Goal: Task Accomplishment & Management: Manage account settings

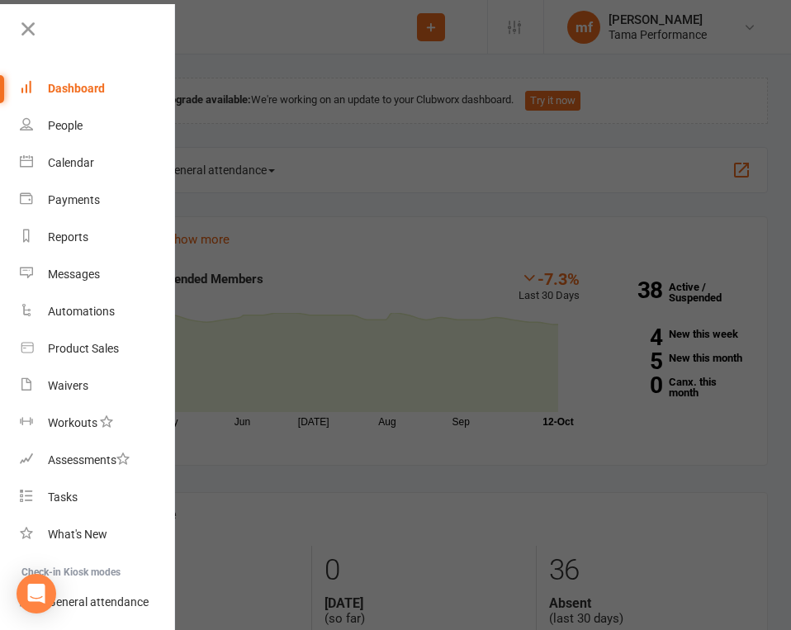
click at [230, 77] on div at bounding box center [395, 315] width 791 height 630
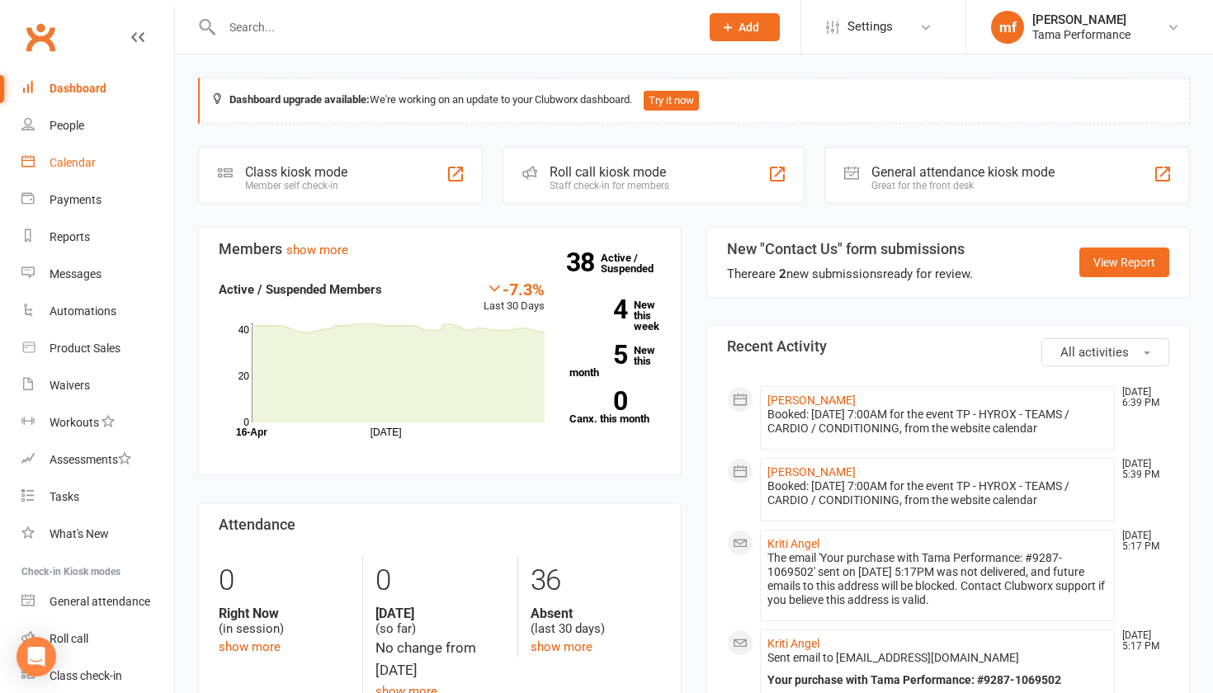
click at [76, 158] on div "Calendar" at bounding box center [73, 162] width 46 height 13
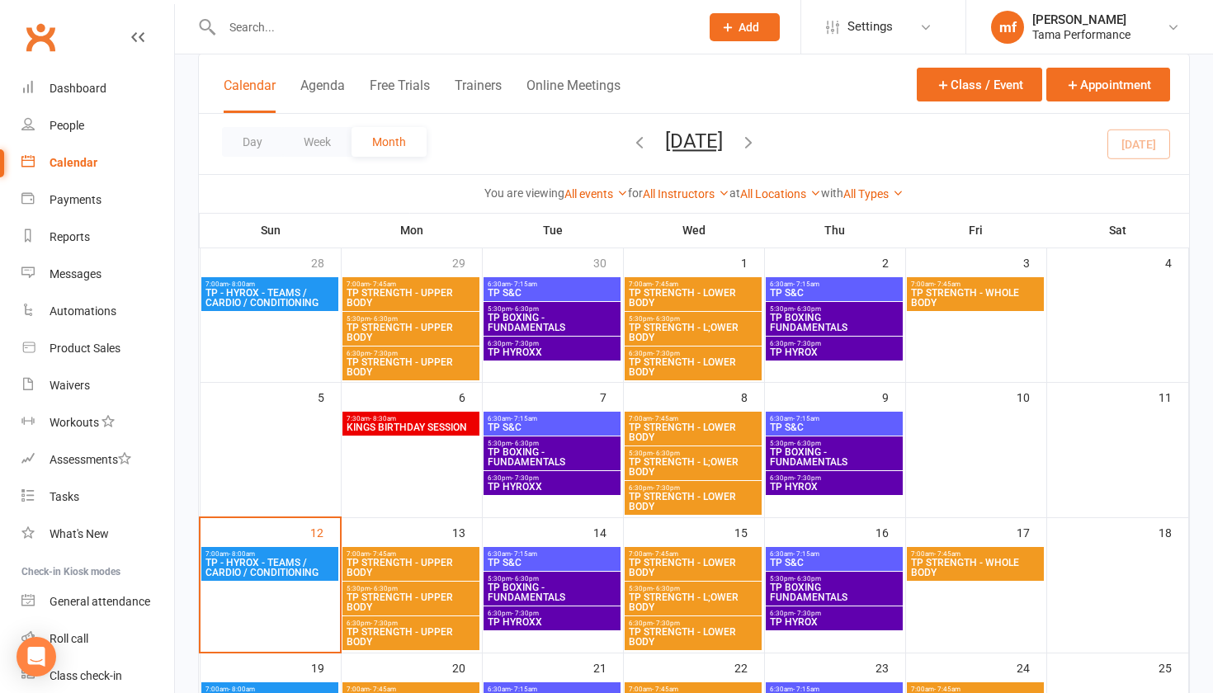
scroll to position [124, 0]
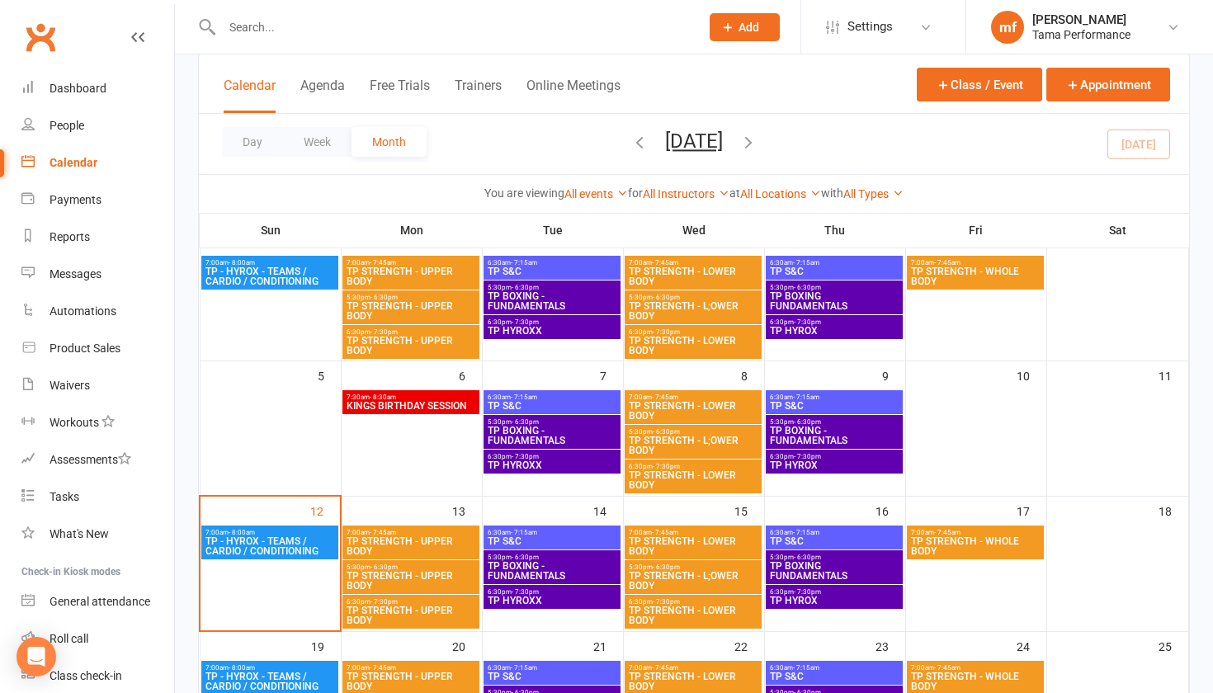
click at [391, 402] on span "KINGS BIRTHDAY SESSION" at bounding box center [411, 406] width 130 height 10
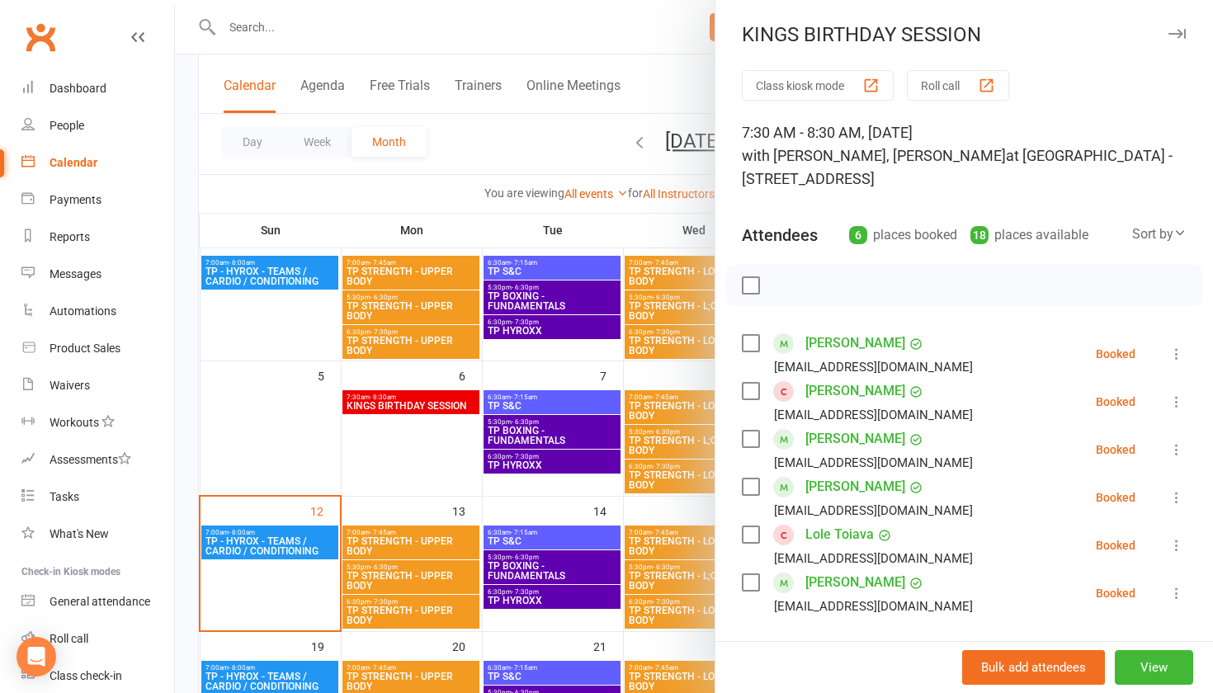
click at [464, 480] on div at bounding box center [694, 346] width 1038 height 693
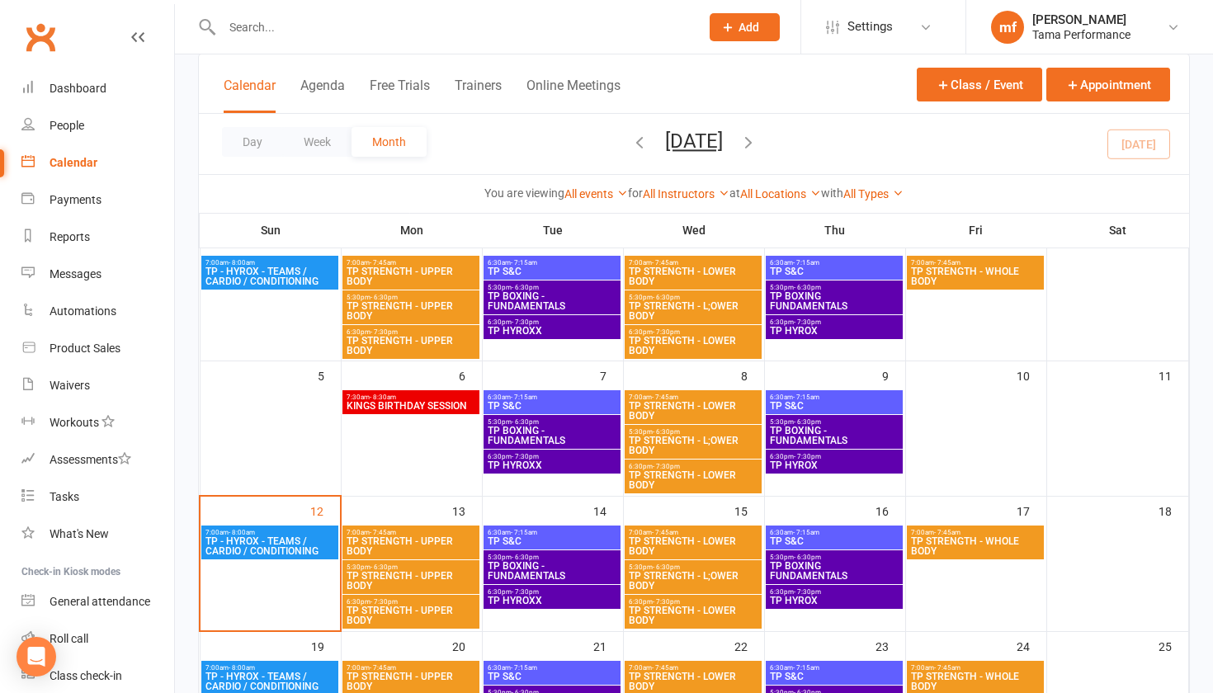
click at [549, 429] on span "TP BOXING - FUNDAMENTALS" at bounding box center [552, 436] width 130 height 20
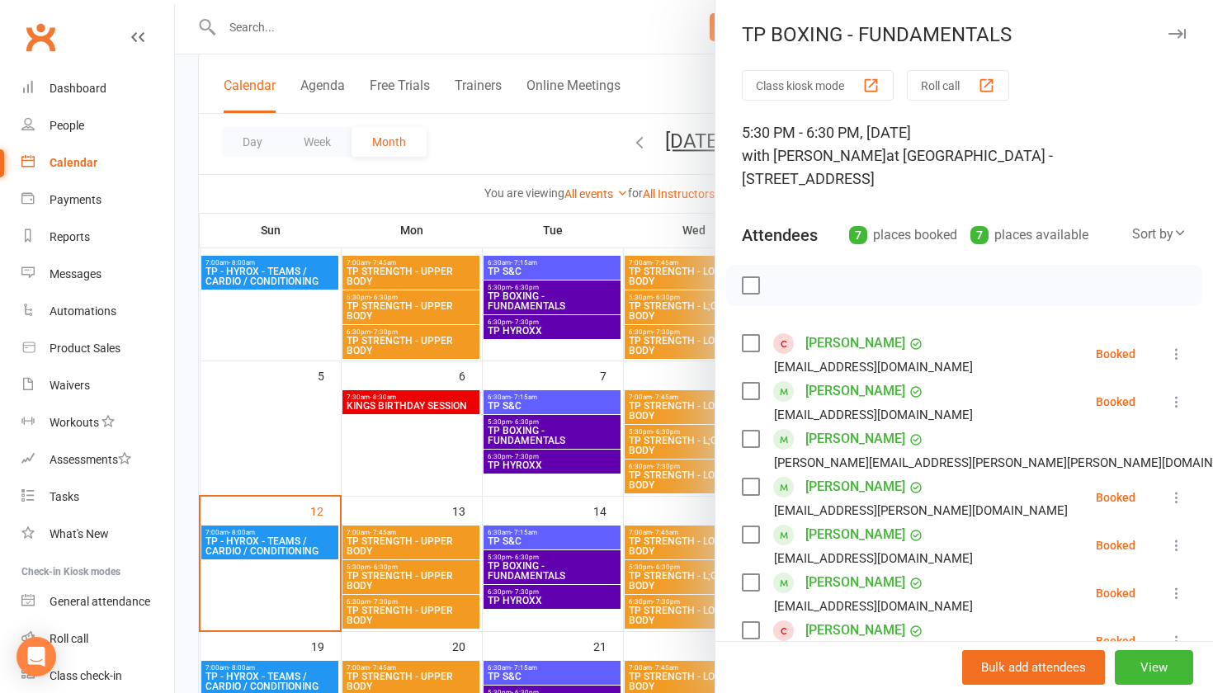
click at [402, 460] on div at bounding box center [694, 346] width 1038 height 693
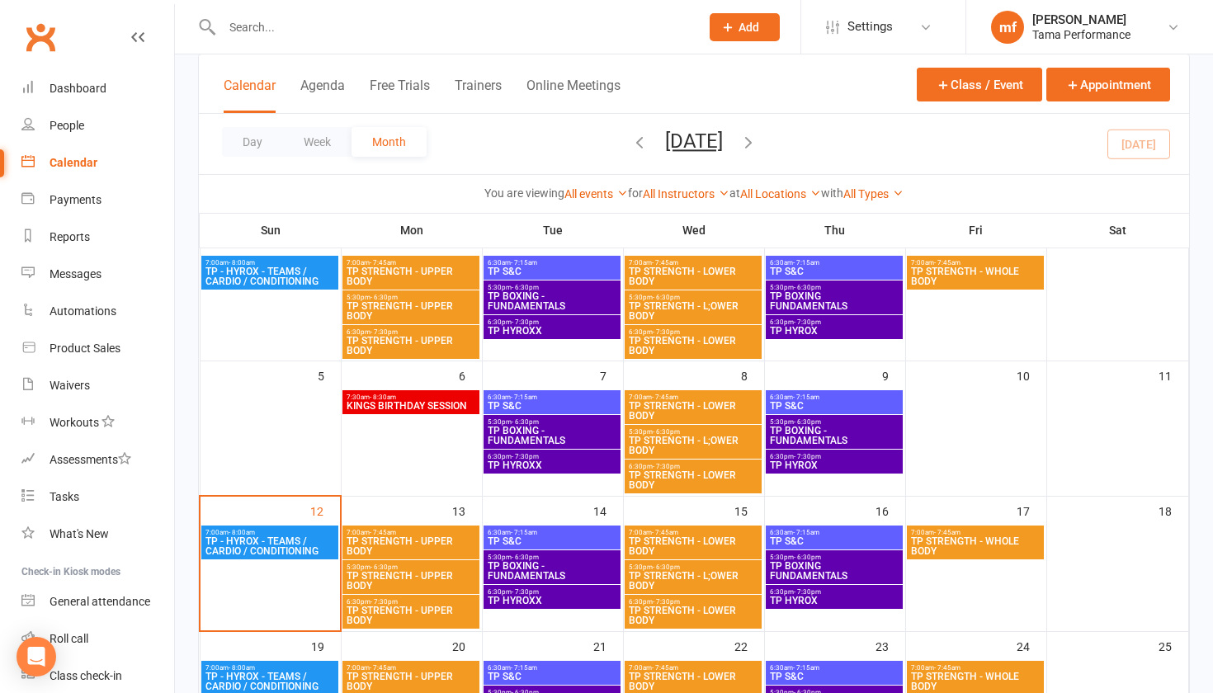
click at [431, 408] on span "KINGS BIRTHDAY SESSION" at bounding box center [411, 406] width 130 height 10
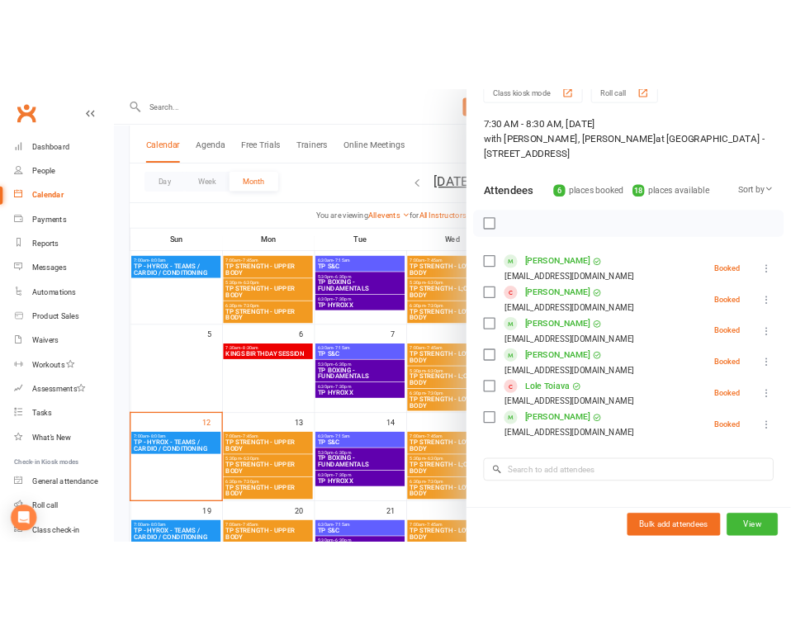
scroll to position [83, 0]
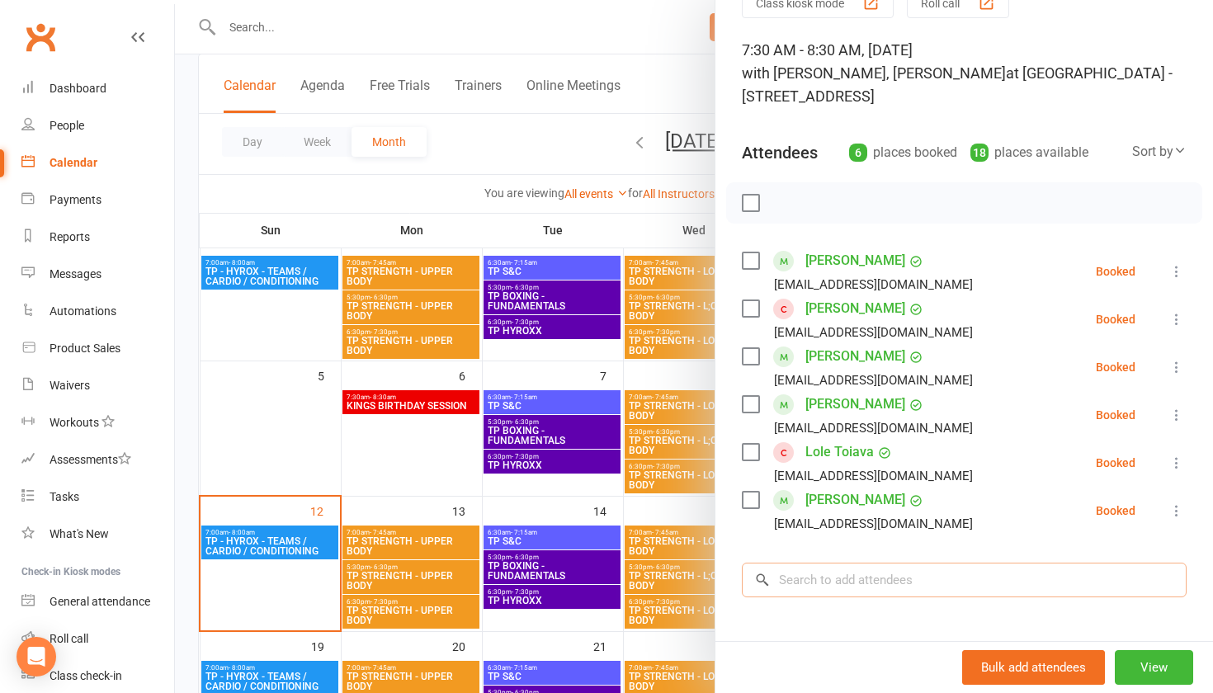
click at [790, 583] on input "search" at bounding box center [964, 580] width 445 height 35
type input "b"
click at [596, 512] on div at bounding box center [694, 346] width 1038 height 693
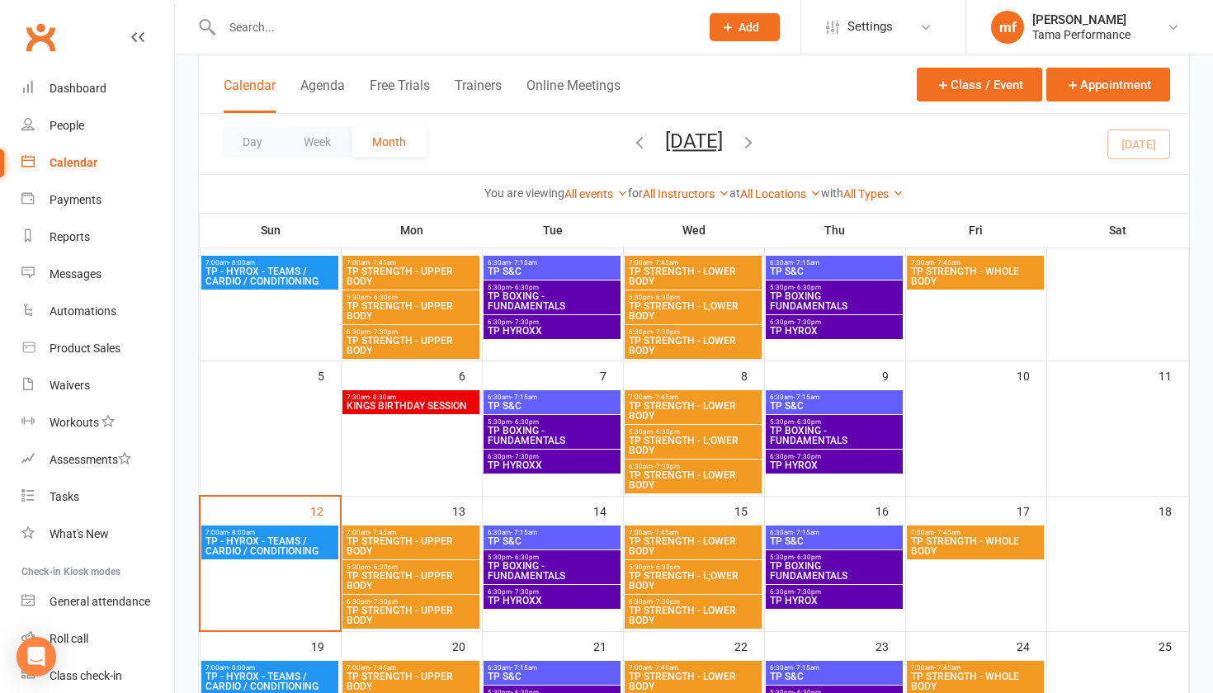
click at [465, 408] on span "KINGS BIRTHDAY SESSION" at bounding box center [411, 406] width 130 height 10
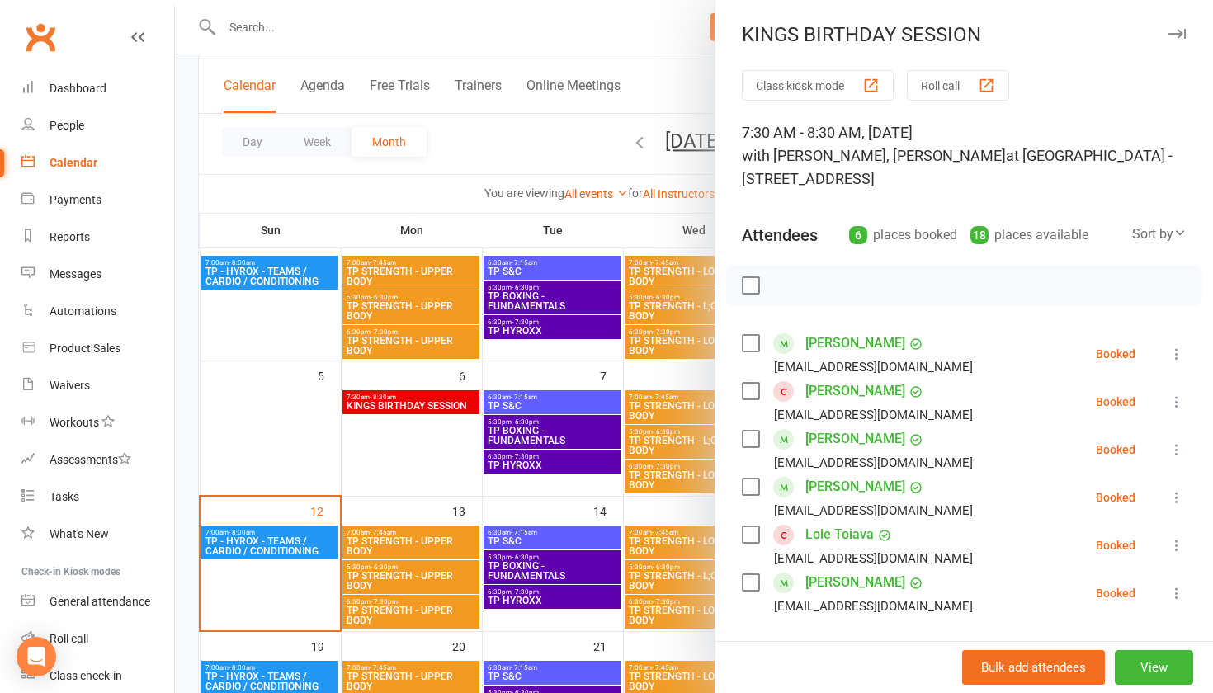
click at [414, 443] on div at bounding box center [694, 346] width 1038 height 693
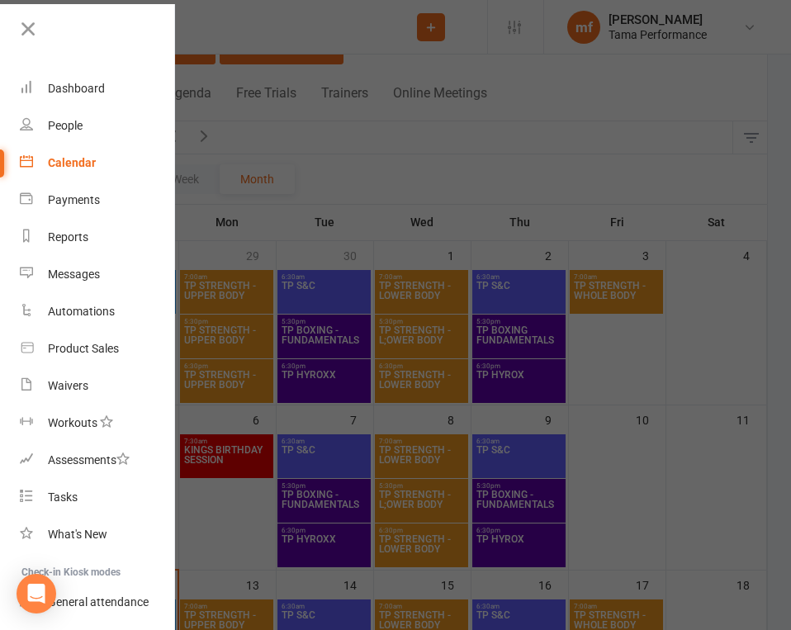
click at [363, 304] on div at bounding box center [395, 315] width 791 height 630
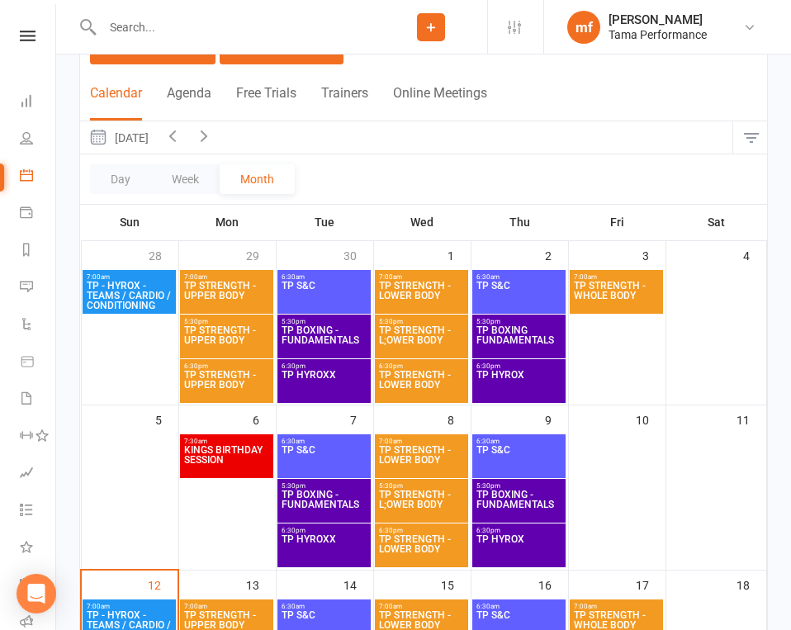
click at [237, 448] on span "KINGS BIRTHDAY SESSION" at bounding box center [226, 460] width 87 height 30
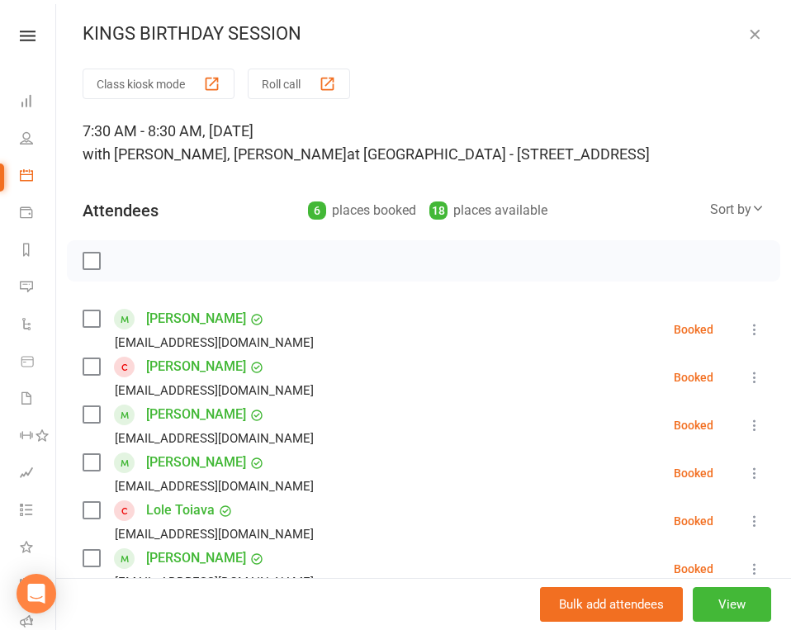
scroll to position [40, 0]
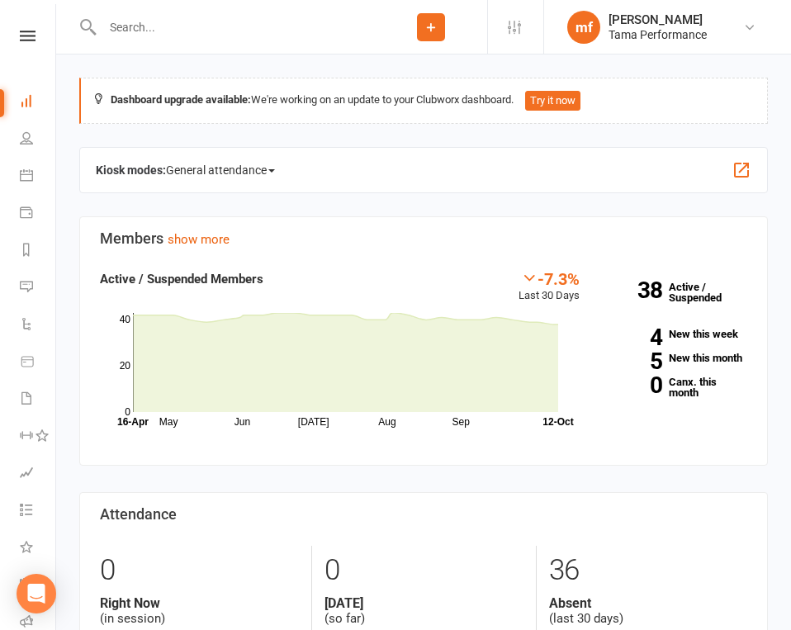
click at [26, 41] on div "Clubworx" at bounding box center [27, 58] width 55 height 54
click at [26, 38] on icon at bounding box center [28, 36] width 16 height 11
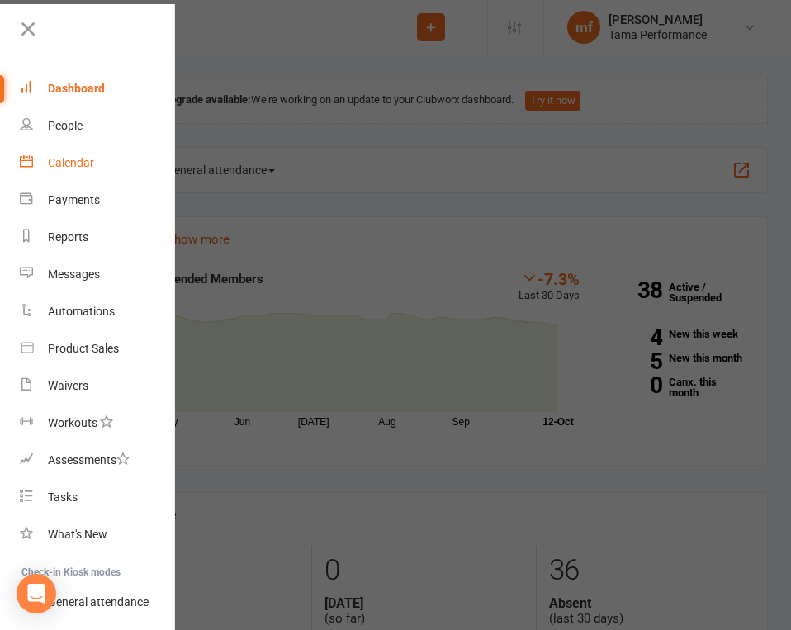
click at [78, 163] on div "Calendar" at bounding box center [71, 162] width 46 height 13
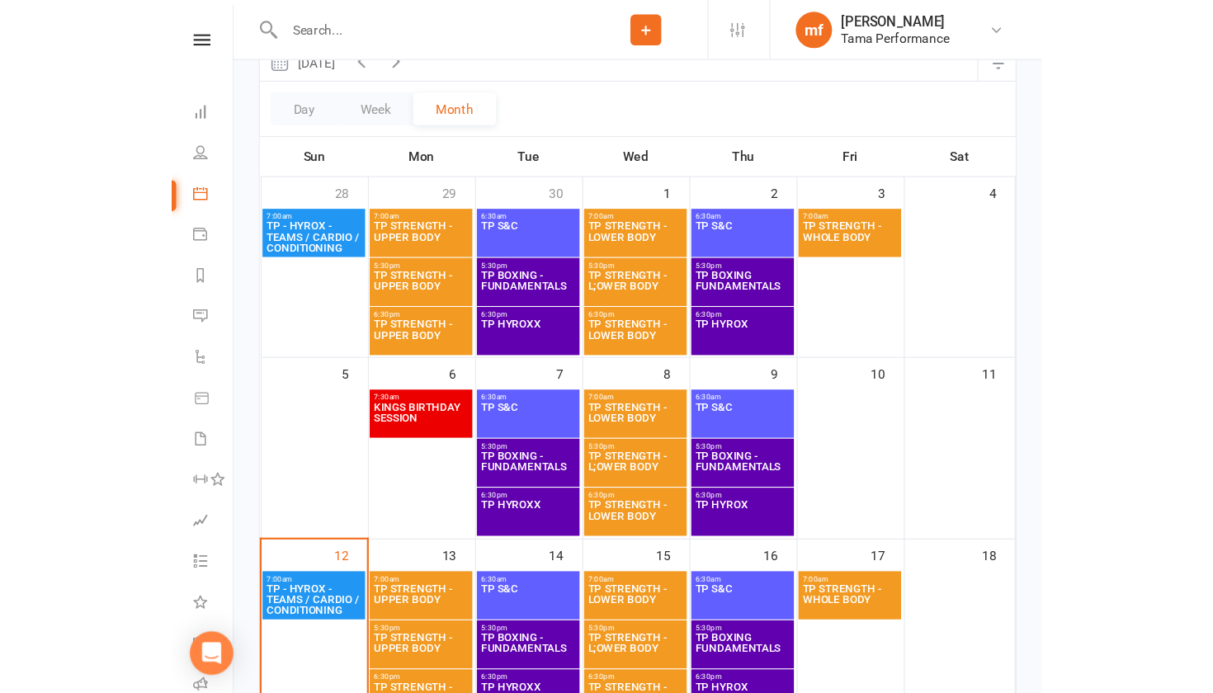
scroll to position [252, 0]
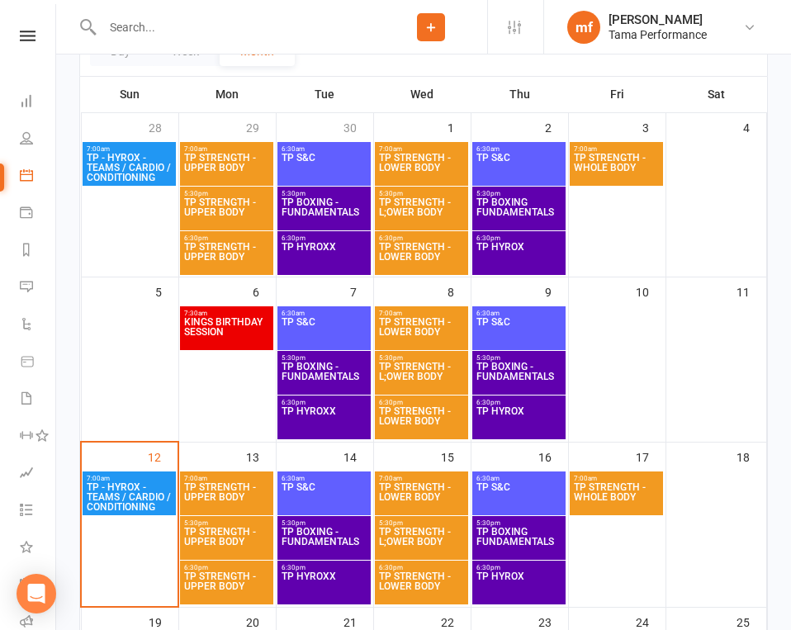
click at [314, 337] on span "TP S&C" at bounding box center [324, 332] width 87 height 30
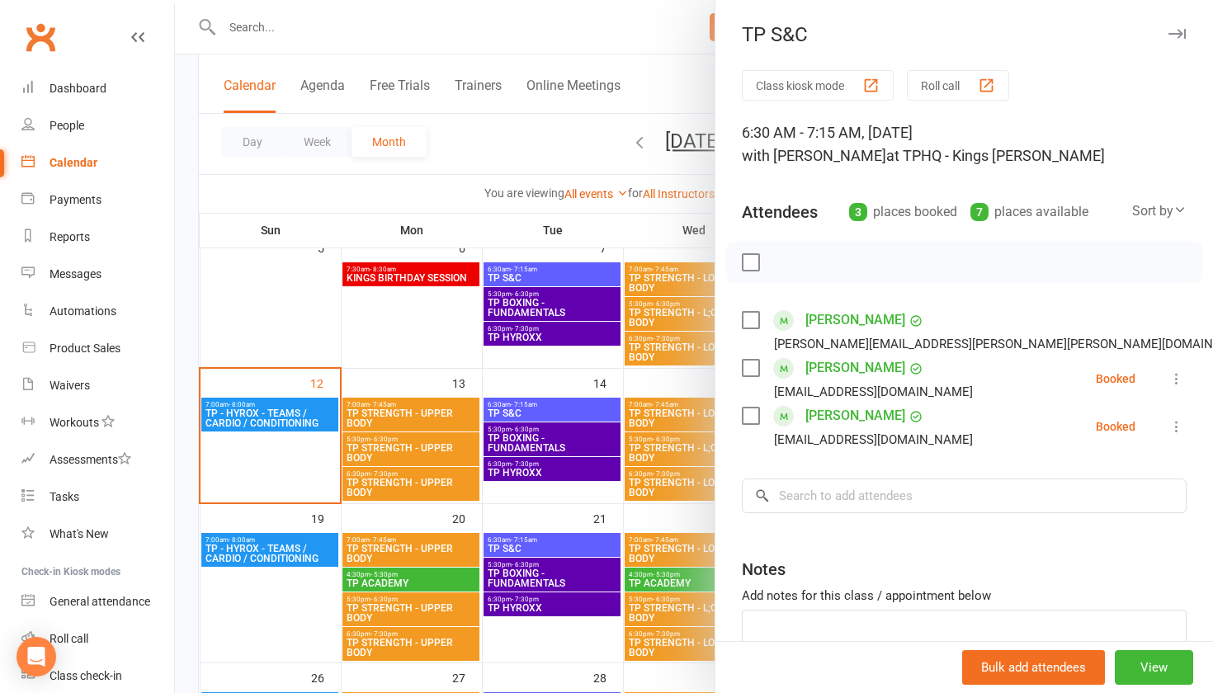
click at [129, 31] on div "Clubworx" at bounding box center [87, 47] width 174 height 61
click at [604, 259] on div at bounding box center [694, 346] width 1038 height 693
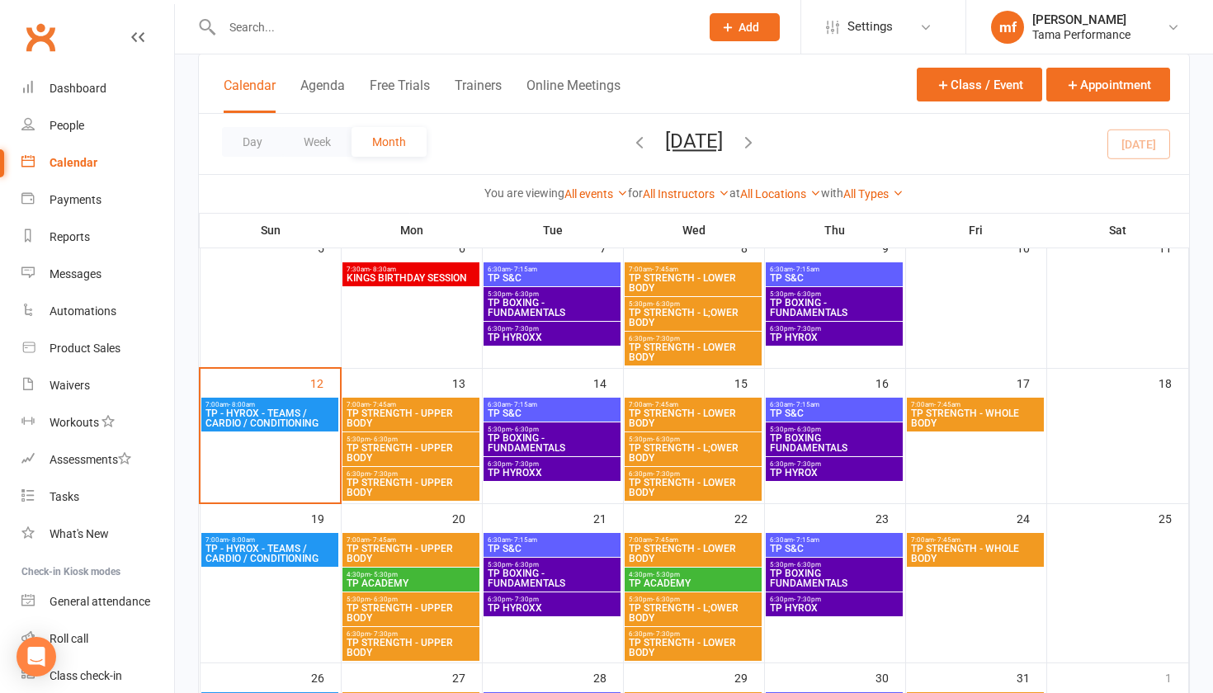
click at [544, 441] on span "TP BOXING - FUNDAMENTALS" at bounding box center [552, 443] width 130 height 20
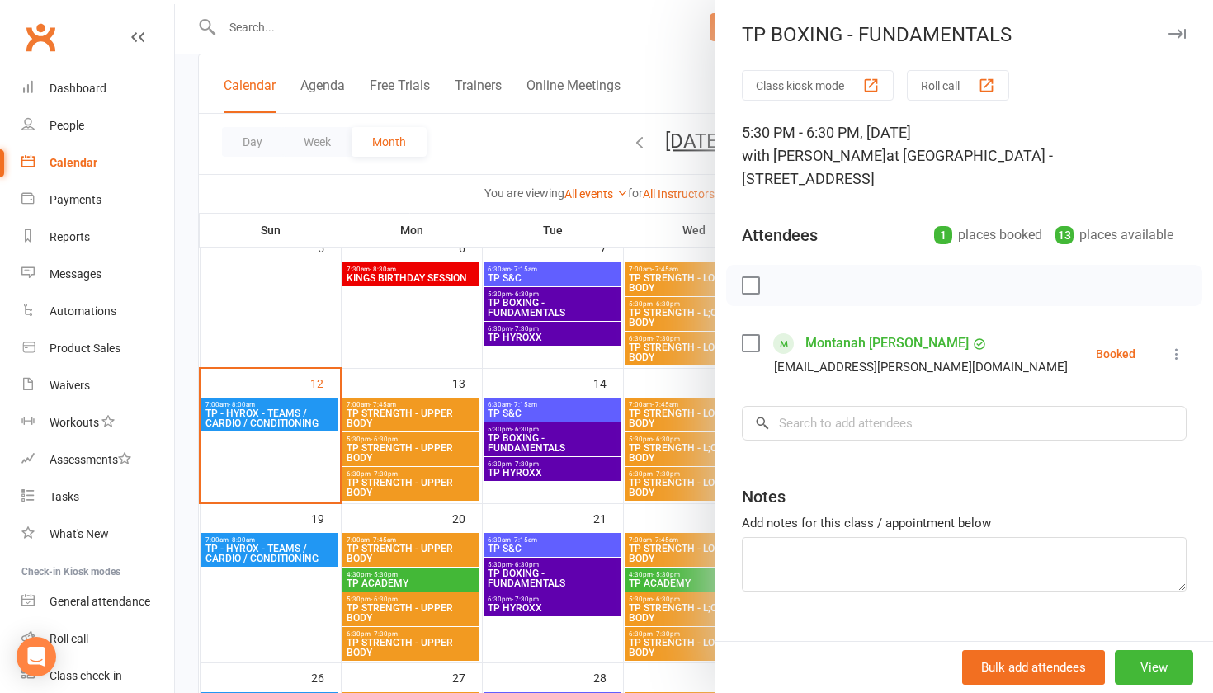
click at [533, 476] on div at bounding box center [694, 346] width 1038 height 693
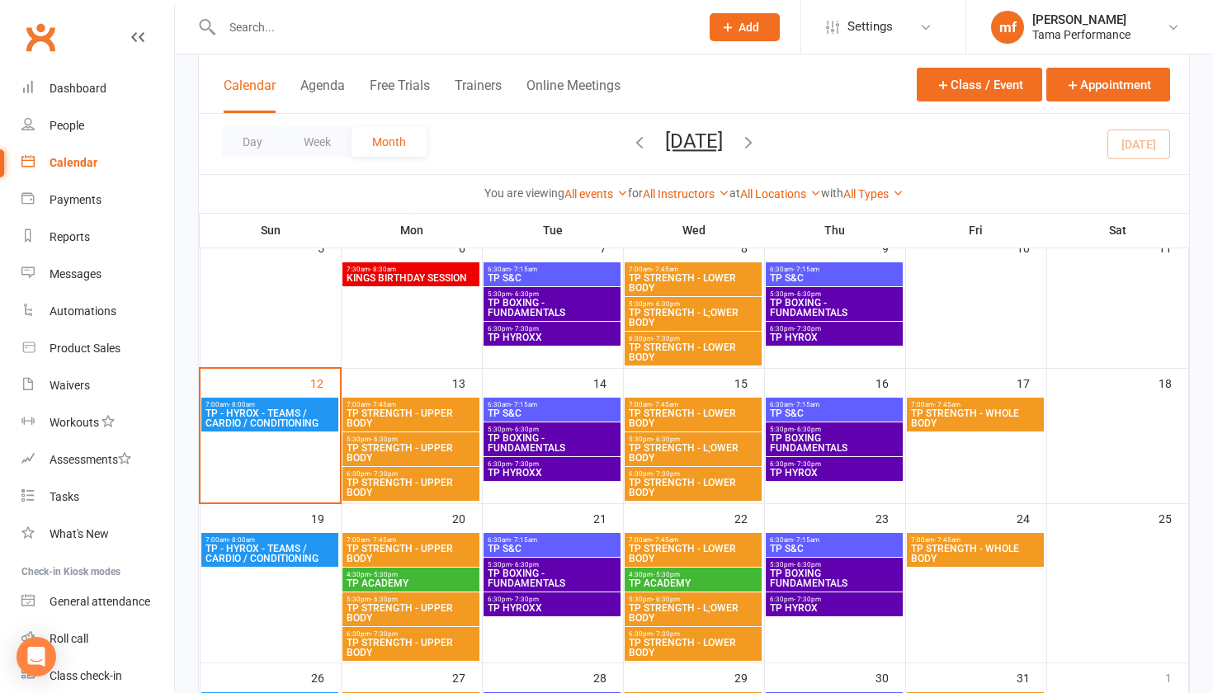
click at [537, 292] on span "5:30pm - 6:30pm" at bounding box center [552, 293] width 130 height 7
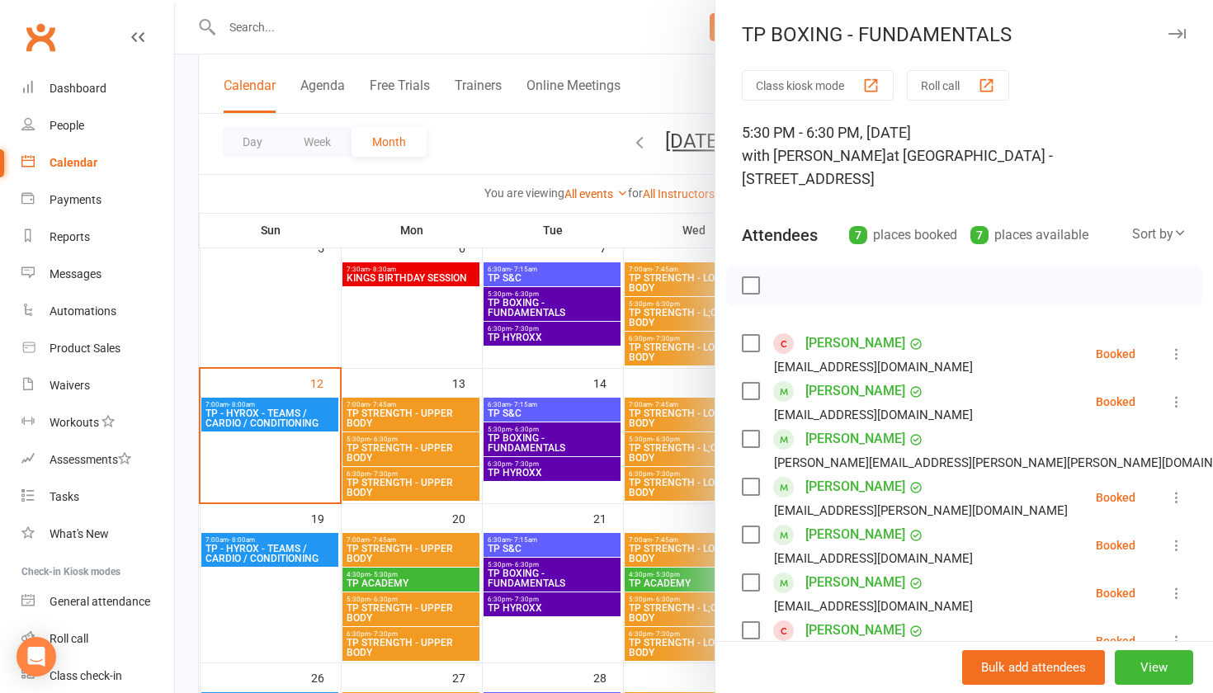
click at [369, 324] on div at bounding box center [694, 346] width 1038 height 693
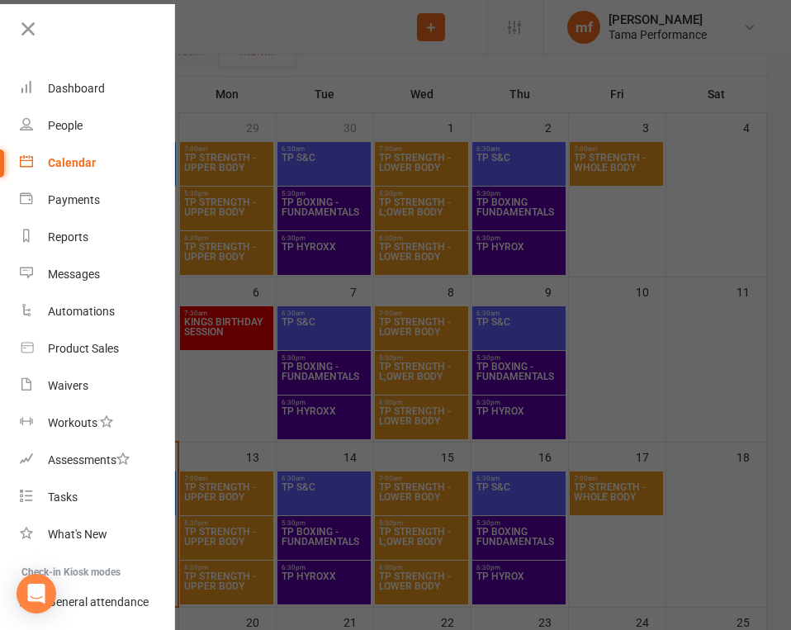
click at [137, 58] on div "Clubworx" at bounding box center [87, 44] width 174 height 54
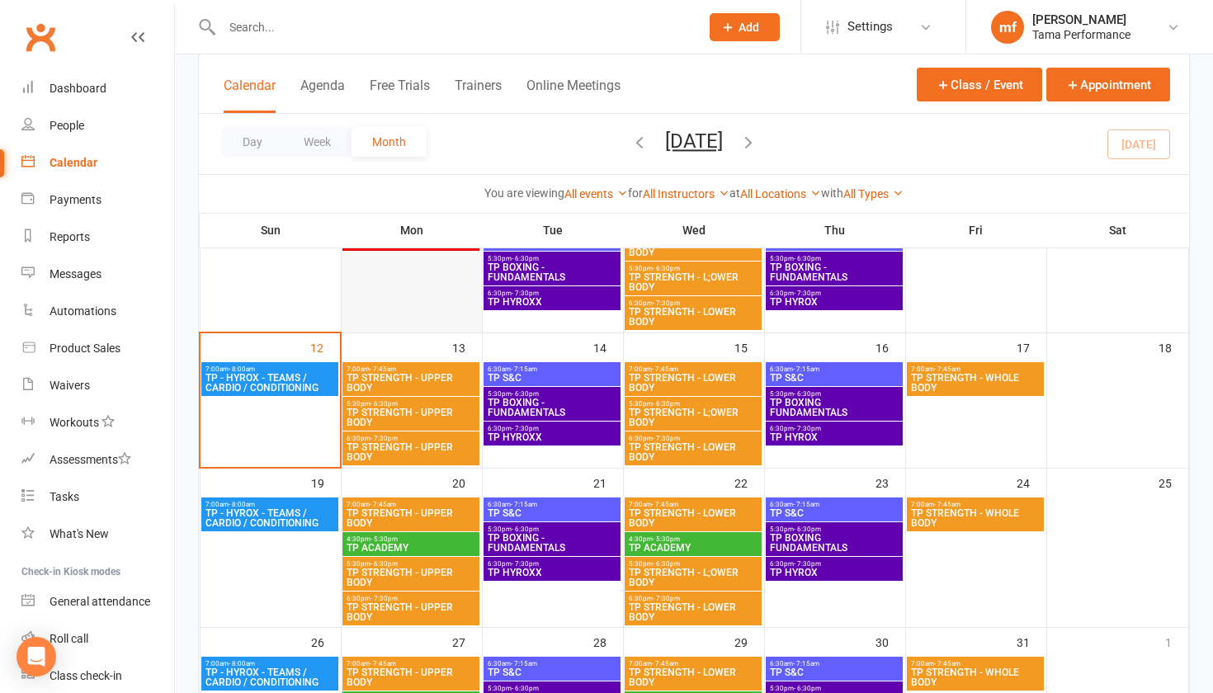
scroll to position [288, 0]
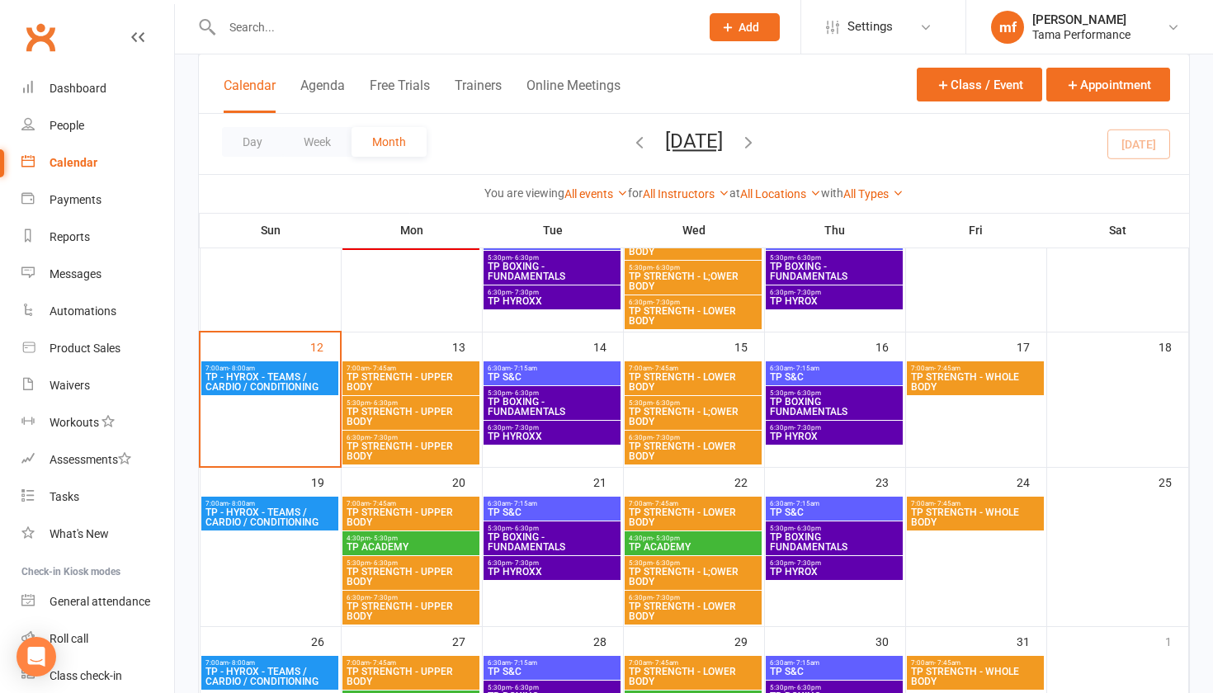
click at [550, 422] on div "6:30pm - 7:30pm TP HYROXX" at bounding box center [552, 433] width 137 height 24
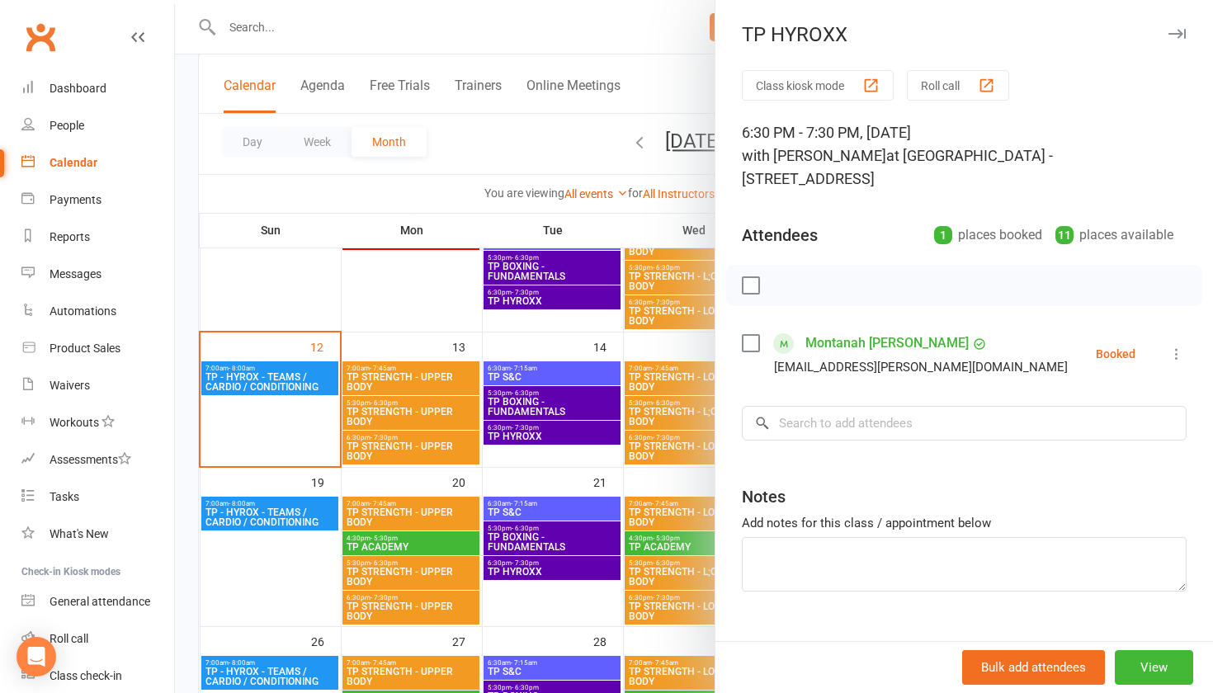
click at [458, 292] on div at bounding box center [694, 346] width 1038 height 693
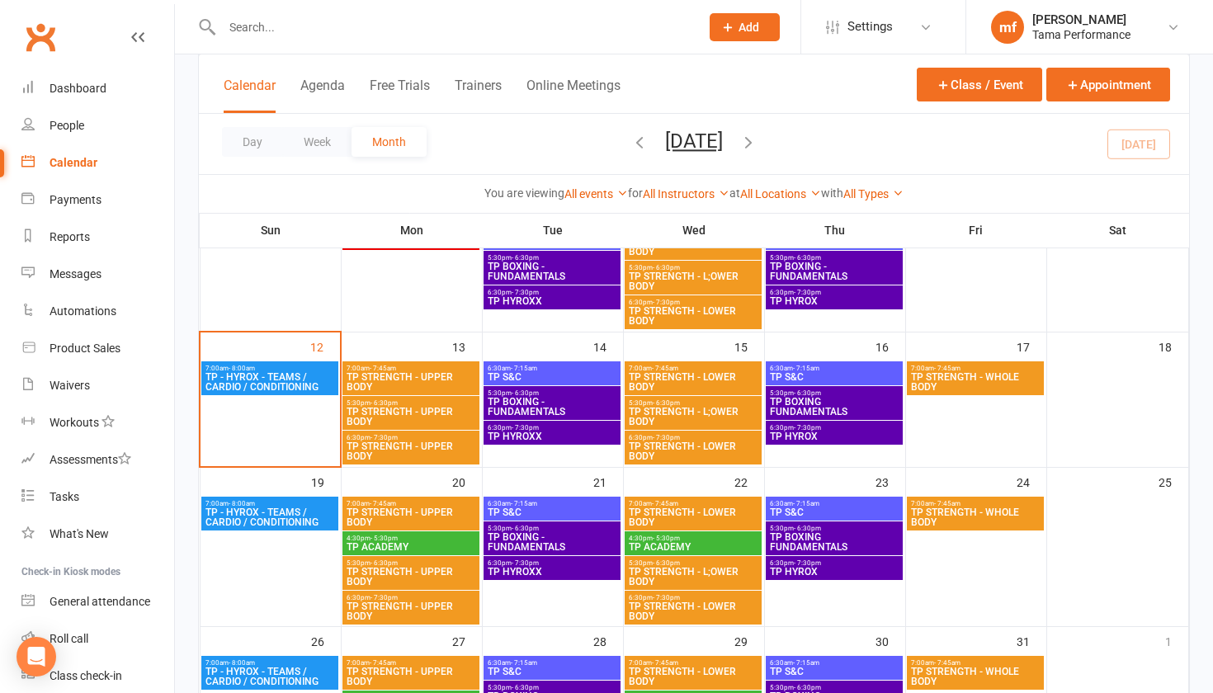
click at [545, 292] on span "6:30pm - 7:30pm" at bounding box center [552, 292] width 130 height 7
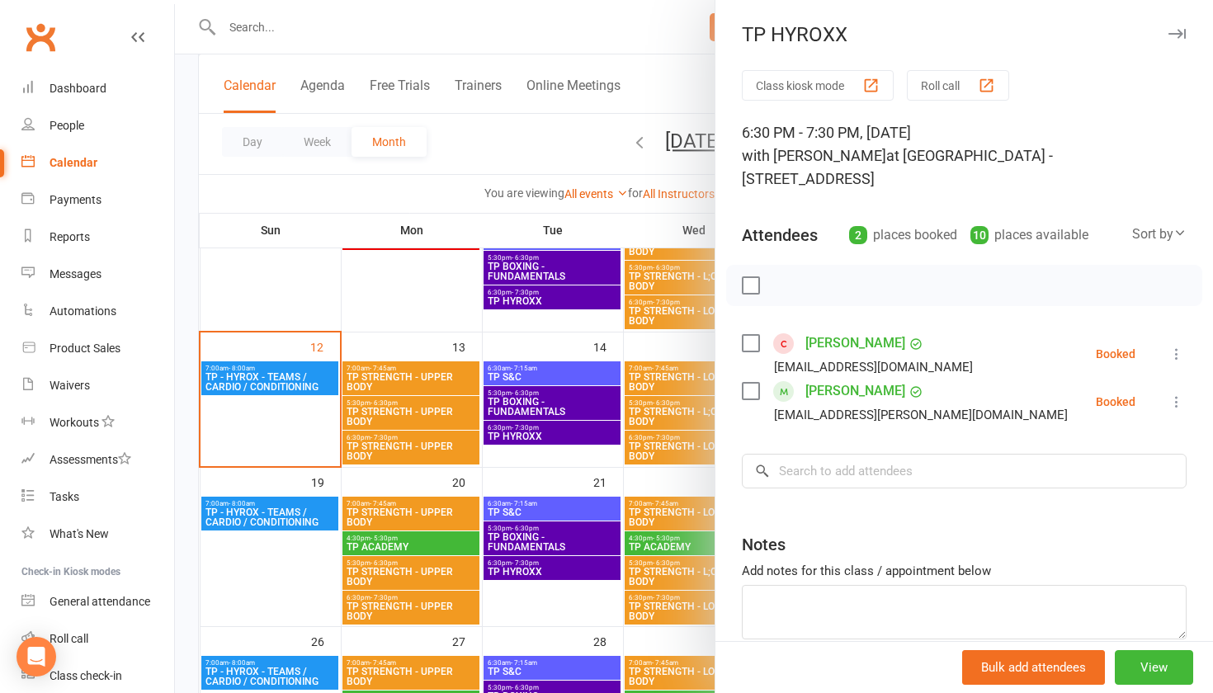
click at [374, 281] on div at bounding box center [694, 346] width 1038 height 693
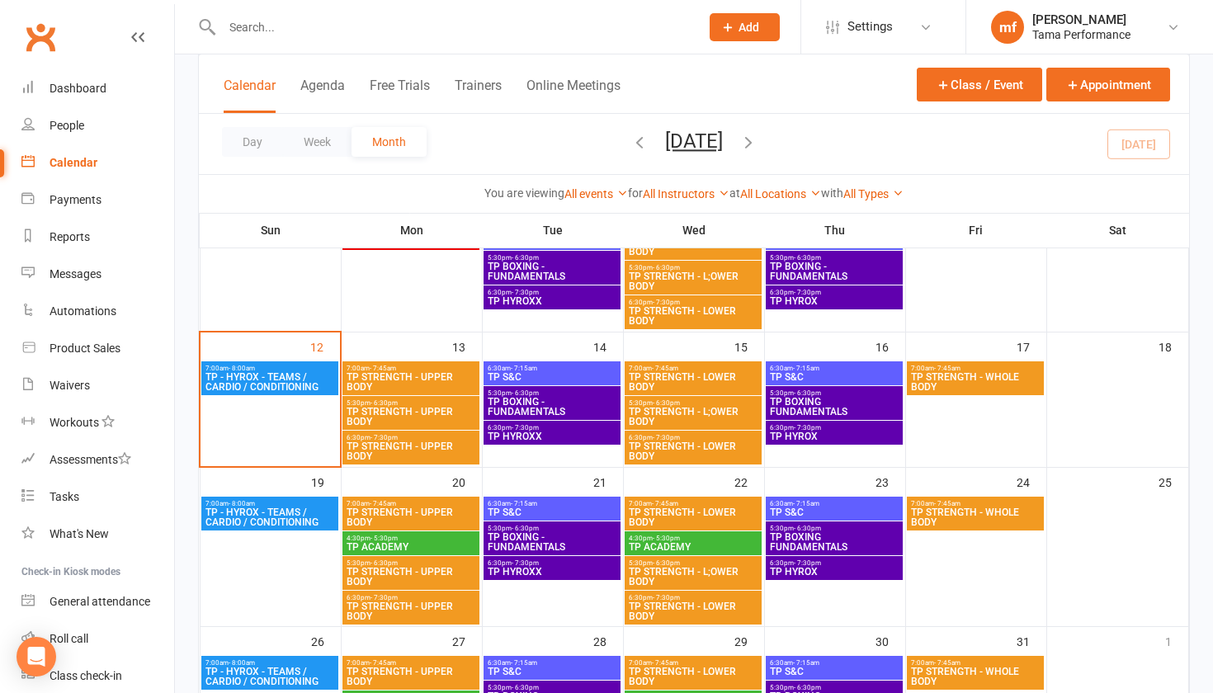
click at [690, 385] on span "TP STRENGTH - LOWER BODY" at bounding box center [693, 382] width 130 height 20
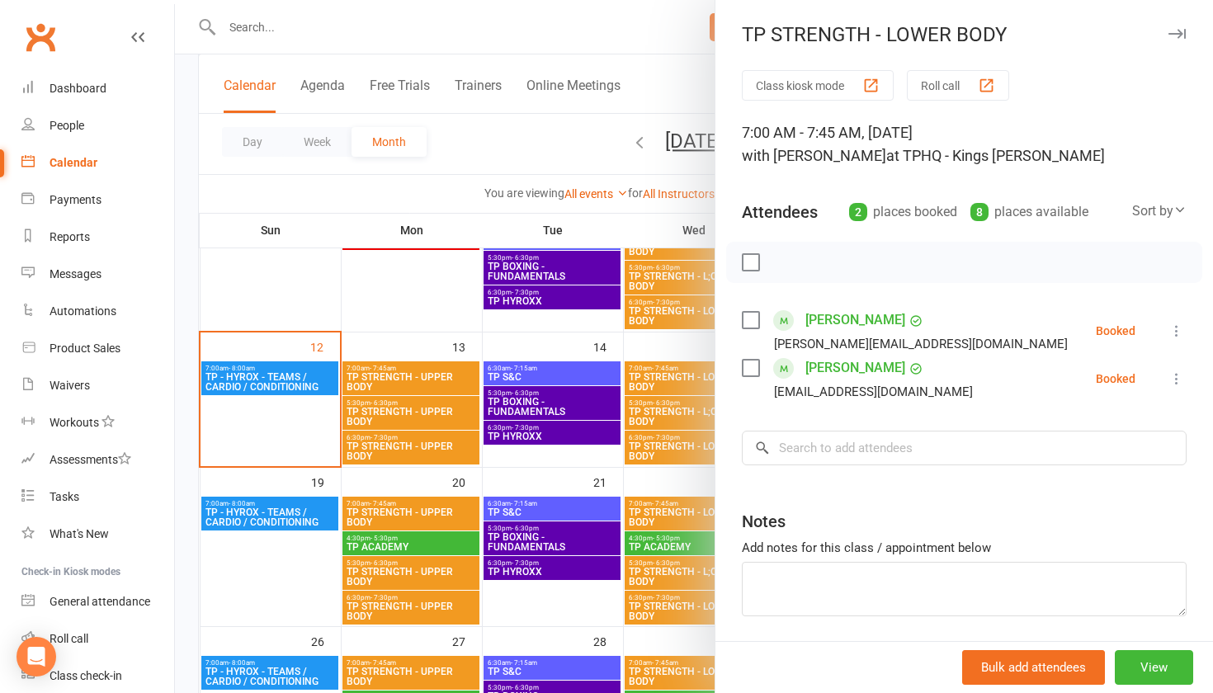
click at [609, 232] on div at bounding box center [694, 346] width 1038 height 693
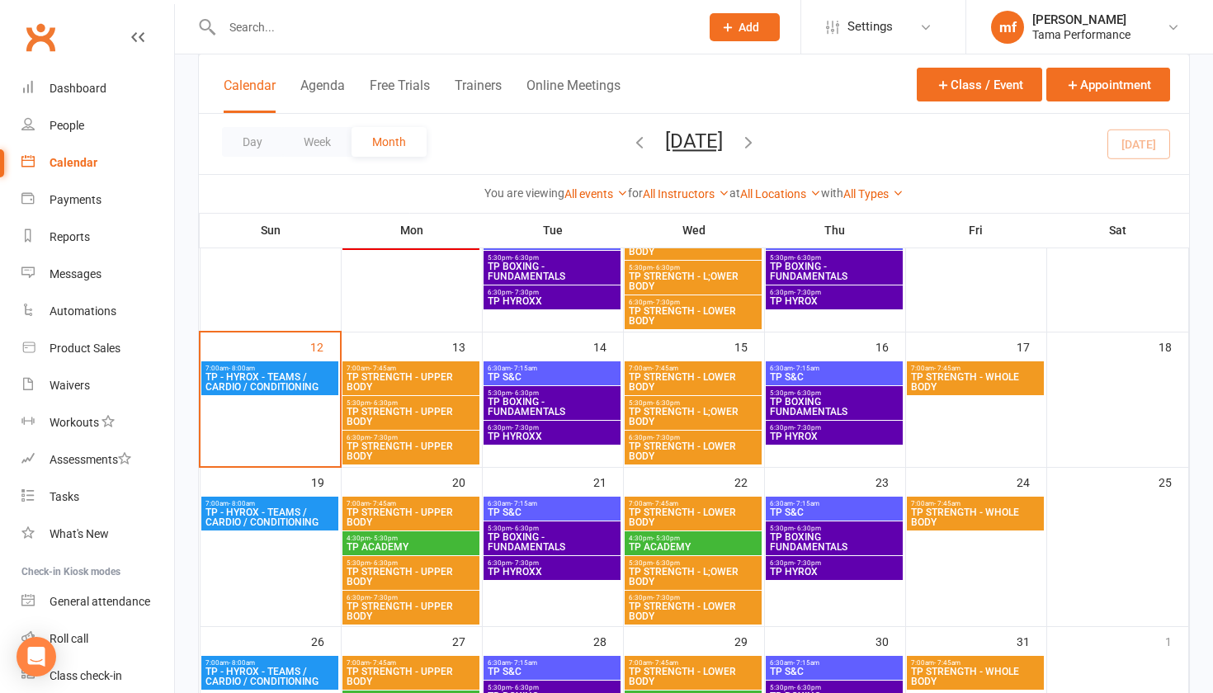
click at [743, 417] on span "TP STRENGTH - L;OWER BODY" at bounding box center [693, 417] width 130 height 20
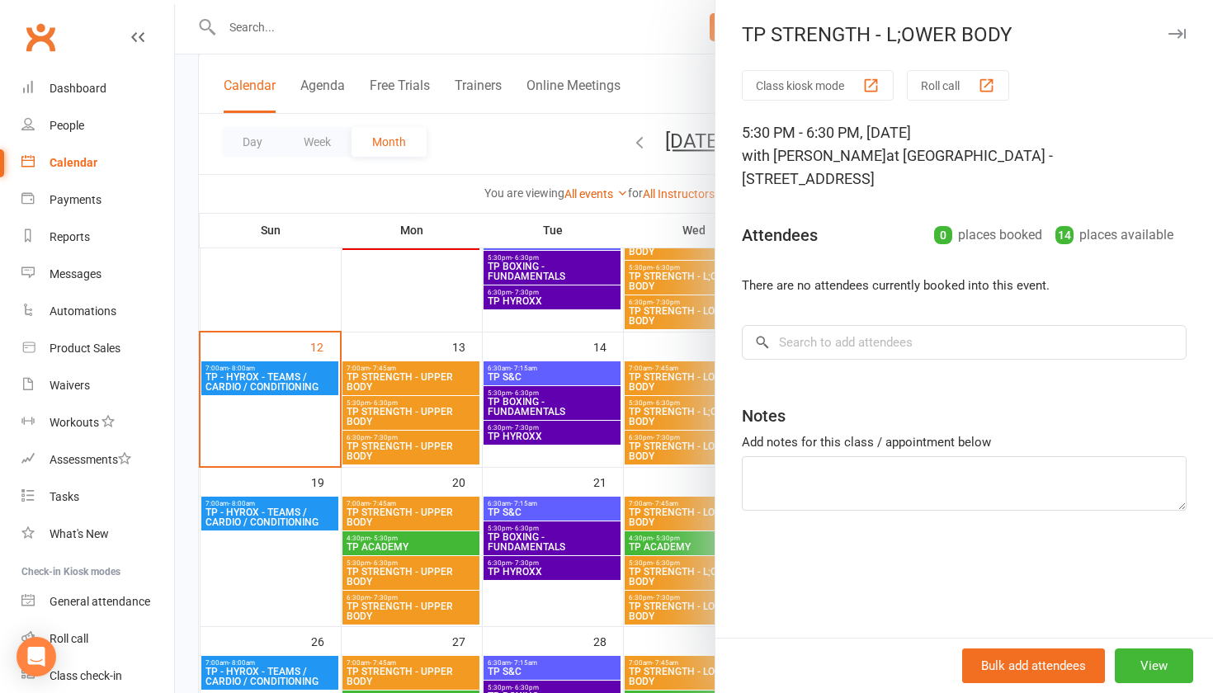
click at [609, 331] on div at bounding box center [694, 346] width 1038 height 693
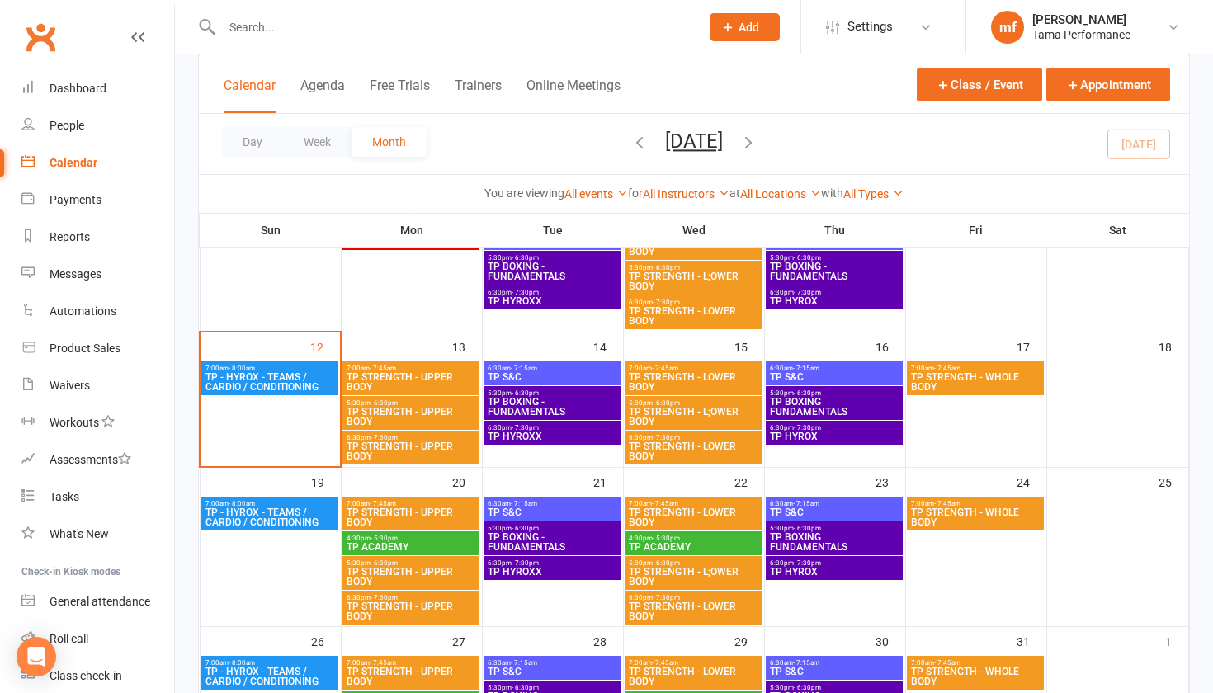
click at [673, 284] on span "TP STRENGTH - L;OWER BODY" at bounding box center [693, 281] width 130 height 20
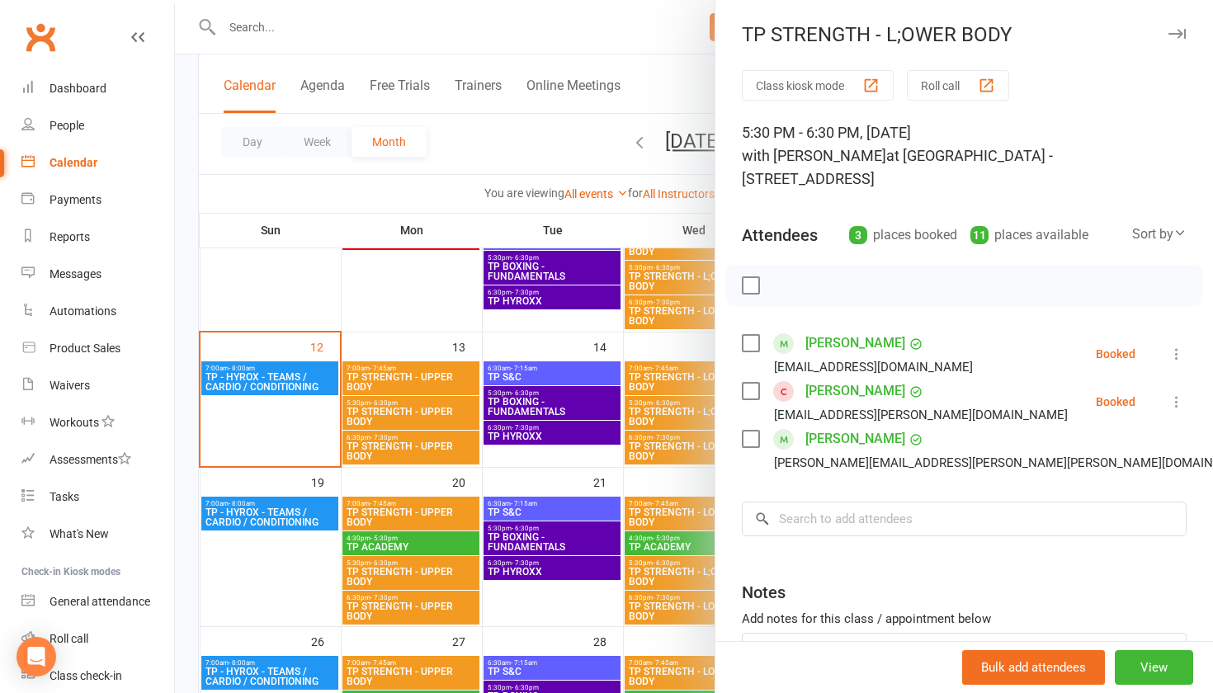
click at [583, 334] on div at bounding box center [694, 346] width 1038 height 693
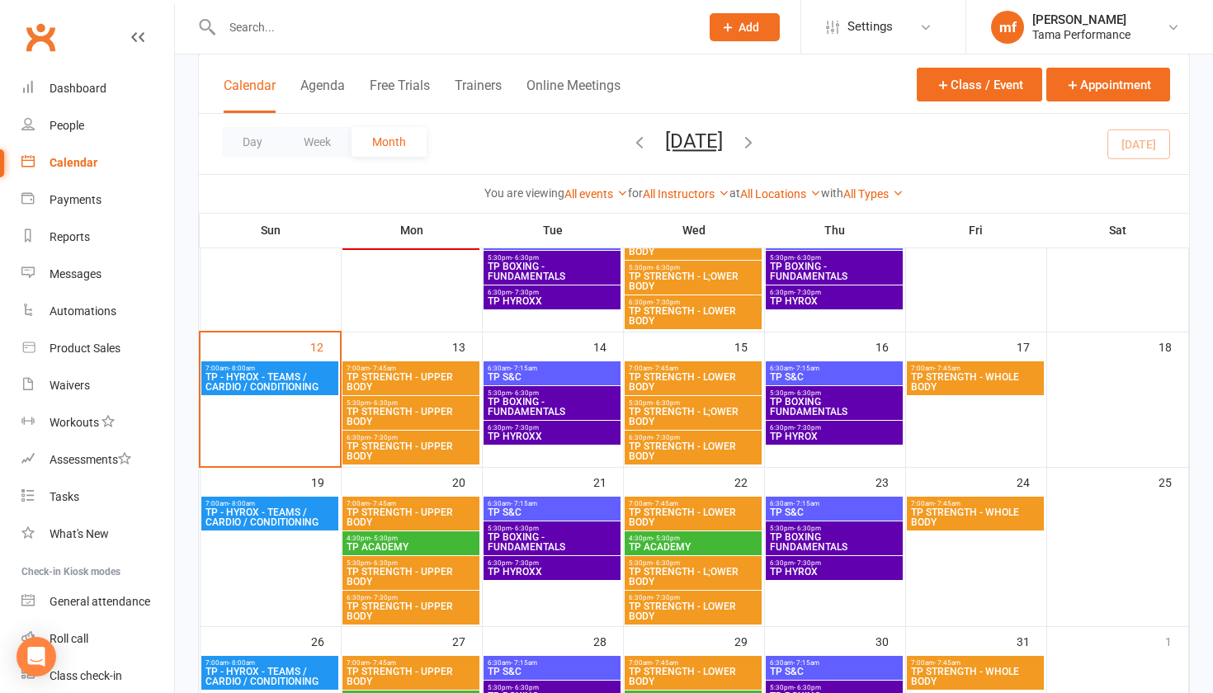
click at [682, 455] on span "TP STRENGTH - LOWER BODY" at bounding box center [693, 451] width 130 height 20
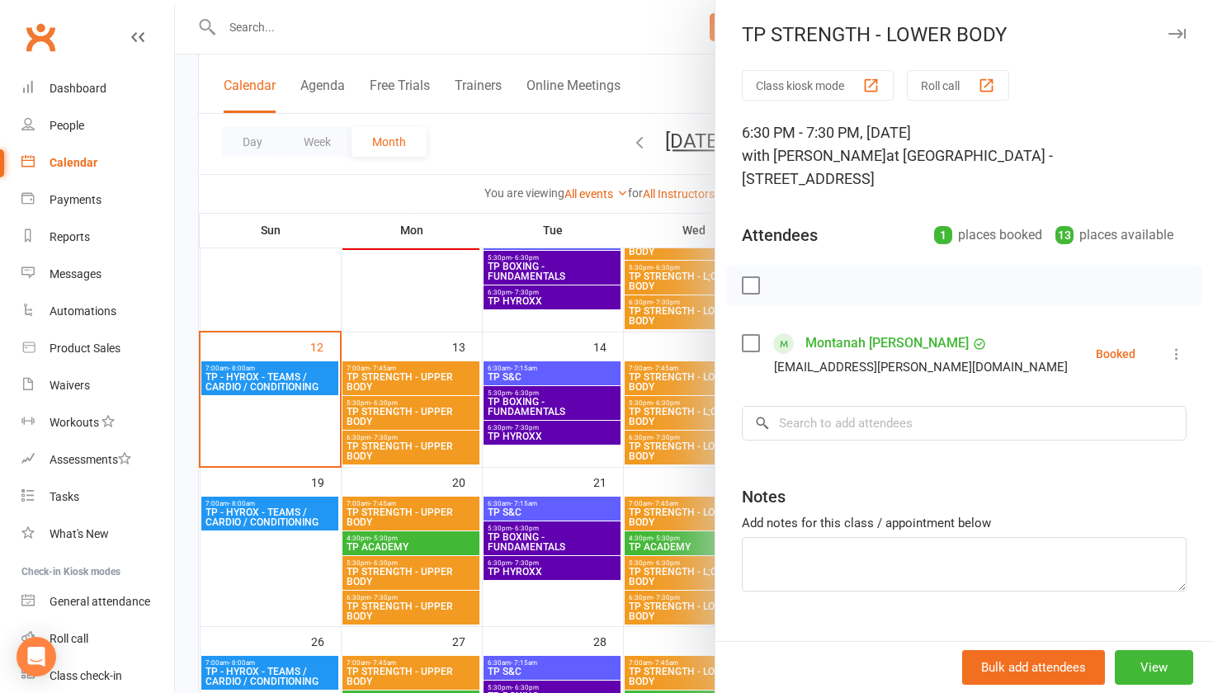
click at [646, 340] on div at bounding box center [694, 346] width 1038 height 693
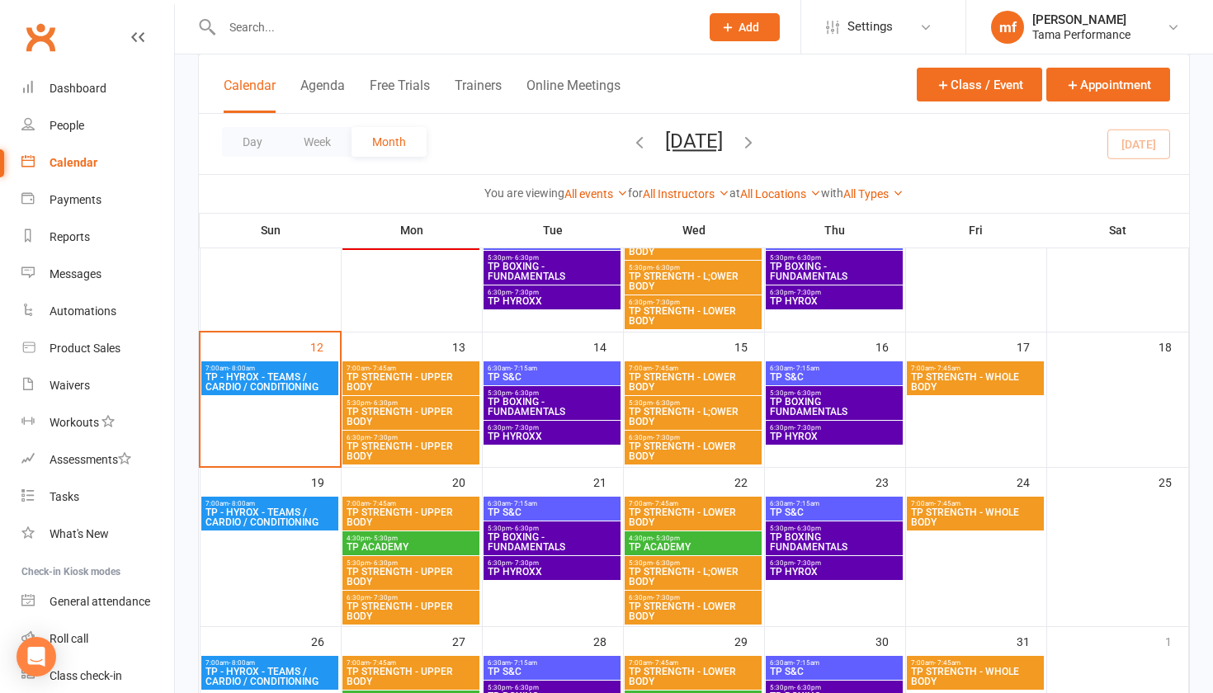
click at [667, 311] on span "TP STRENGTH - LOWER BODY" at bounding box center [693, 316] width 130 height 20
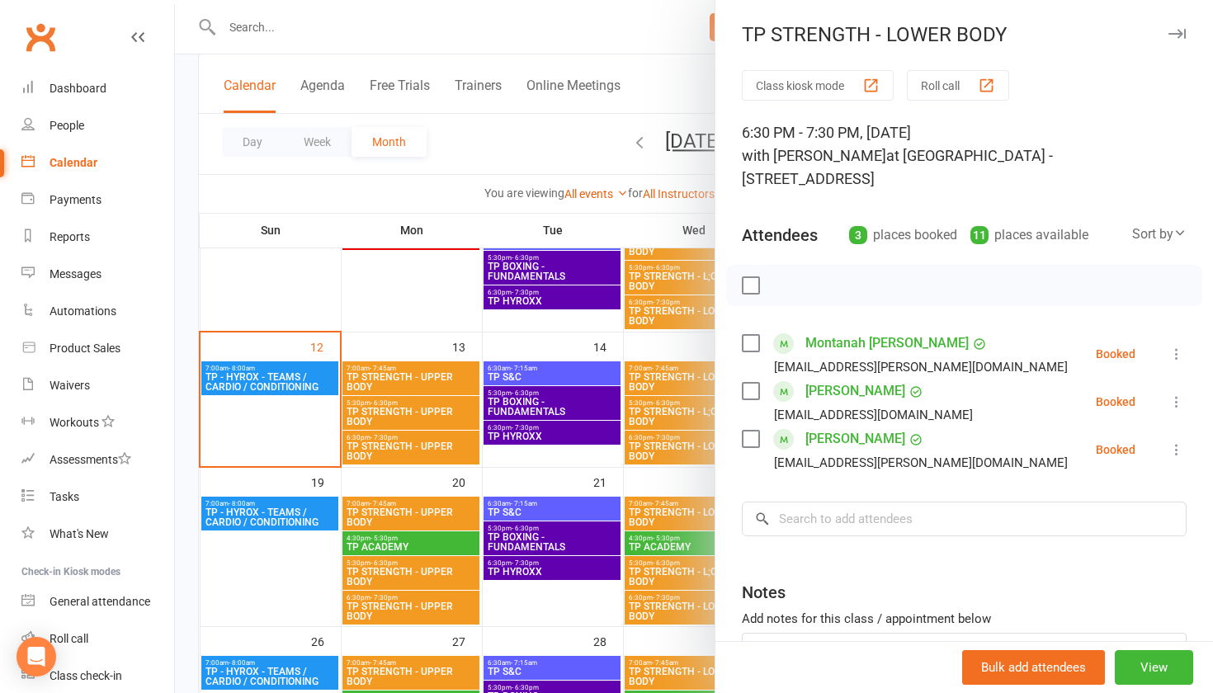
click at [532, 298] on div at bounding box center [694, 346] width 1038 height 693
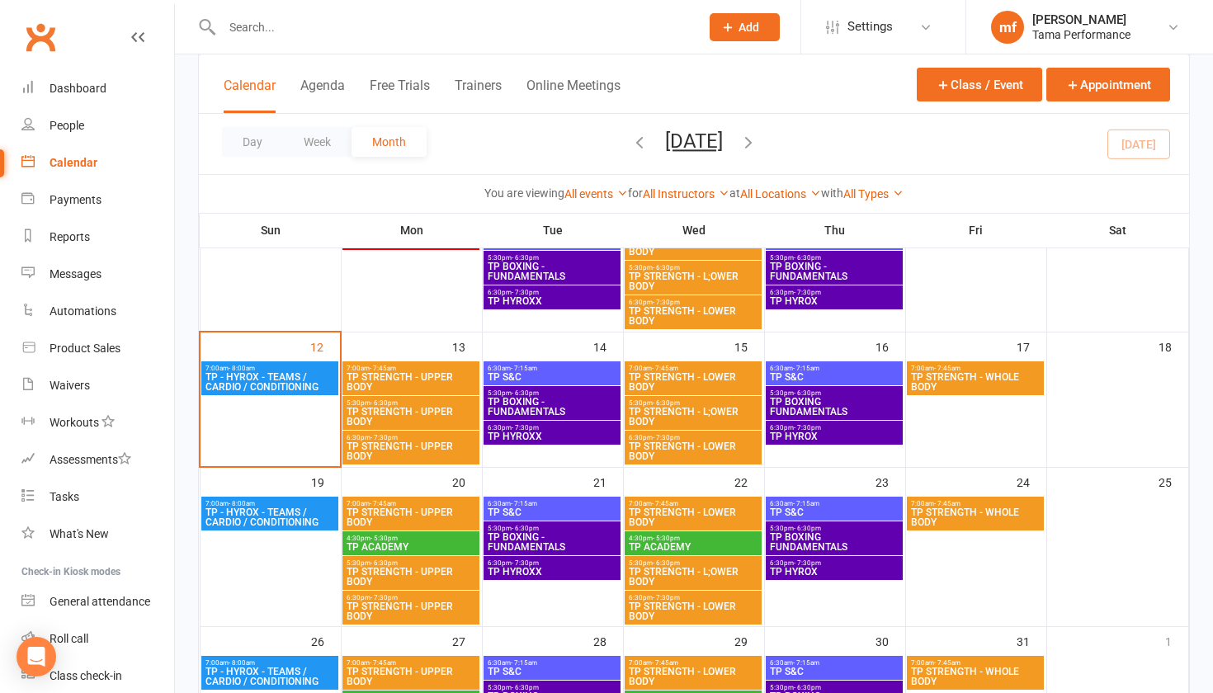
click at [790, 395] on span "5:30pm - 6:30pm" at bounding box center [834, 392] width 130 height 7
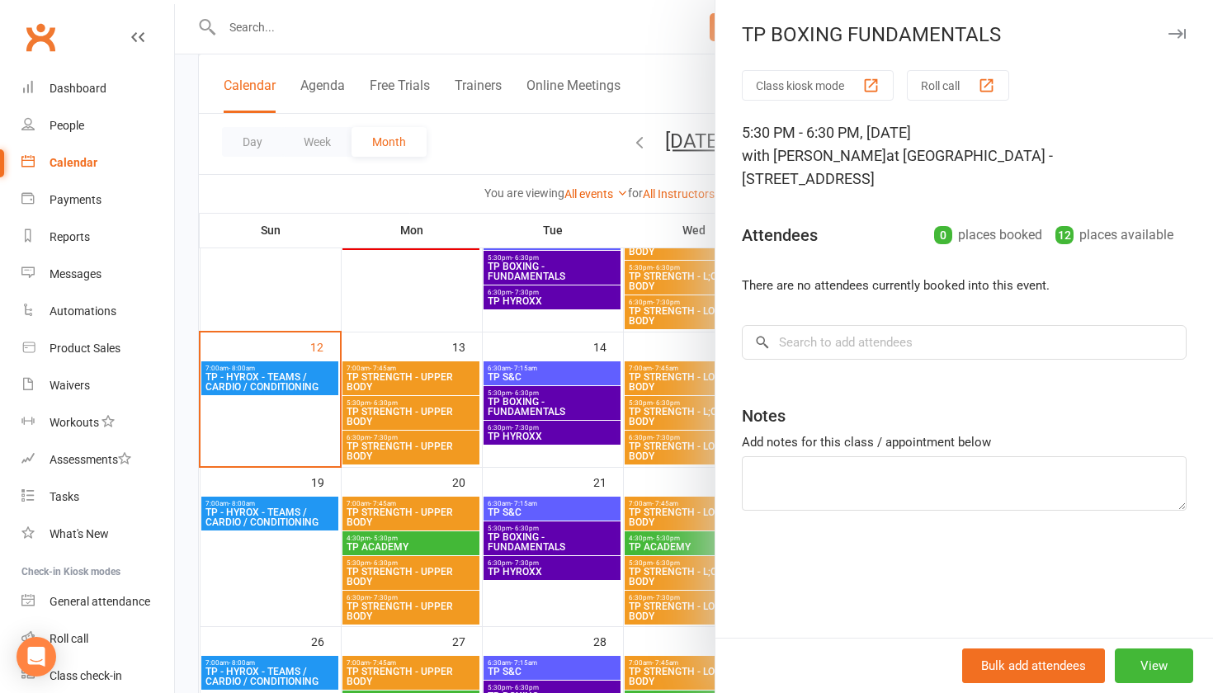
click at [641, 333] on div at bounding box center [694, 346] width 1038 height 693
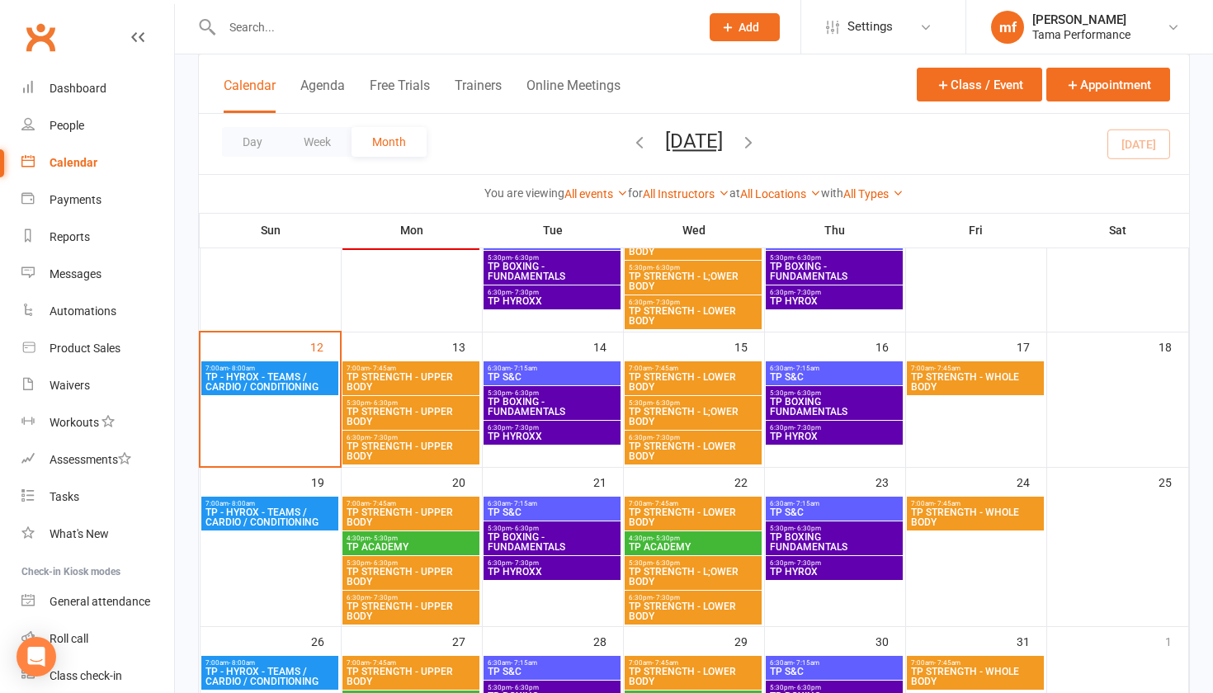
click at [790, 272] on span "TP BOXING - FUNDAMENTALS" at bounding box center [834, 272] width 130 height 20
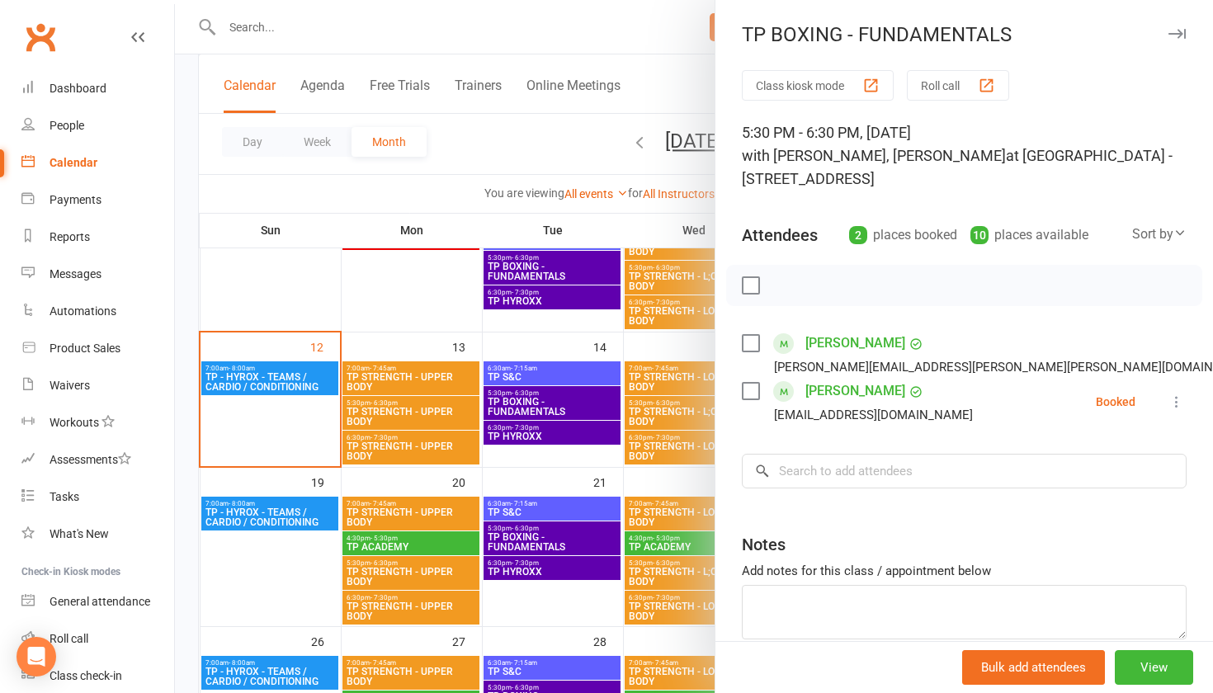
click at [624, 323] on div at bounding box center [694, 346] width 1038 height 693
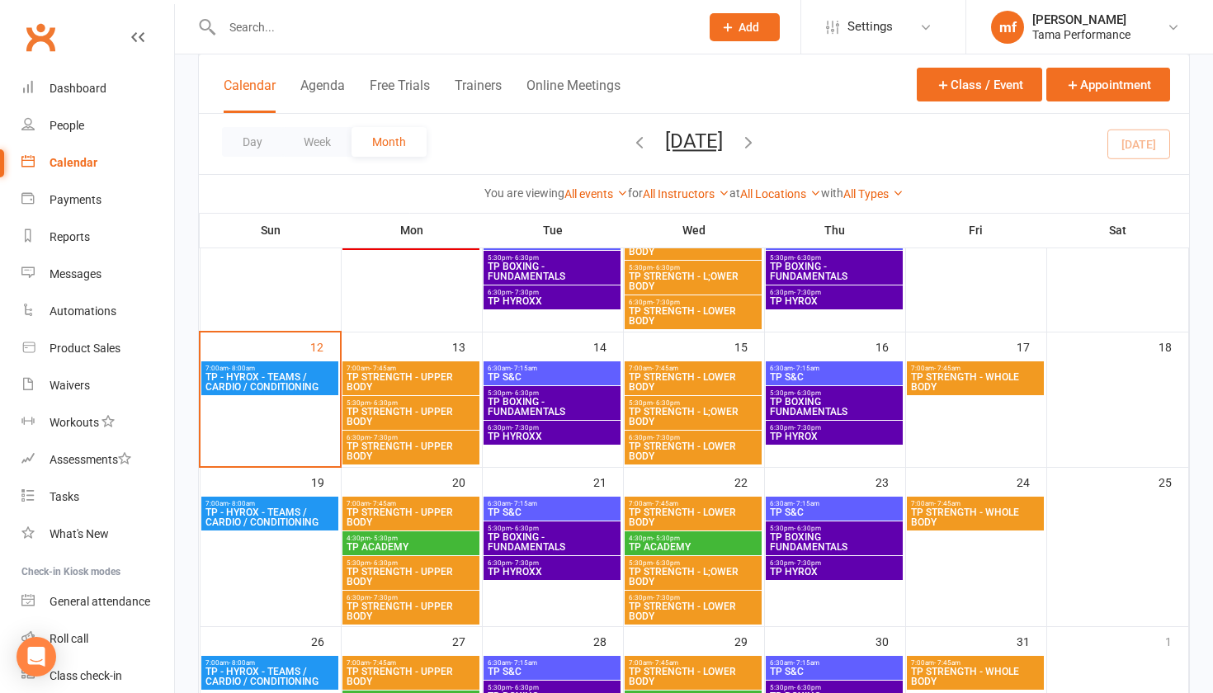
click at [790, 306] on span "TP HYROX" at bounding box center [834, 301] width 130 height 10
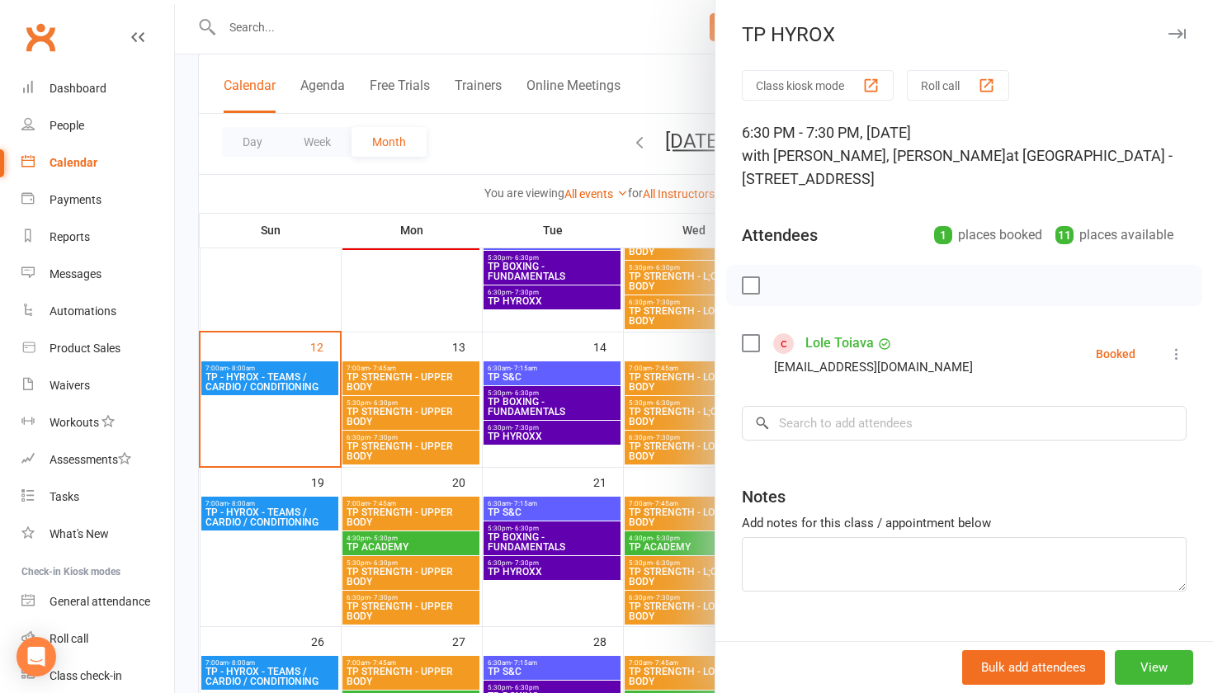
click at [608, 320] on div at bounding box center [694, 346] width 1038 height 693
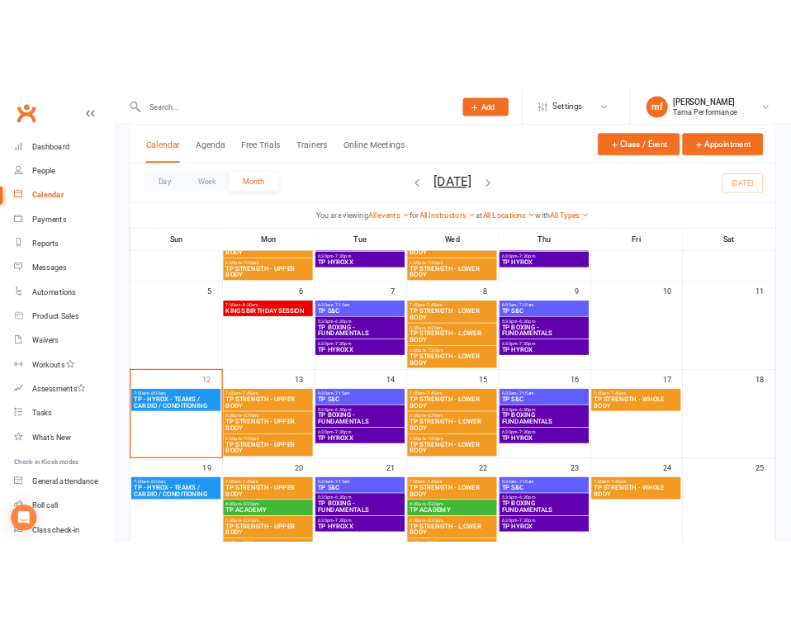
scroll to position [193, 0]
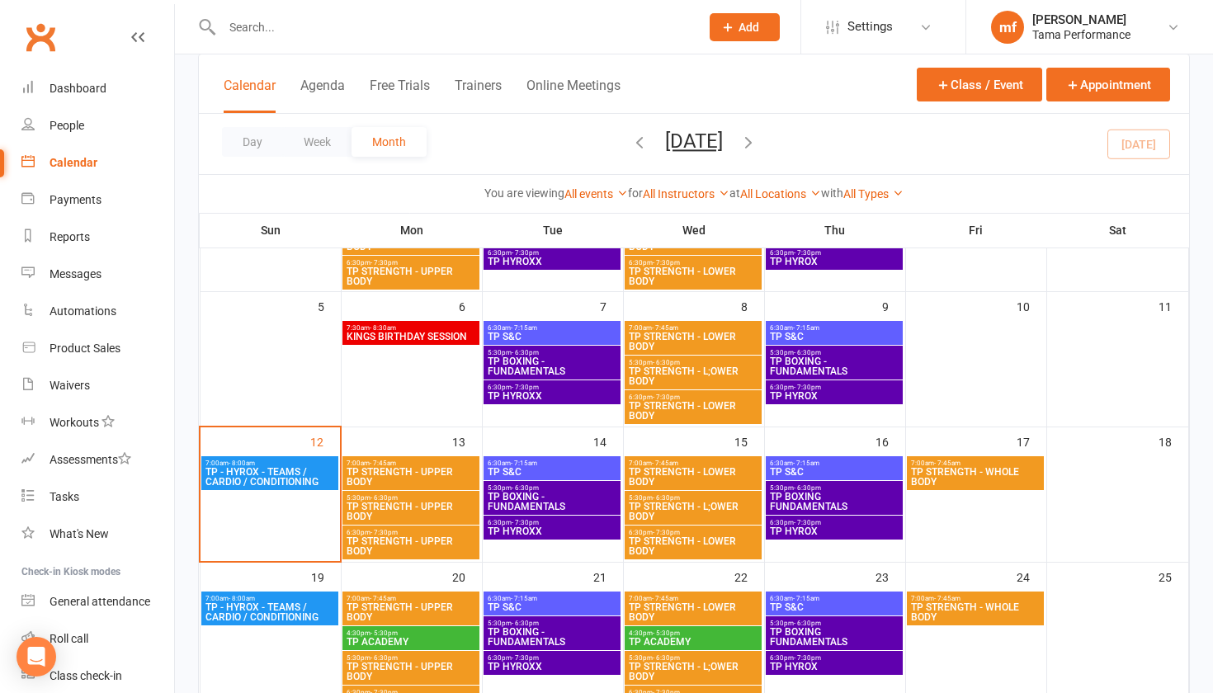
click at [269, 481] on span "TP - HYROX - TEAMS / CARDIO / CONDITIONING" at bounding box center [270, 477] width 130 height 20
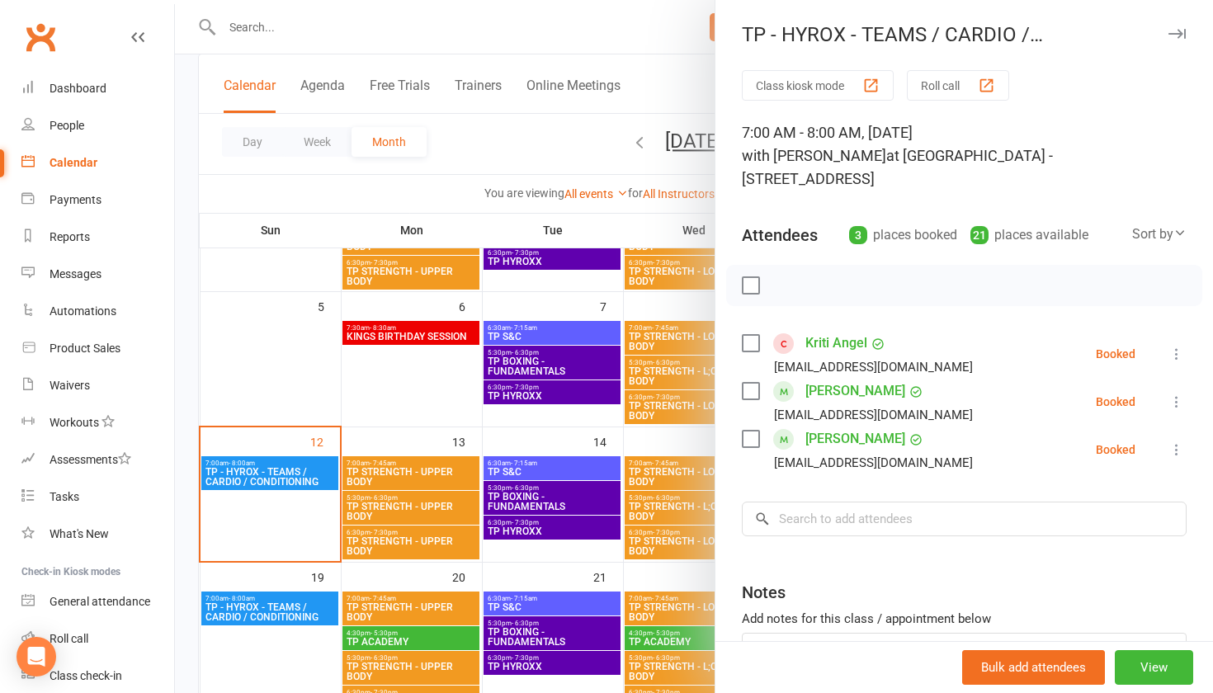
click at [327, 320] on div at bounding box center [694, 346] width 1038 height 693
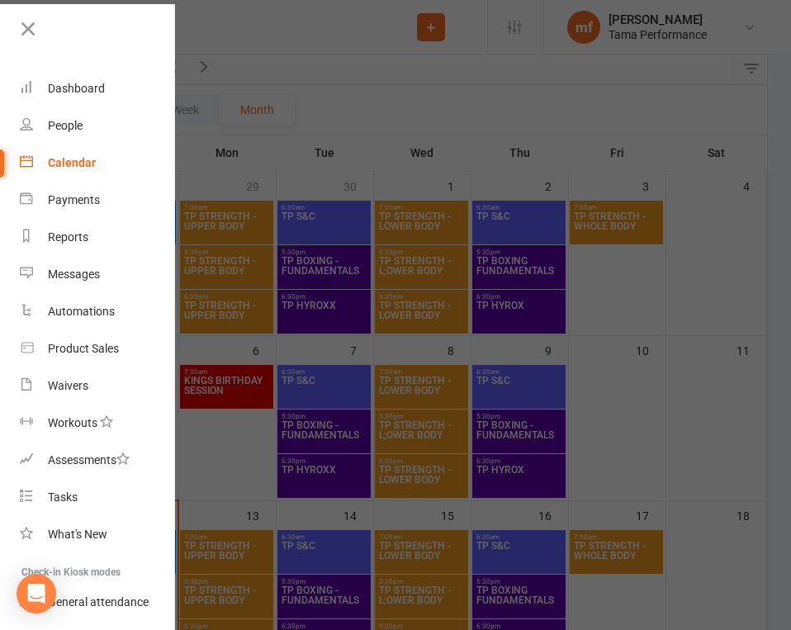
click at [687, 468] on div at bounding box center [395, 315] width 791 height 630
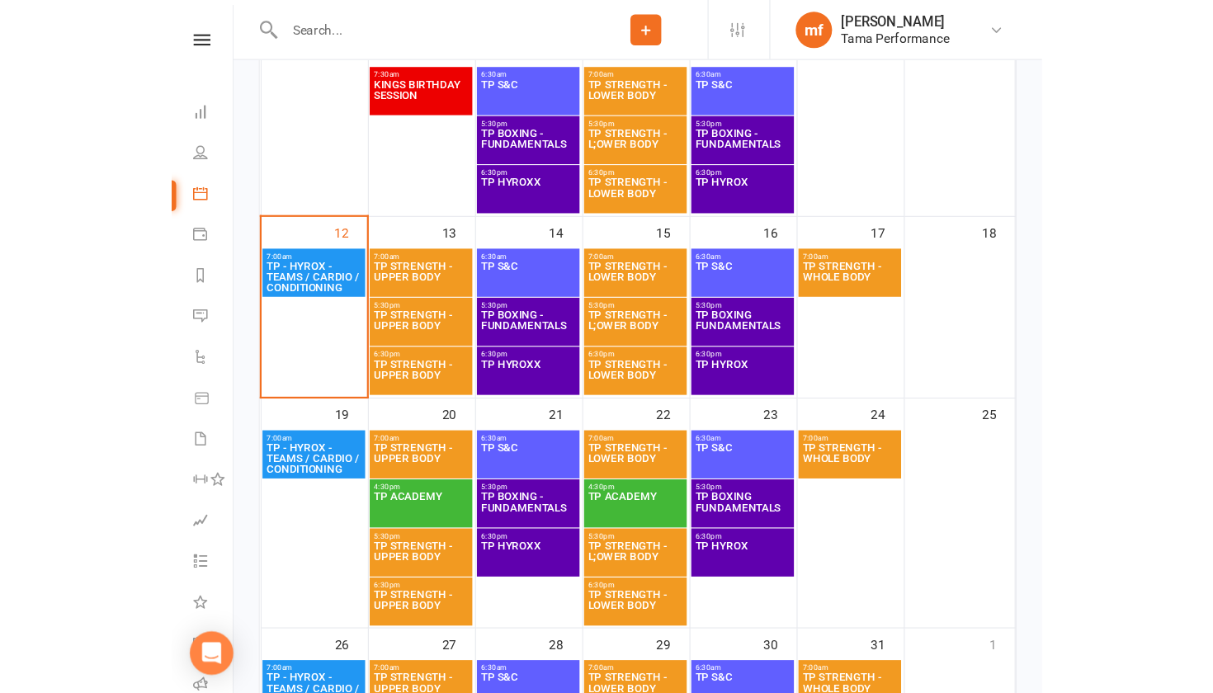
scroll to position [514, 0]
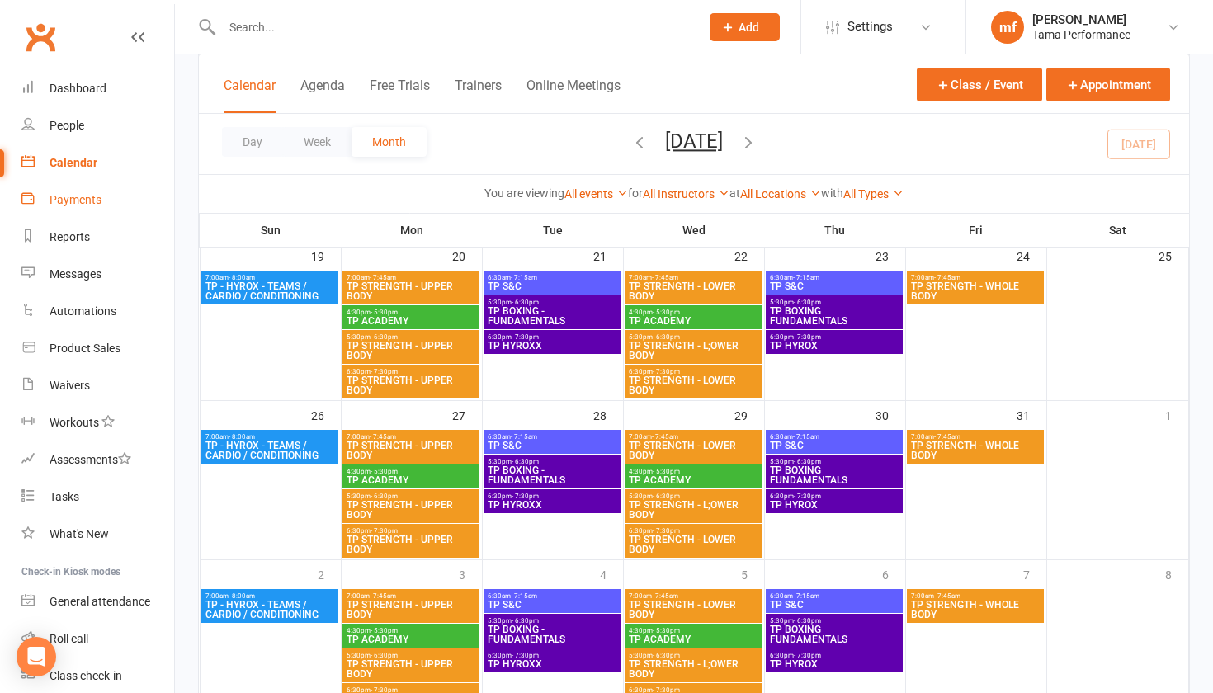
click at [74, 199] on div "Payments" at bounding box center [76, 199] width 52 height 13
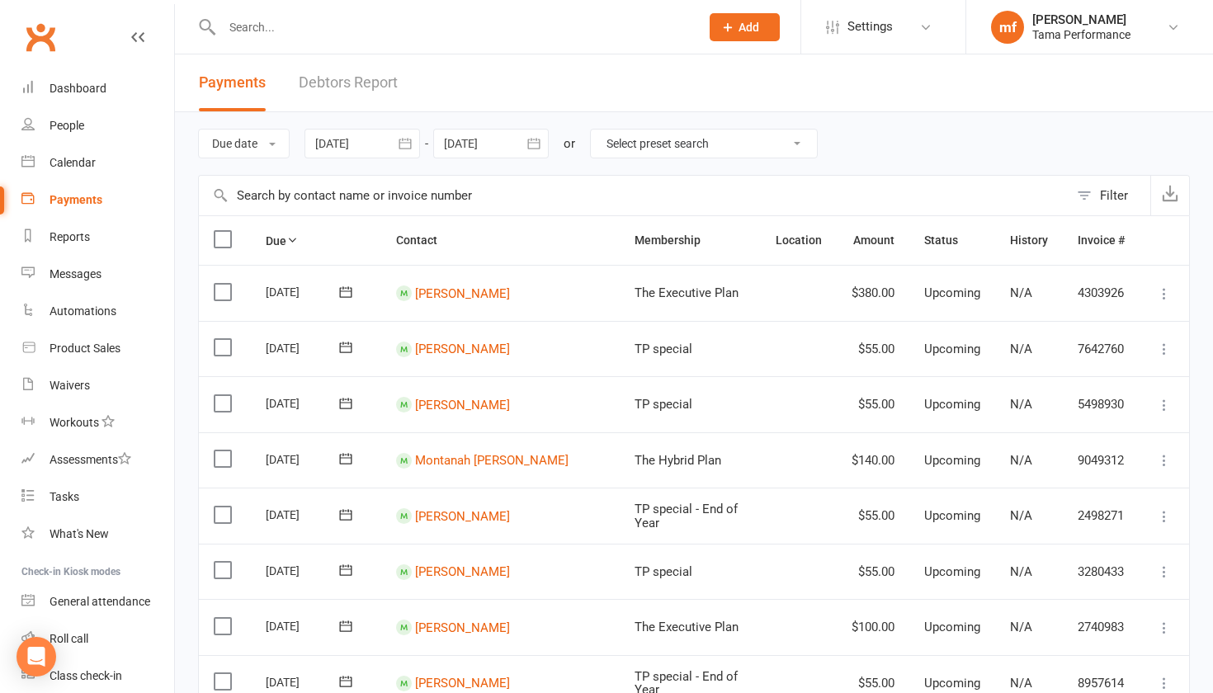
click at [413, 145] on icon "button" at bounding box center [405, 143] width 17 height 17
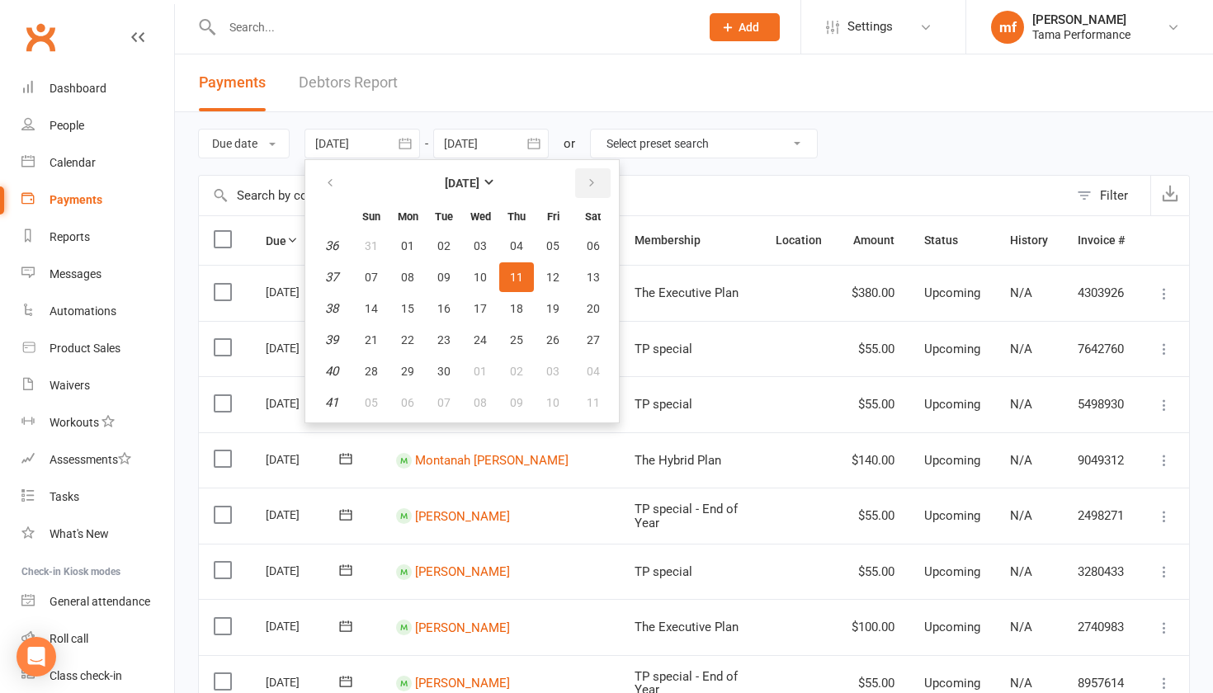
click at [593, 186] on icon "button" at bounding box center [592, 183] width 12 height 13
click at [413, 302] on span "13" at bounding box center [407, 308] width 13 height 13
type input "[DATE]"
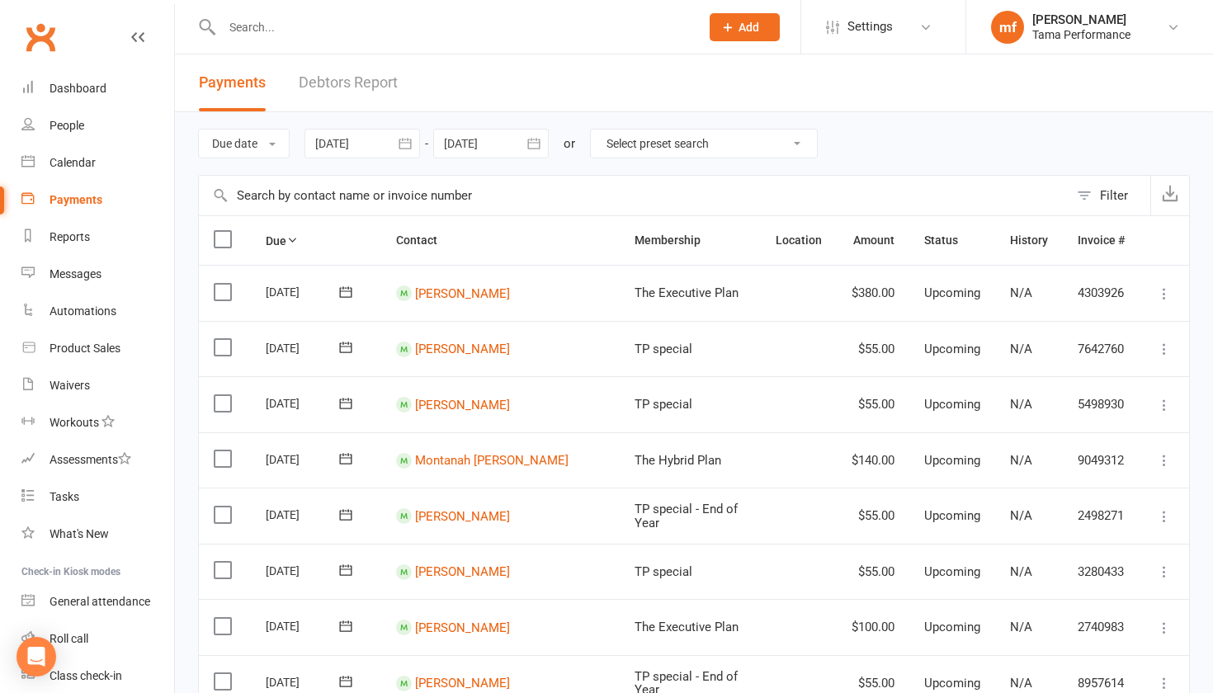
click at [540, 144] on icon "button" at bounding box center [533, 143] width 12 height 11
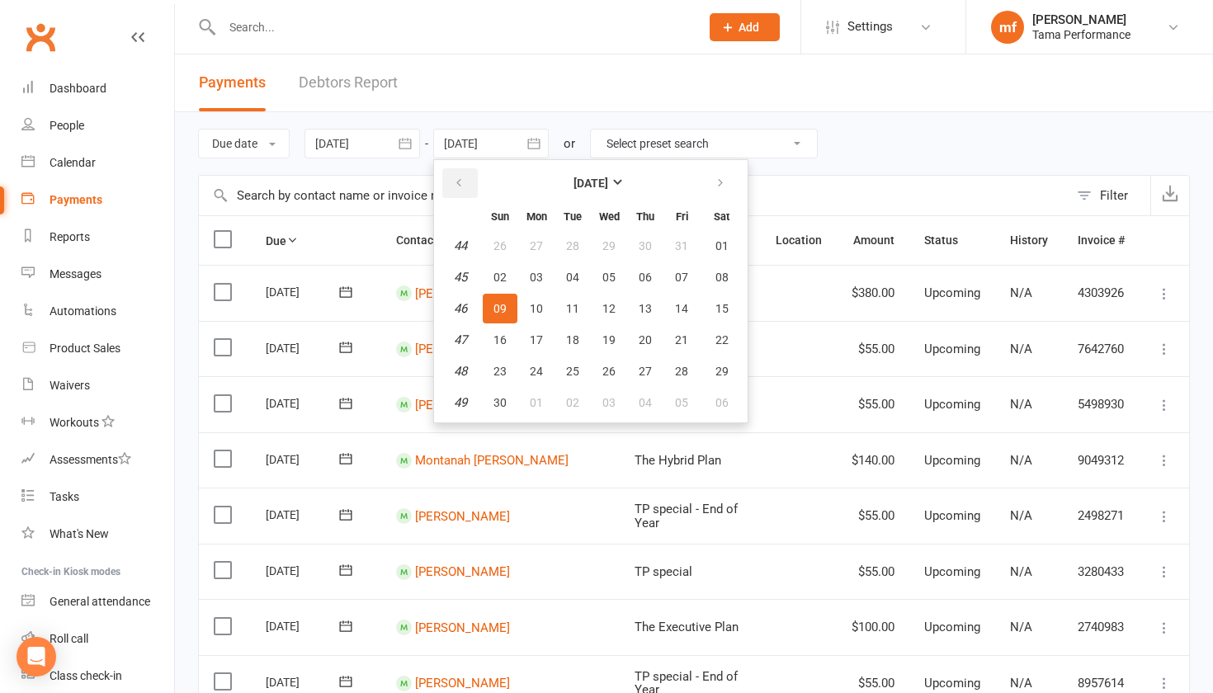
click at [478, 179] on button "button" at bounding box center [459, 183] width 35 height 30
click at [510, 336] on button "19" at bounding box center [500, 340] width 35 height 30
type input "[DATE]"
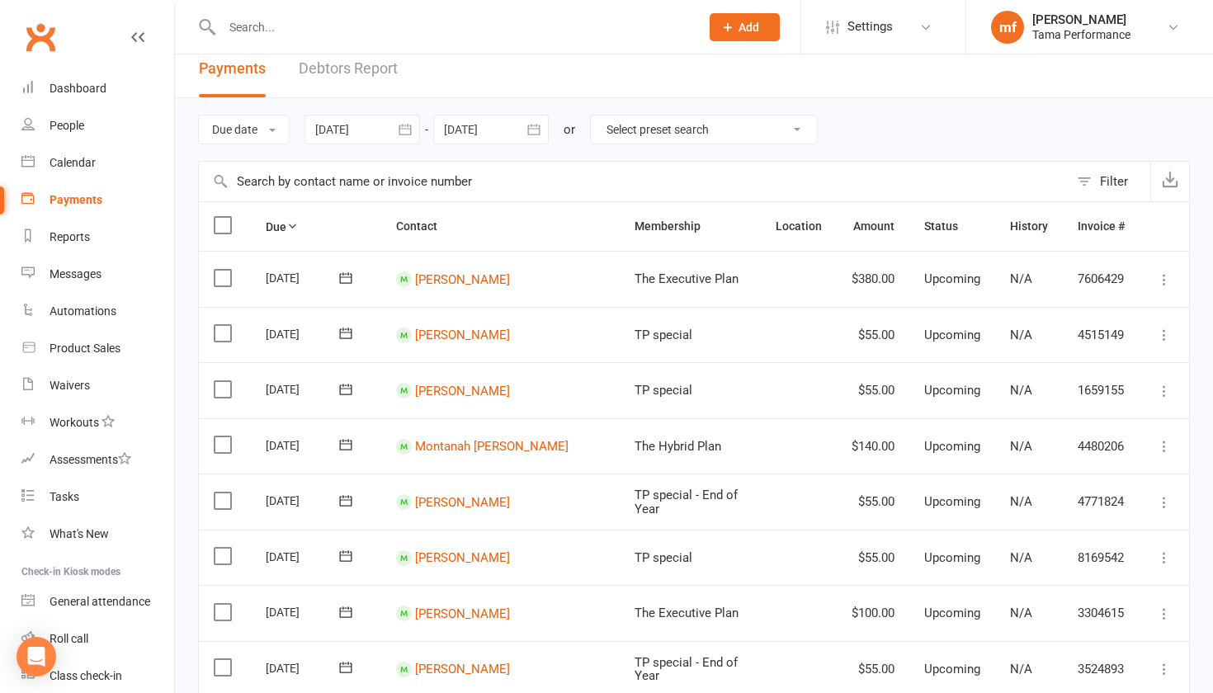
scroll to position [17, 0]
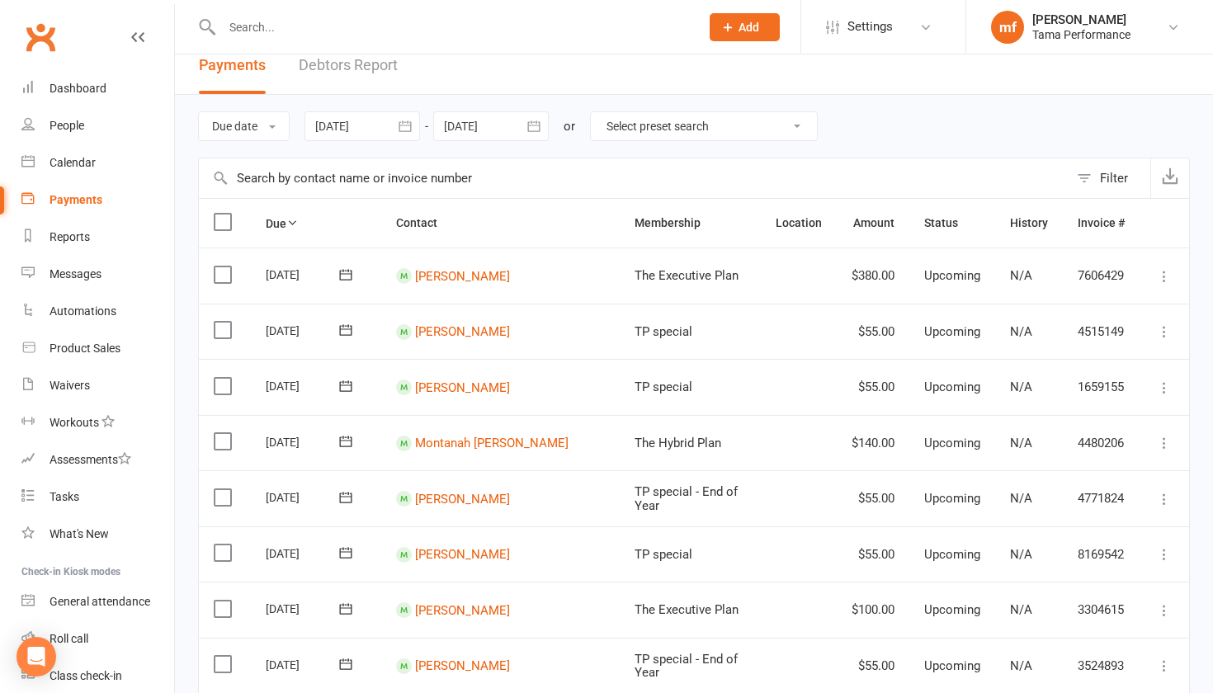
click at [352, 327] on icon at bounding box center [345, 330] width 17 height 17
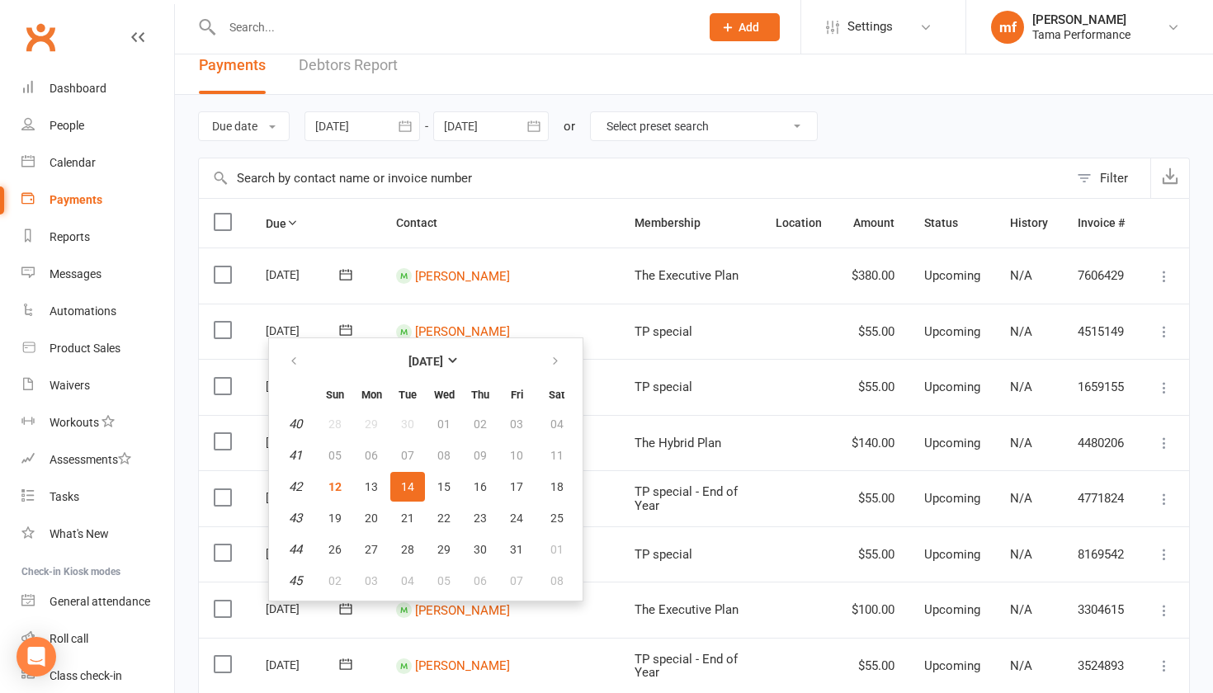
click at [352, 274] on icon at bounding box center [346, 274] width 12 height 11
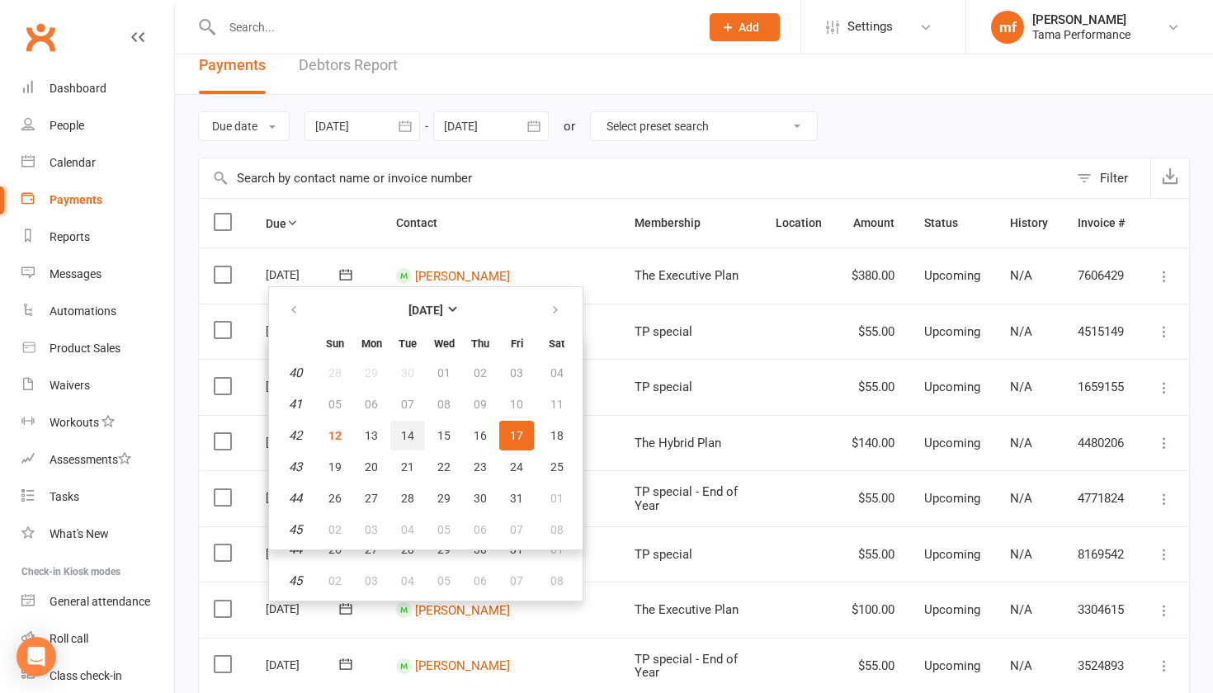
click at [402, 435] on span "14" at bounding box center [407, 435] width 13 height 13
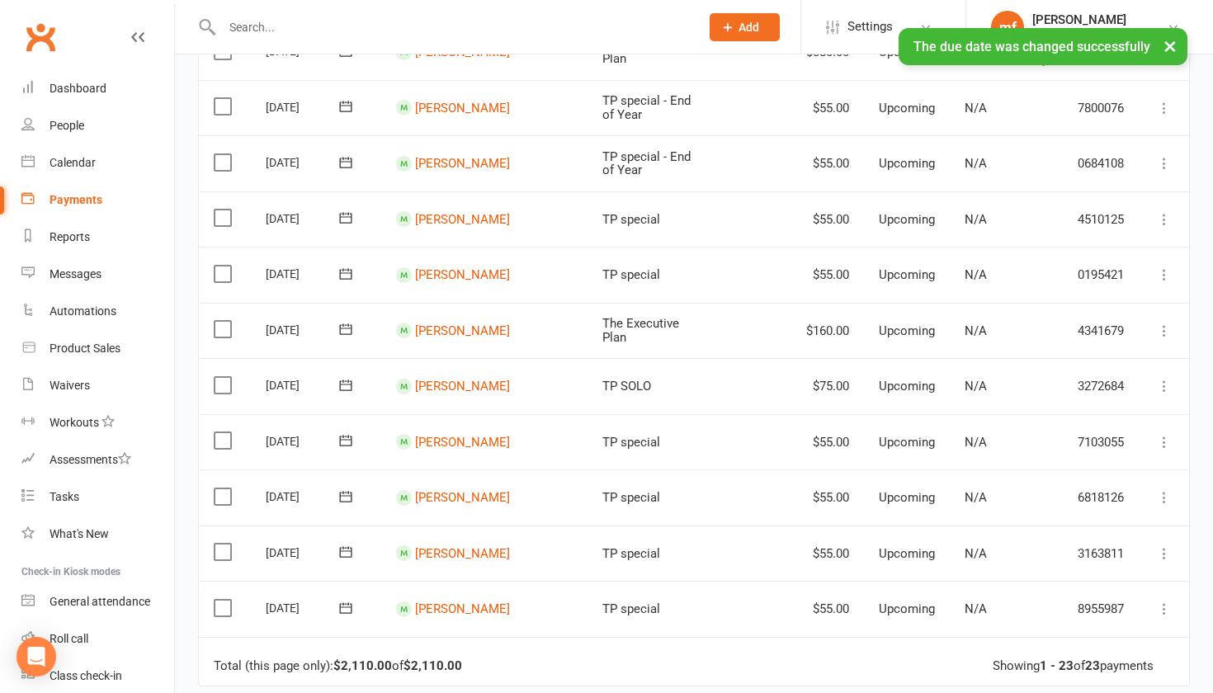
scroll to position [901, 0]
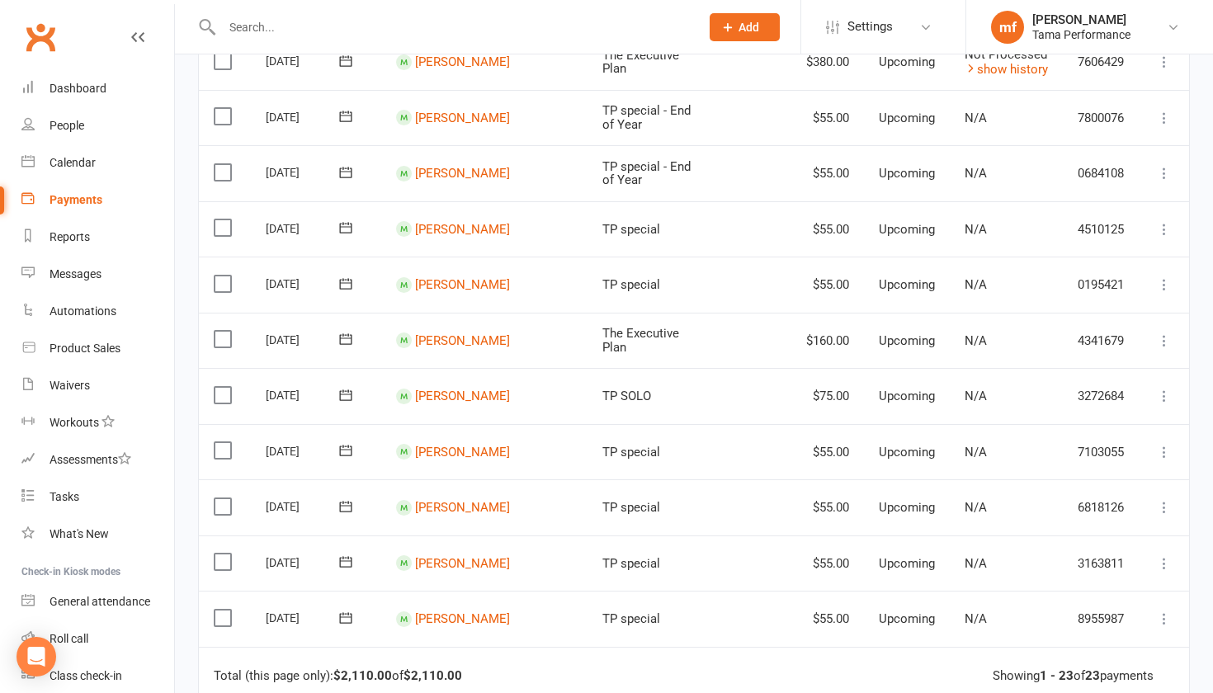
click at [345, 610] on icon at bounding box center [345, 618] width 17 height 17
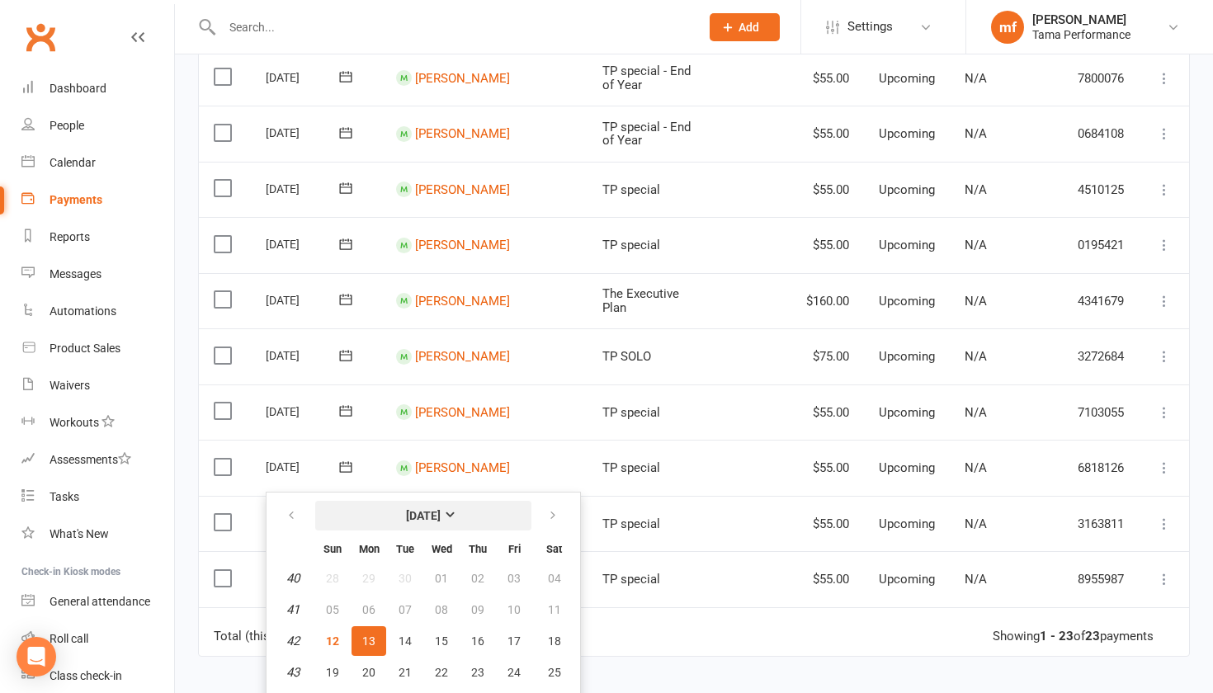
scroll to position [963, 0]
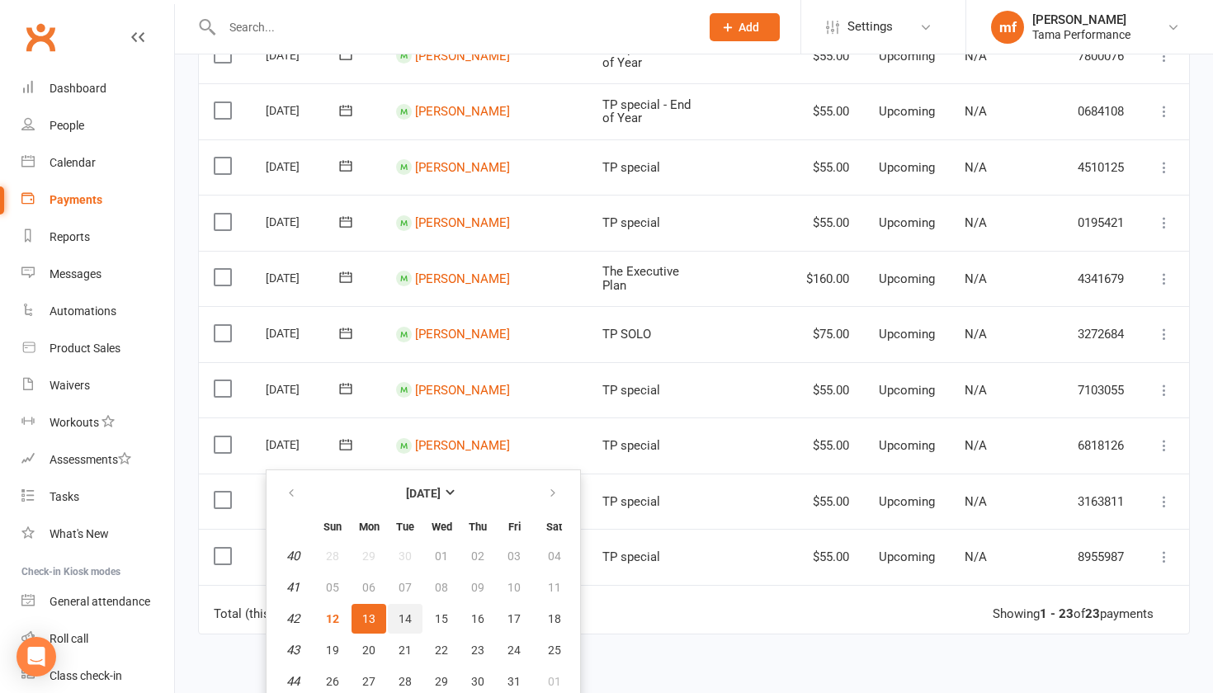
click at [408, 615] on span "14" at bounding box center [405, 618] width 13 height 13
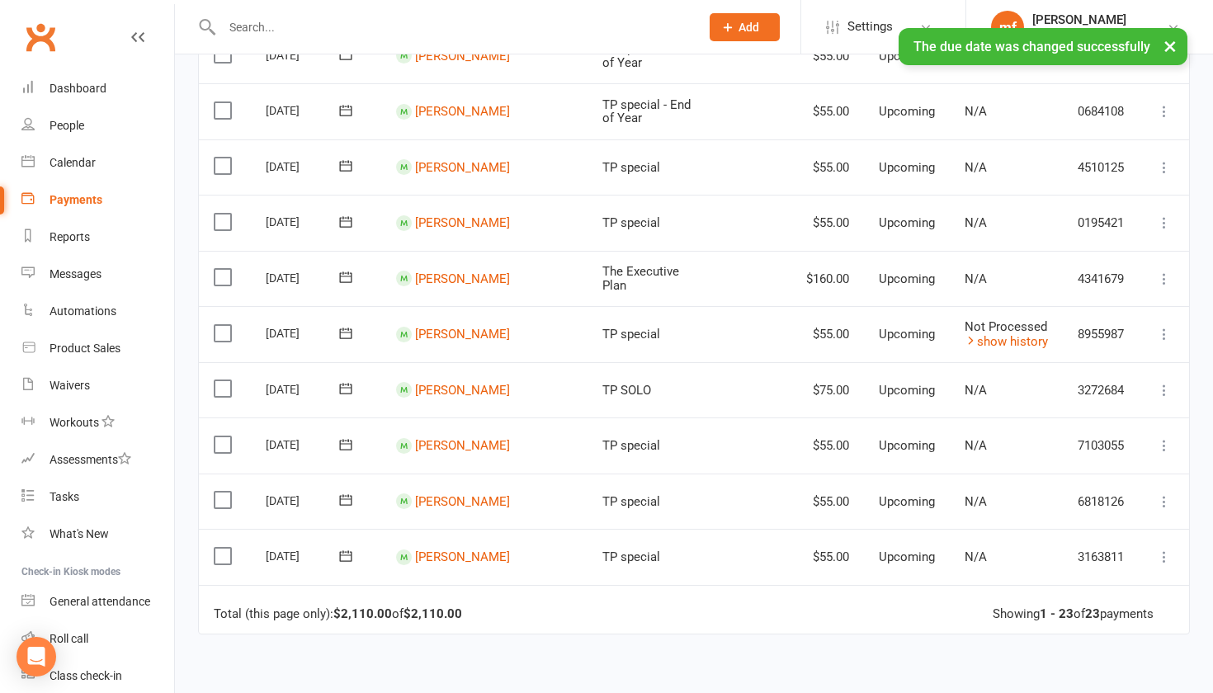
click at [347, 495] on icon at bounding box center [346, 500] width 12 height 11
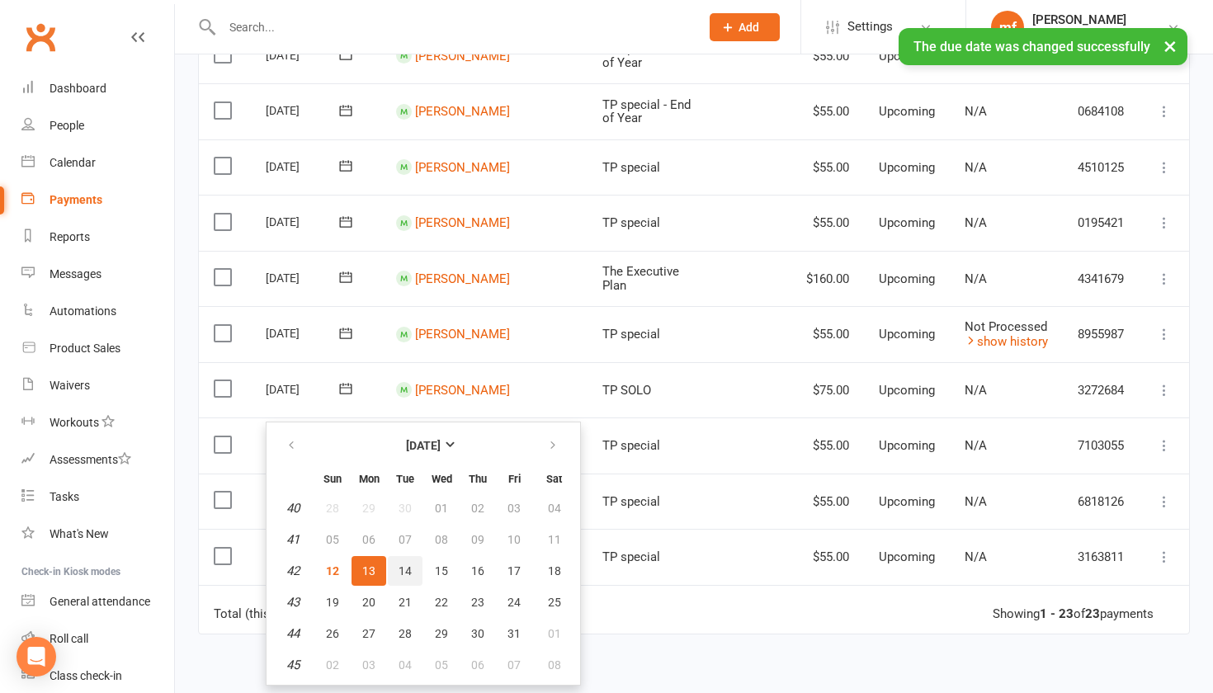
click at [404, 573] on span "14" at bounding box center [405, 570] width 13 height 13
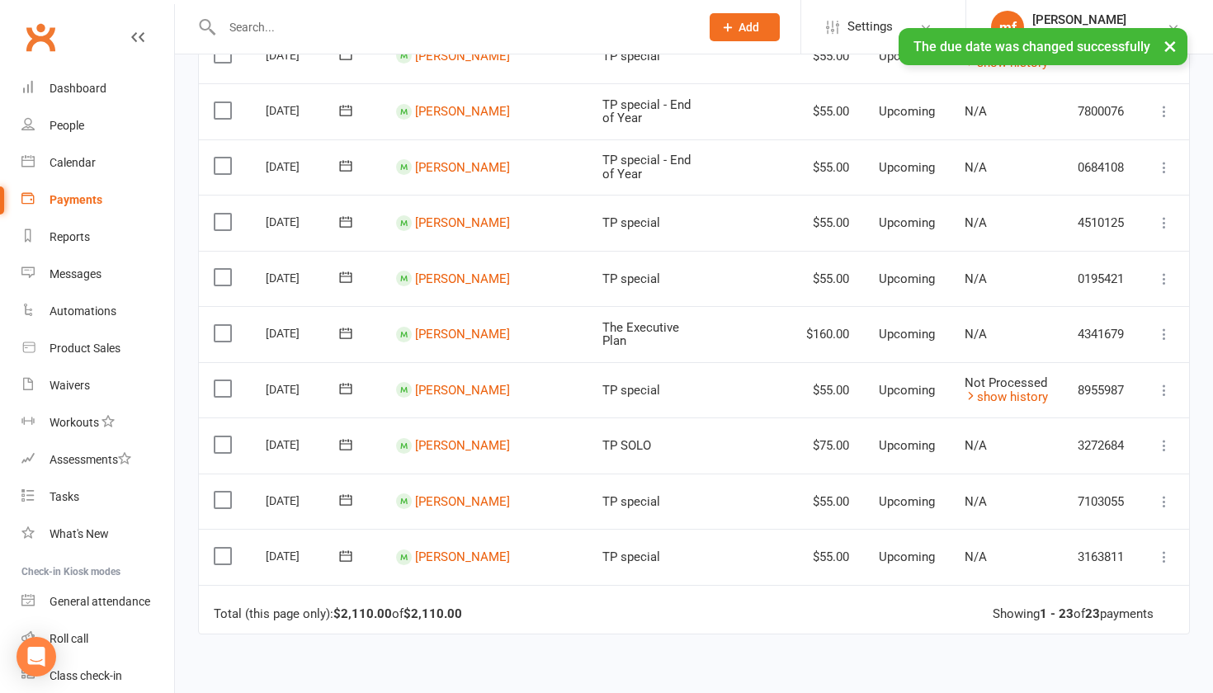
click at [343, 437] on icon at bounding box center [345, 445] width 17 height 17
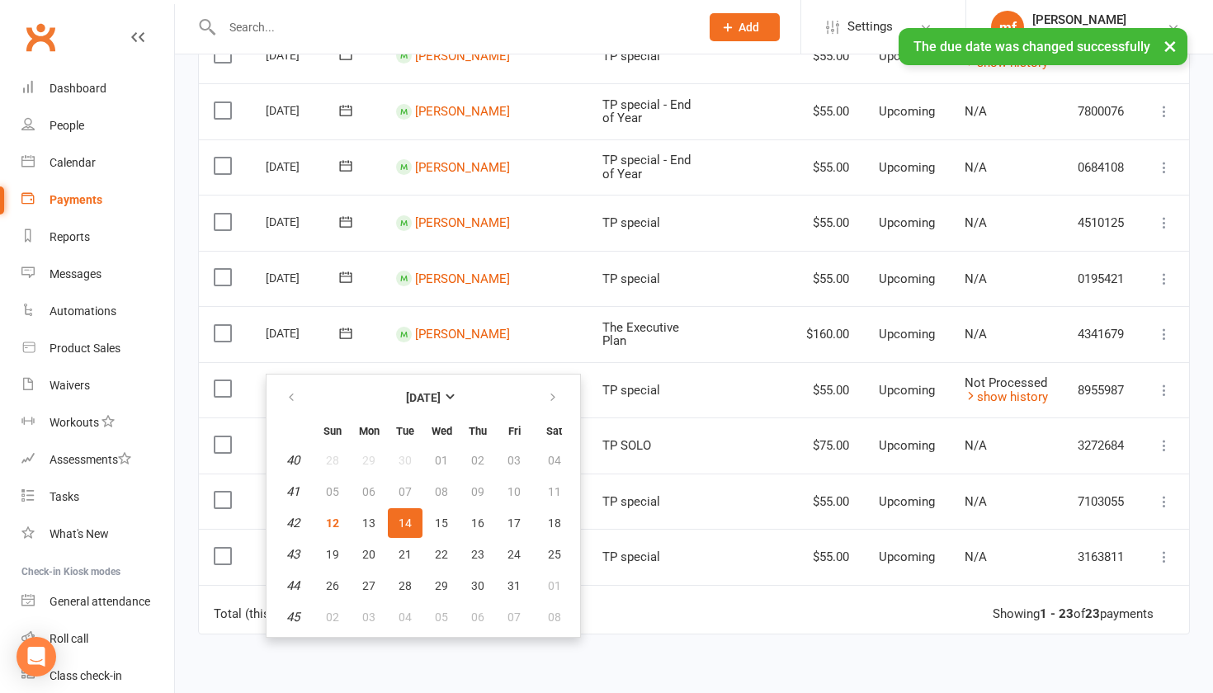
click at [404, 519] on span "14" at bounding box center [405, 523] width 13 height 13
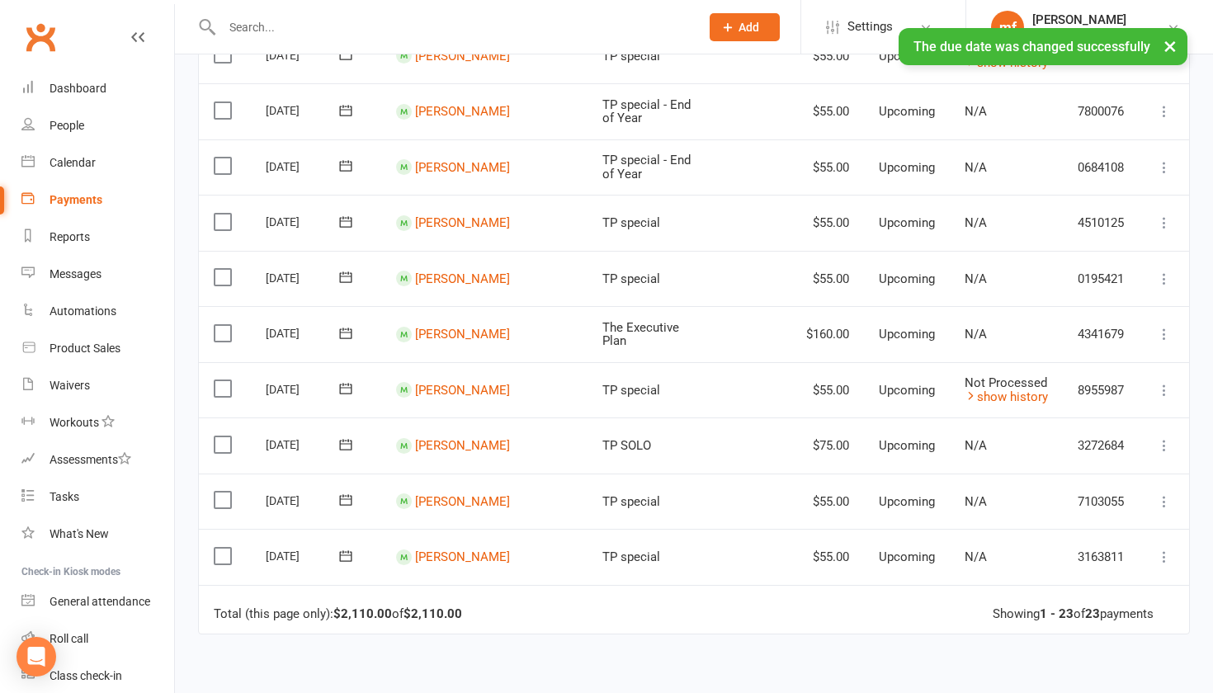
click at [352, 492] on icon at bounding box center [345, 500] width 17 height 17
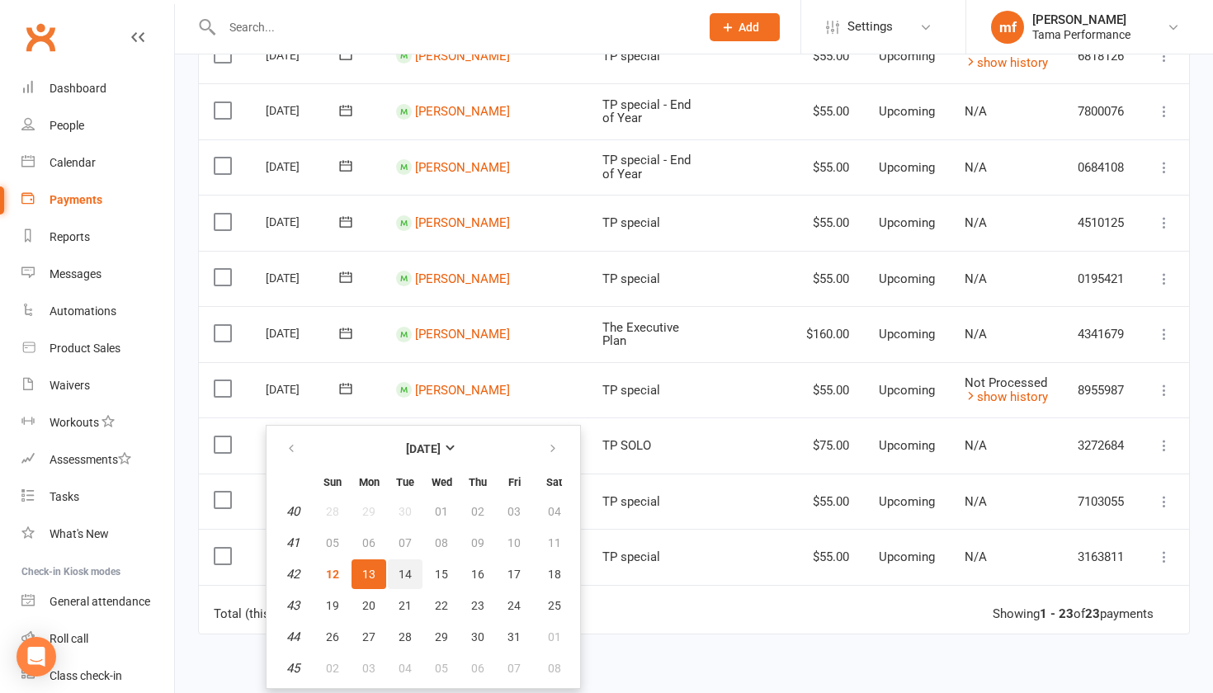
click at [405, 574] on span "14" at bounding box center [405, 574] width 13 height 13
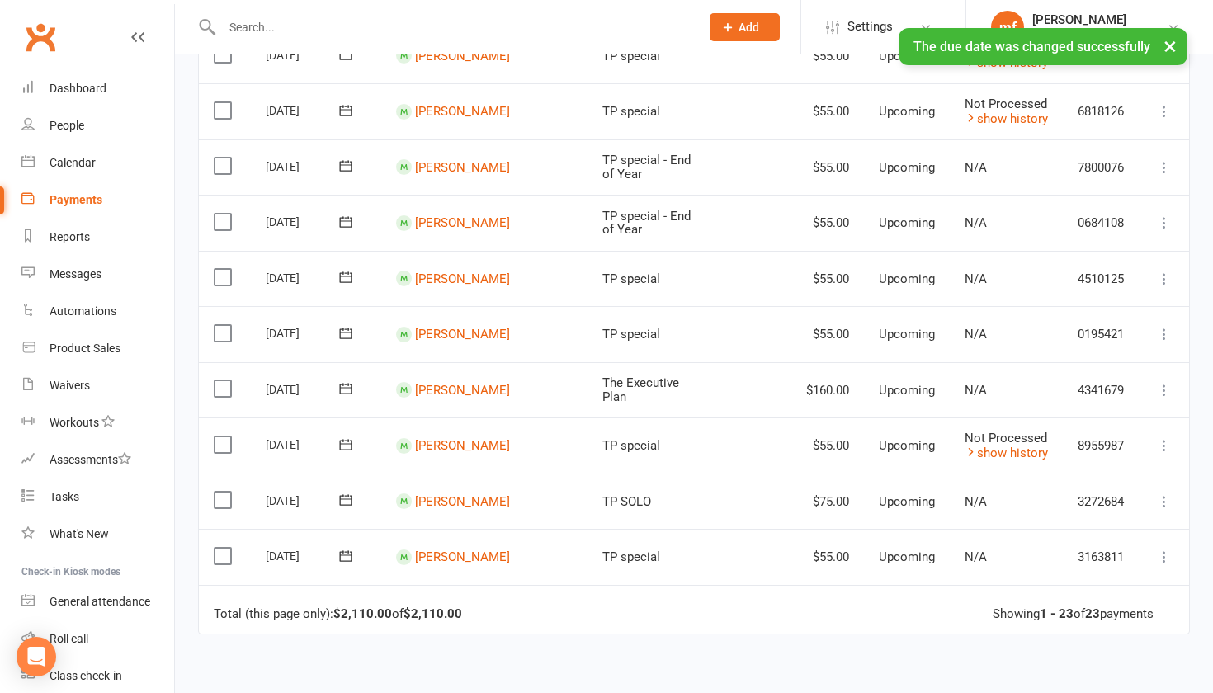
click at [350, 548] on icon at bounding box center [345, 556] width 17 height 17
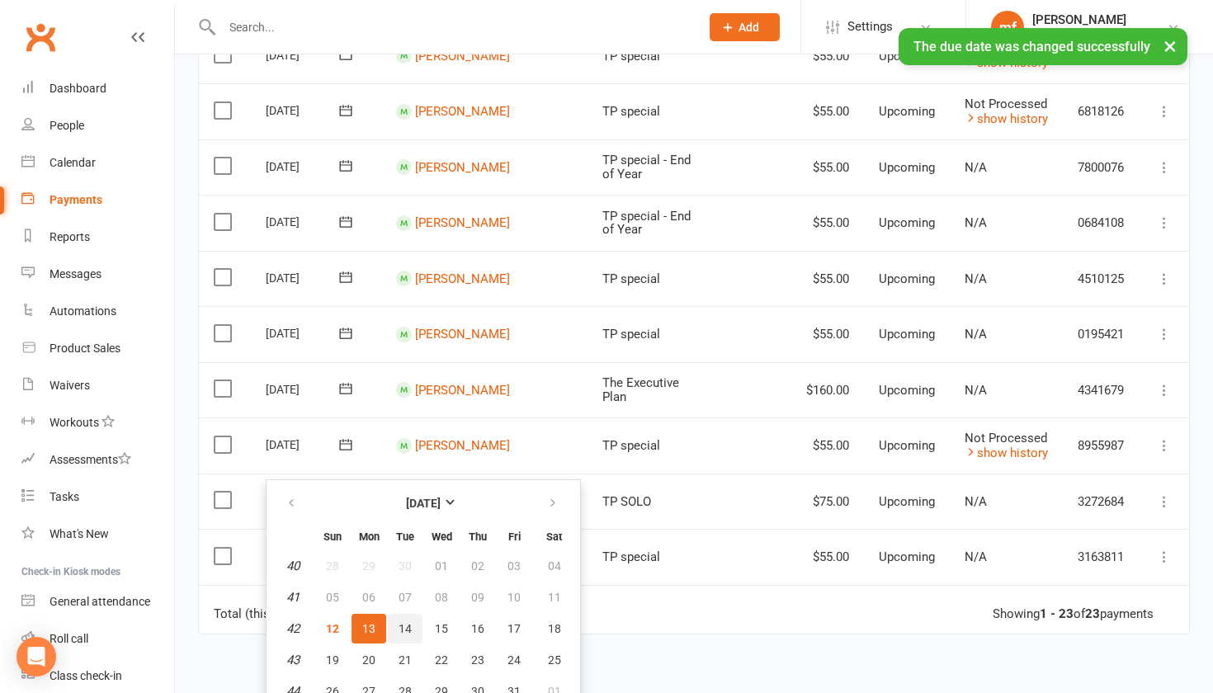
click at [404, 625] on span "14" at bounding box center [405, 628] width 13 height 13
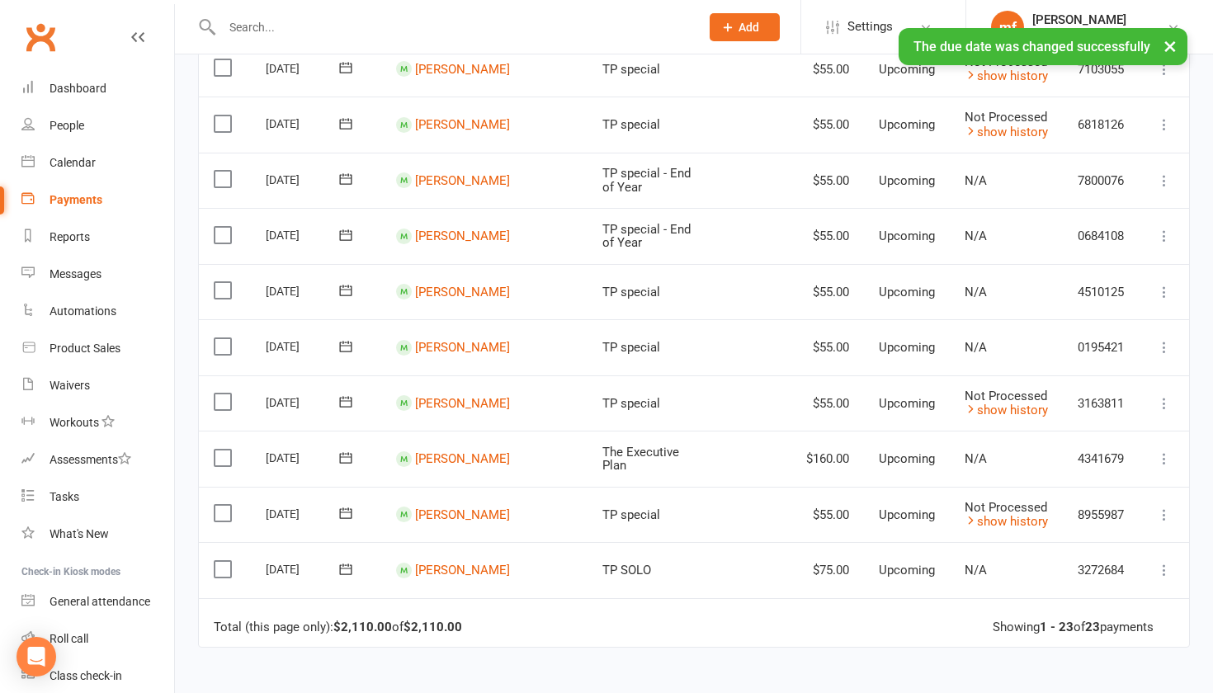
scroll to position [951, 0]
click at [790, 394] on icon at bounding box center [1164, 402] width 17 height 17
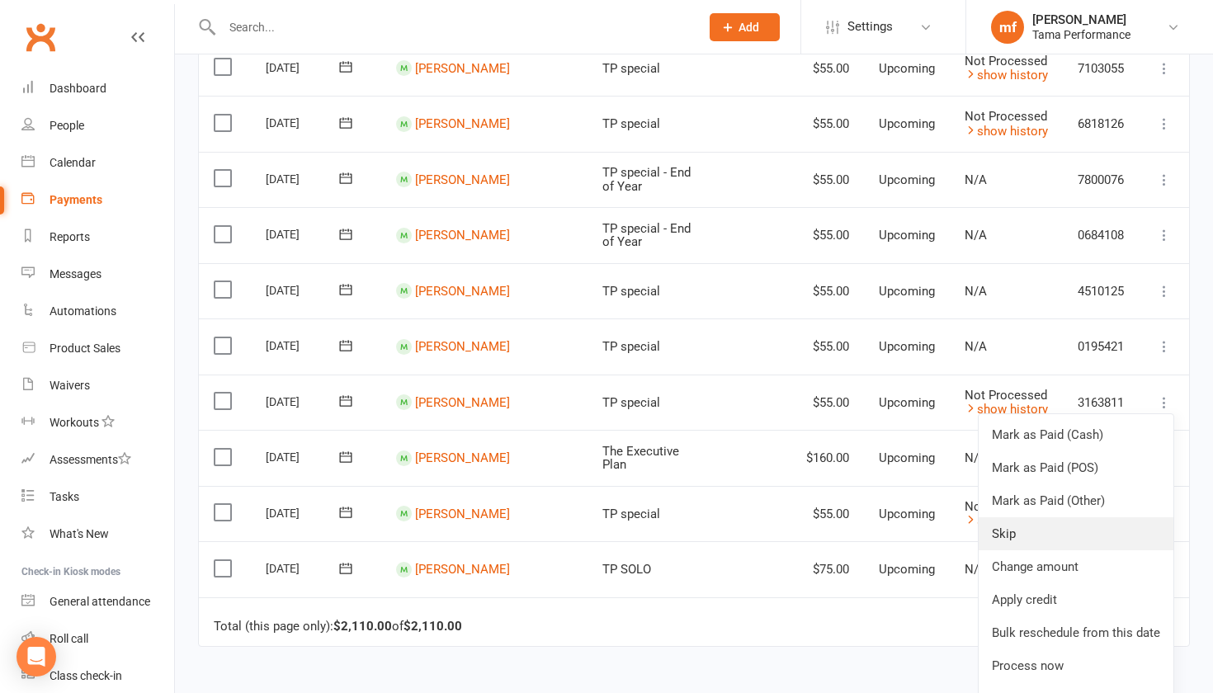
click at [790, 517] on link "Skip" at bounding box center [1076, 533] width 195 height 33
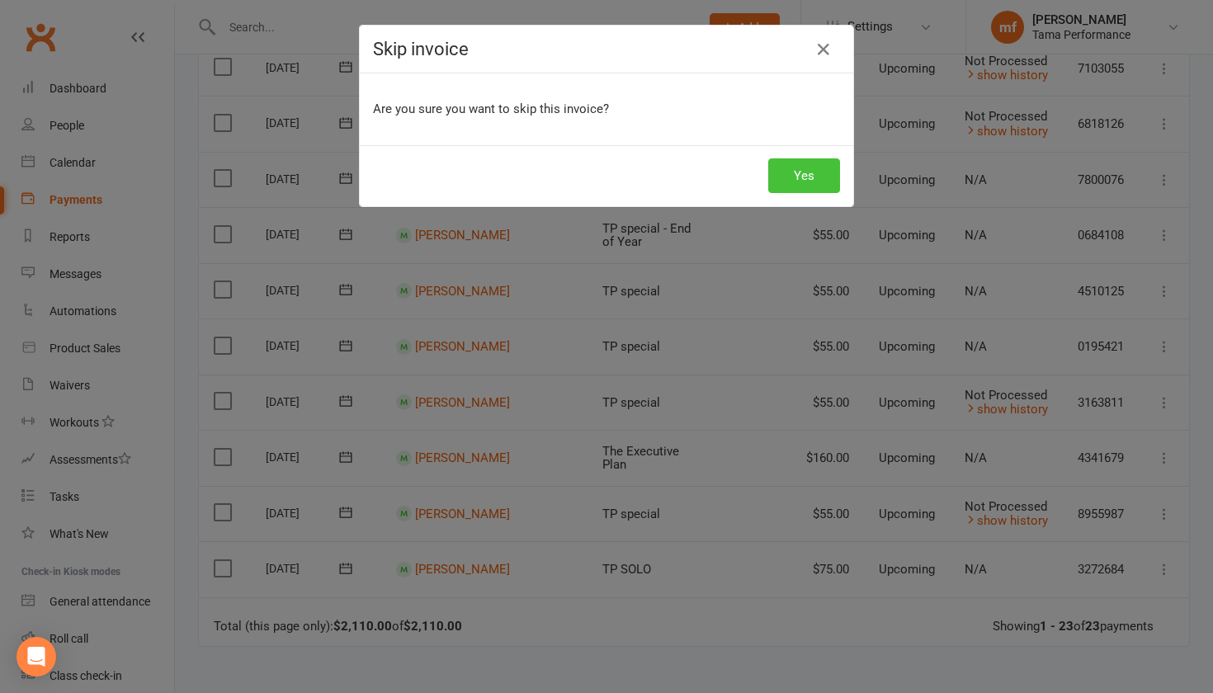
click at [790, 177] on button "Yes" at bounding box center [804, 175] width 72 height 35
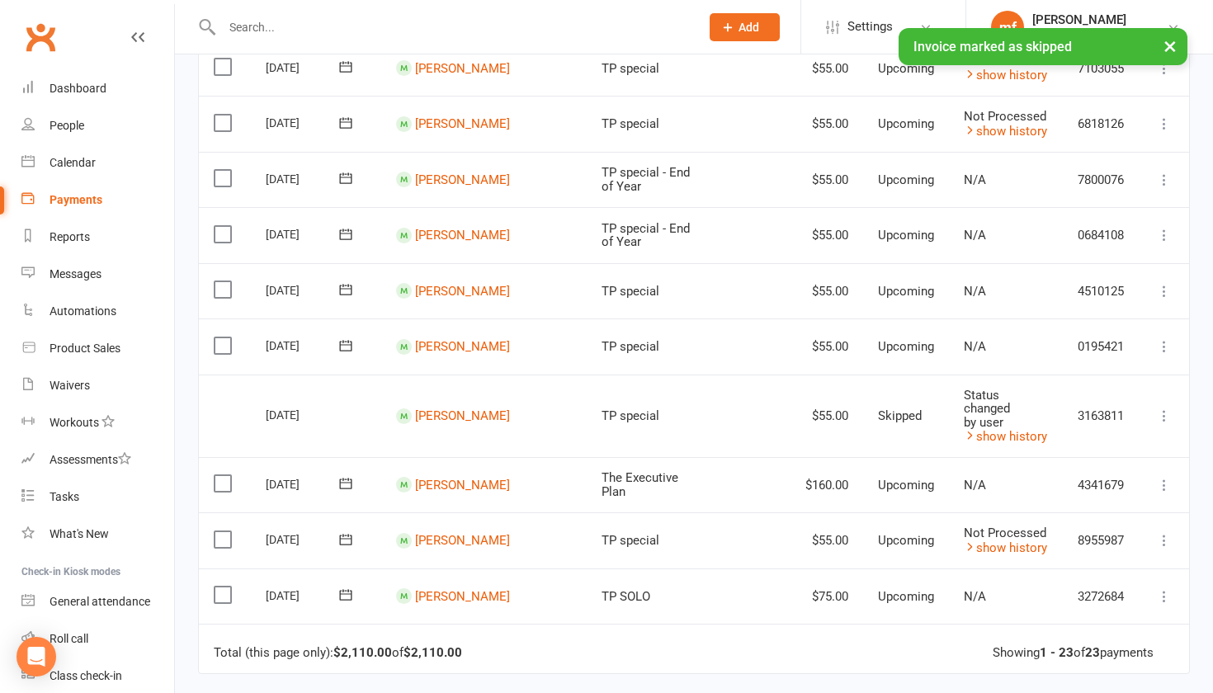
scroll to position [926, 0]
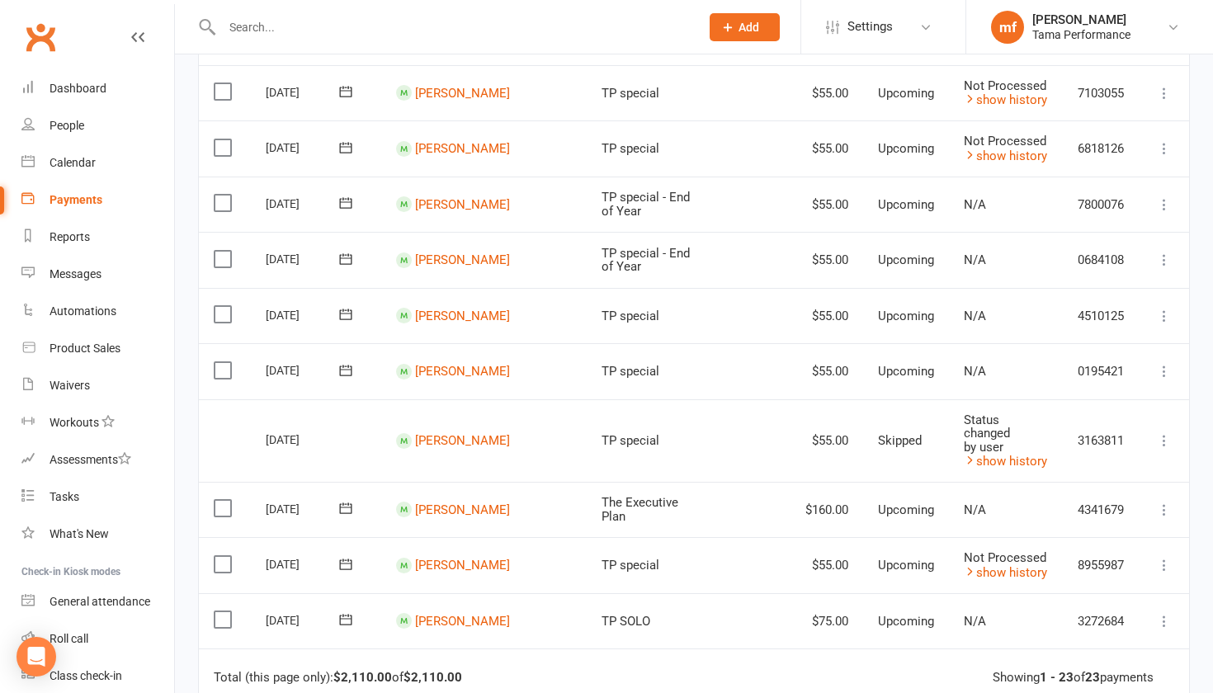
click at [790, 502] on icon at bounding box center [1164, 510] width 17 height 17
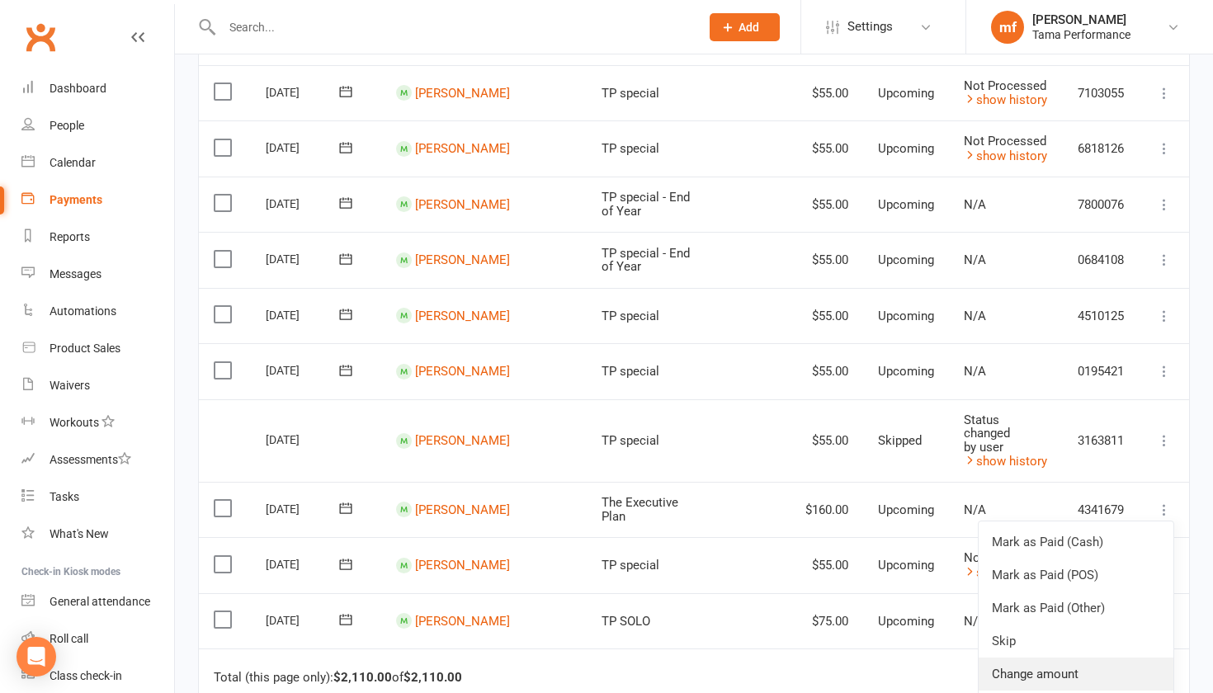
click at [790, 629] on link "Change amount" at bounding box center [1076, 674] width 195 height 33
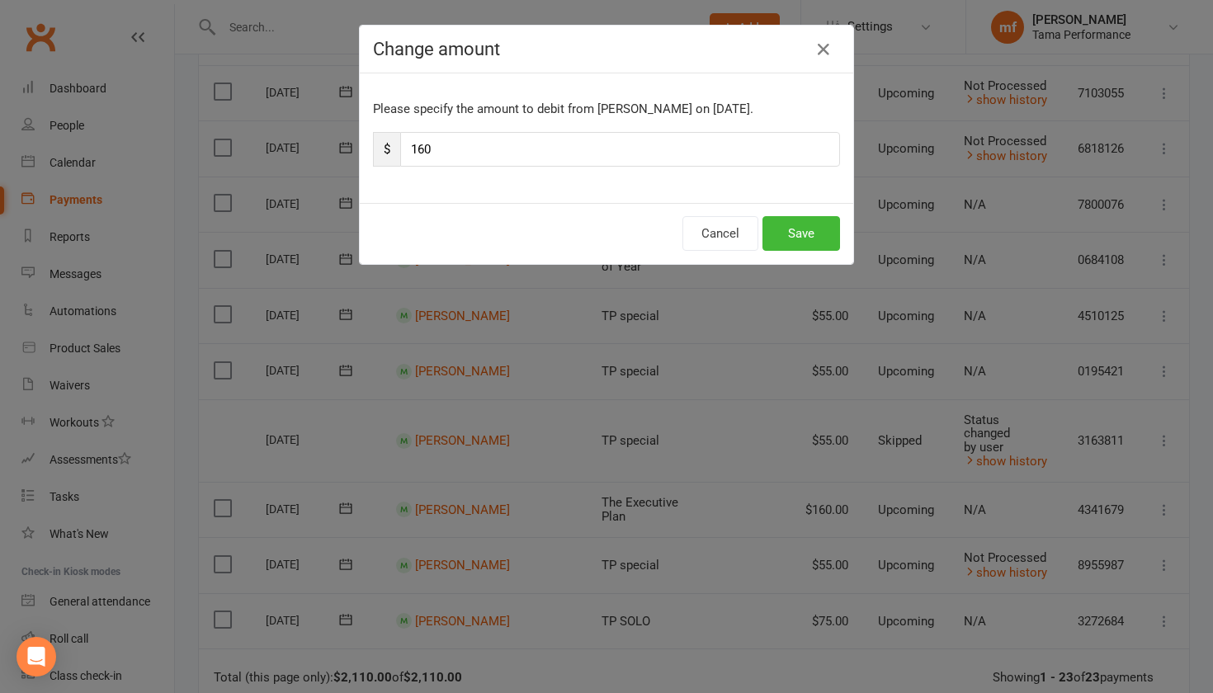
click at [425, 148] on input "160" at bounding box center [620, 149] width 440 height 35
type input "80"
click at [790, 235] on button "Save" at bounding box center [801, 233] width 78 height 35
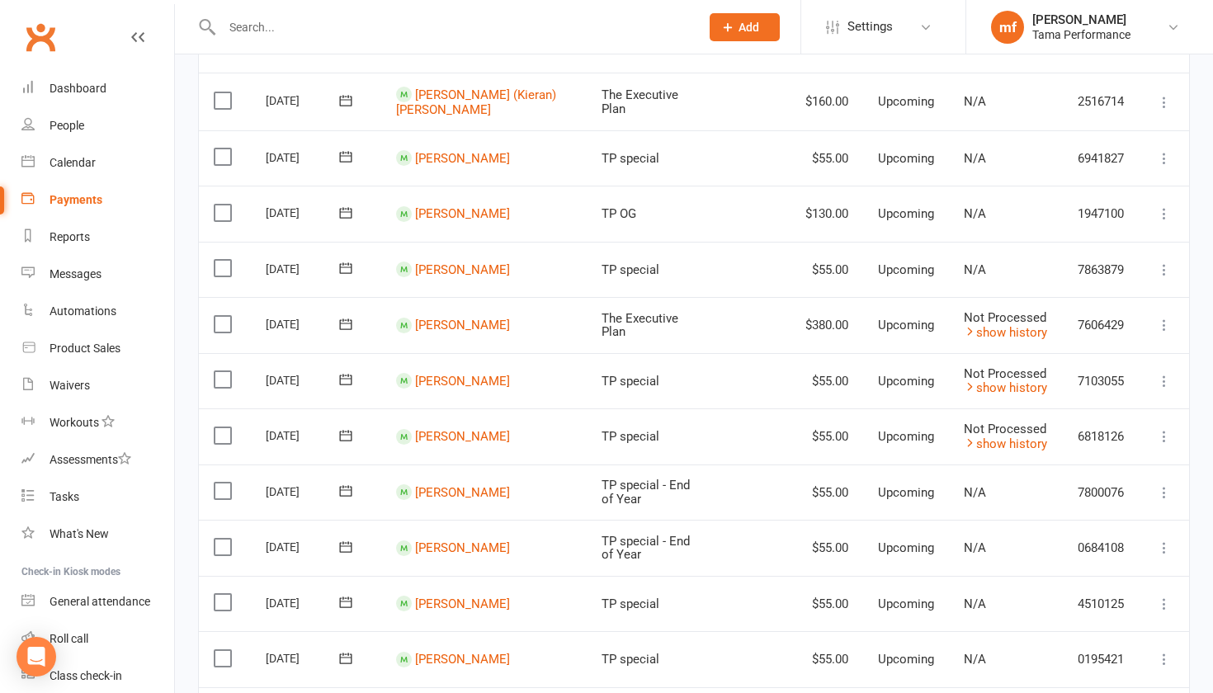
scroll to position [637, 0]
click at [790, 206] on icon at bounding box center [1164, 214] width 17 height 17
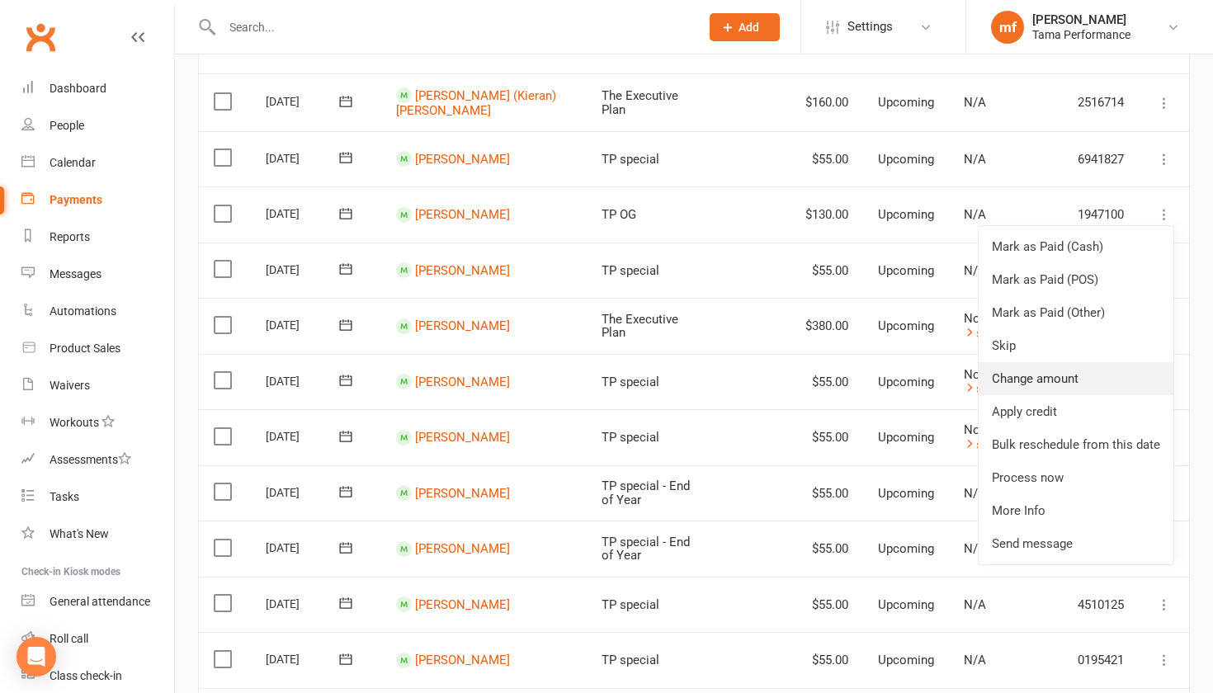
click at [790, 362] on link "Change amount" at bounding box center [1076, 378] width 195 height 33
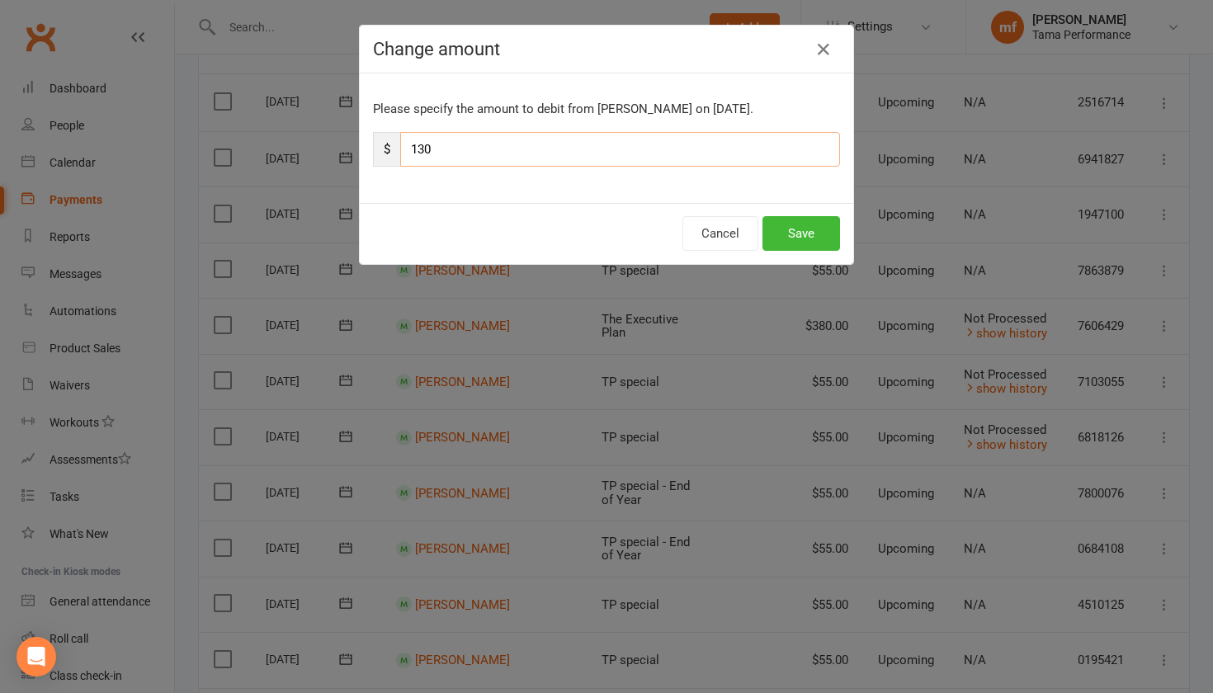
click at [426, 149] on input "130" at bounding box center [620, 149] width 440 height 35
type input "110"
click at [781, 224] on button "Save" at bounding box center [801, 233] width 78 height 35
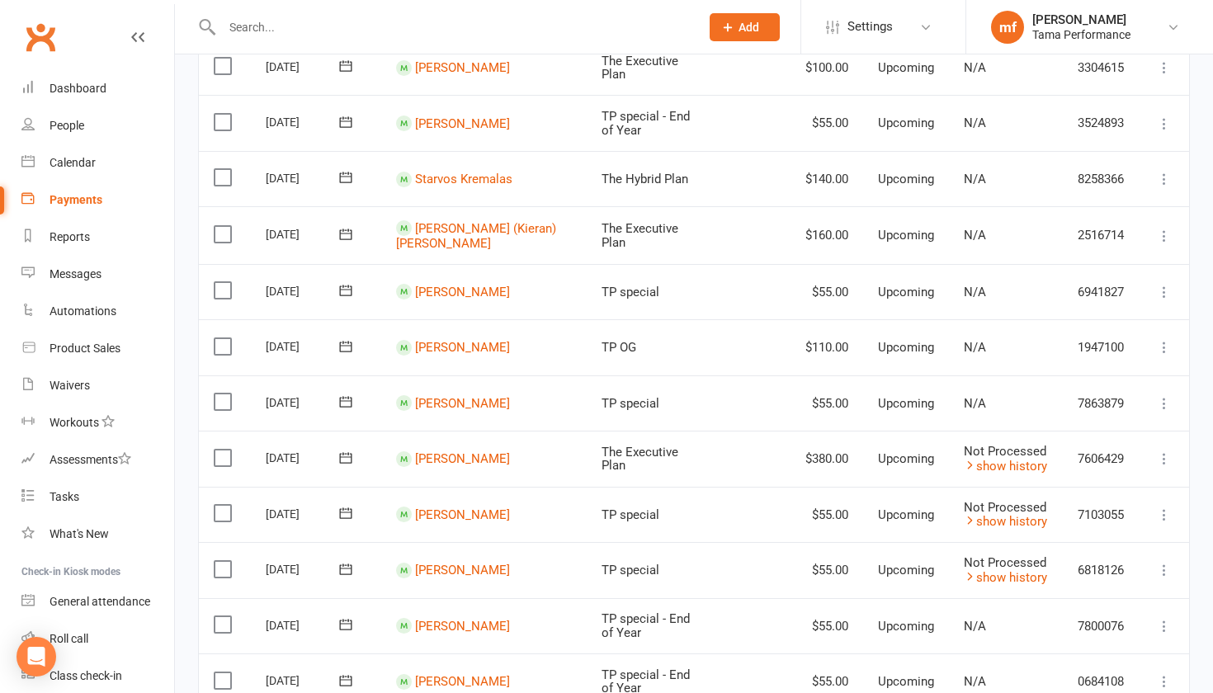
scroll to position [484, 0]
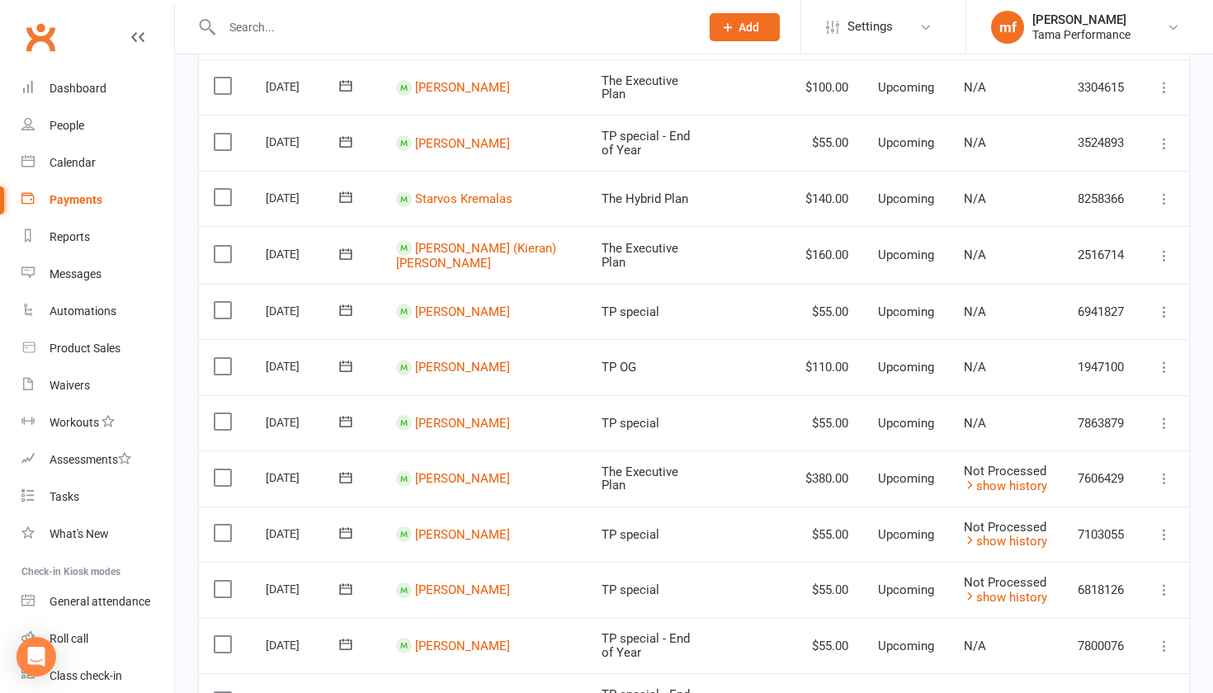
click at [790, 191] on icon at bounding box center [1164, 199] width 17 height 17
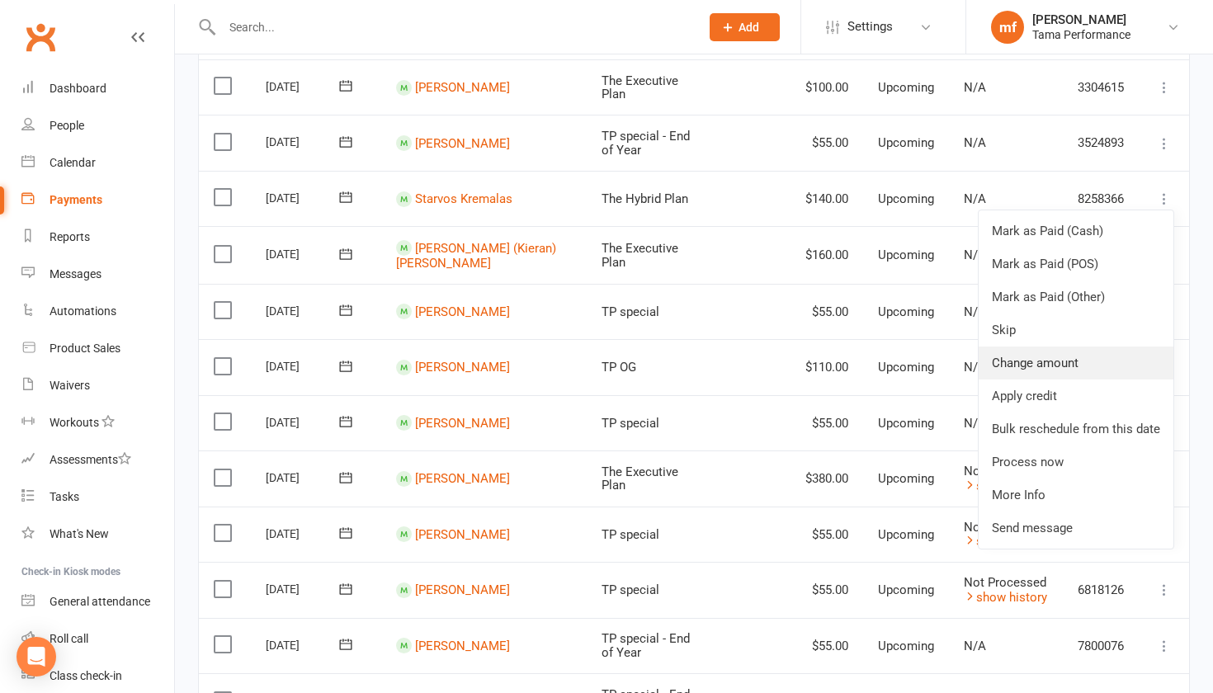
click at [790, 347] on link "Change amount" at bounding box center [1076, 363] width 195 height 33
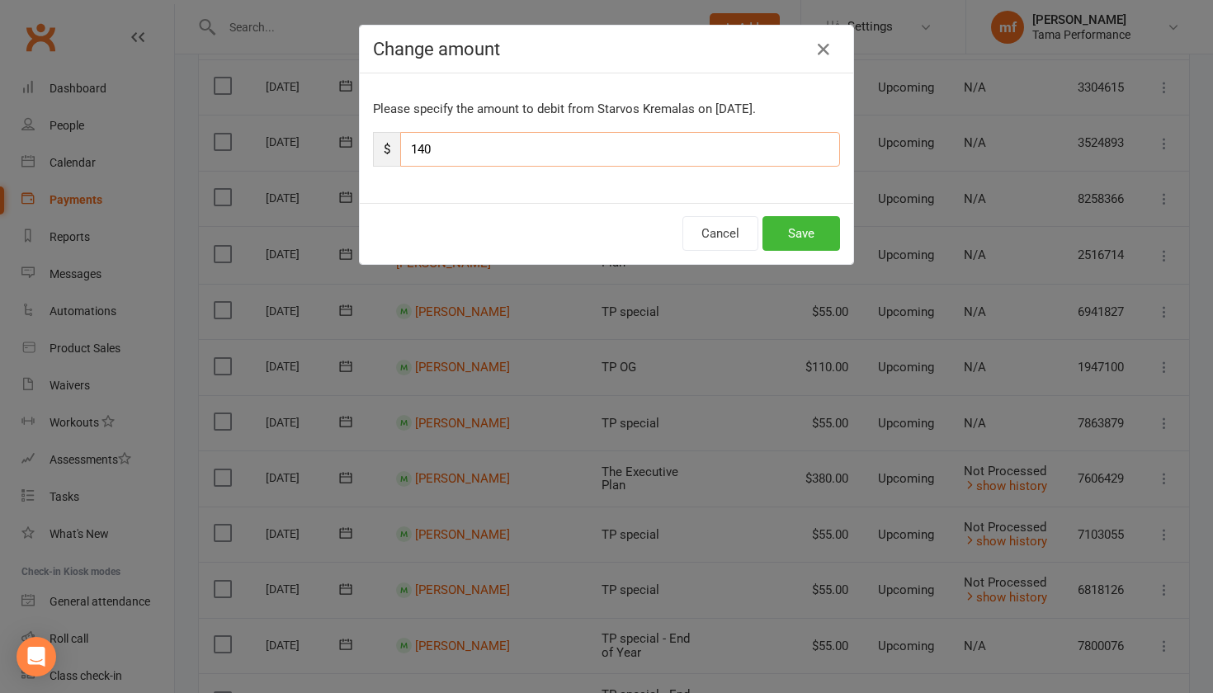
click at [426, 144] on input "140" at bounding box center [620, 149] width 440 height 35
type input "90"
click at [790, 224] on button "Save" at bounding box center [801, 233] width 78 height 35
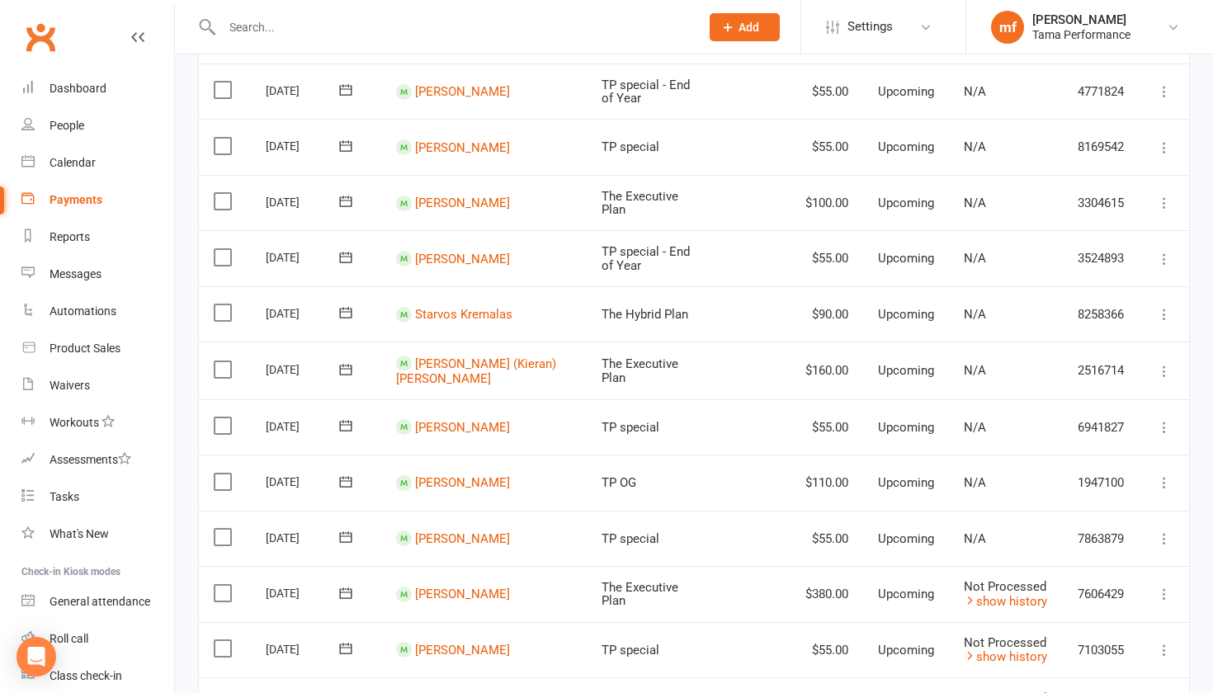
scroll to position [345, 0]
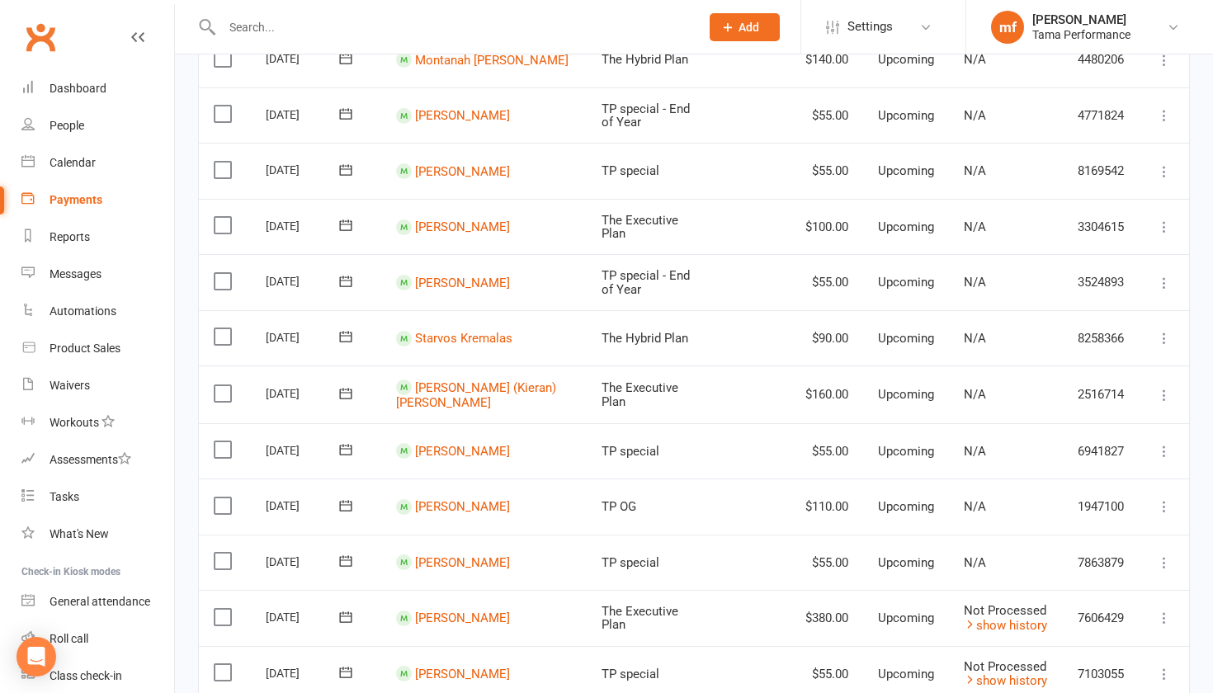
click at [790, 219] on icon at bounding box center [1164, 227] width 17 height 17
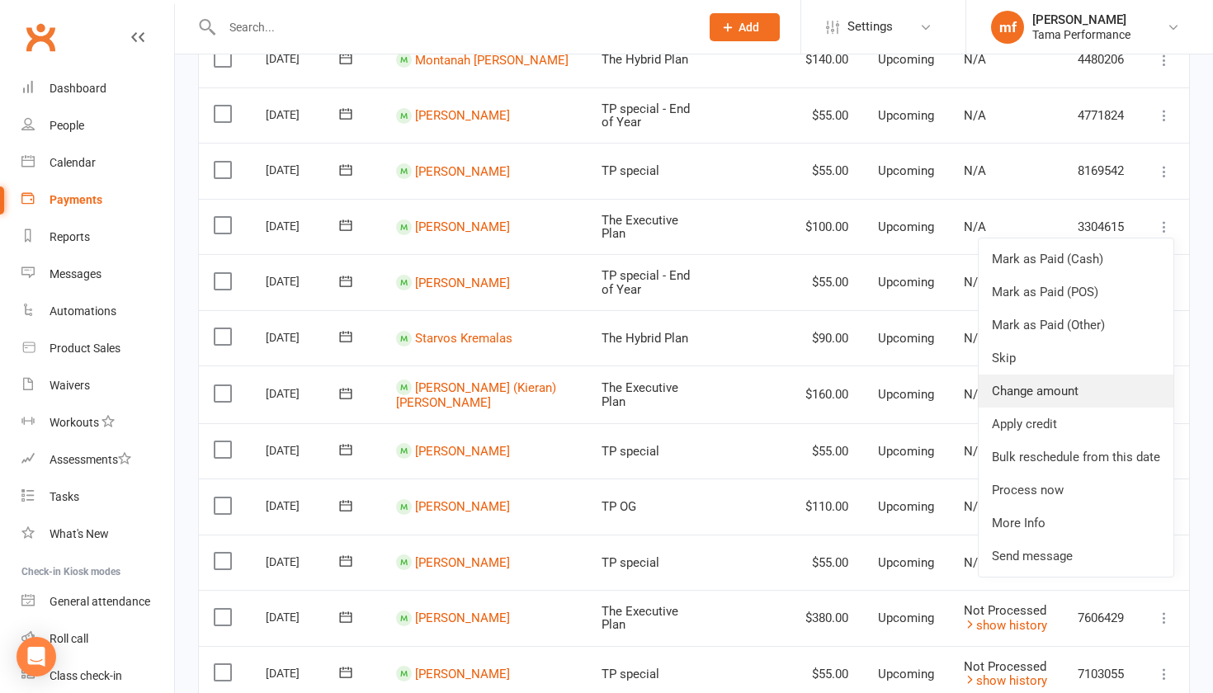
click at [790, 375] on link "Change amount" at bounding box center [1076, 391] width 195 height 33
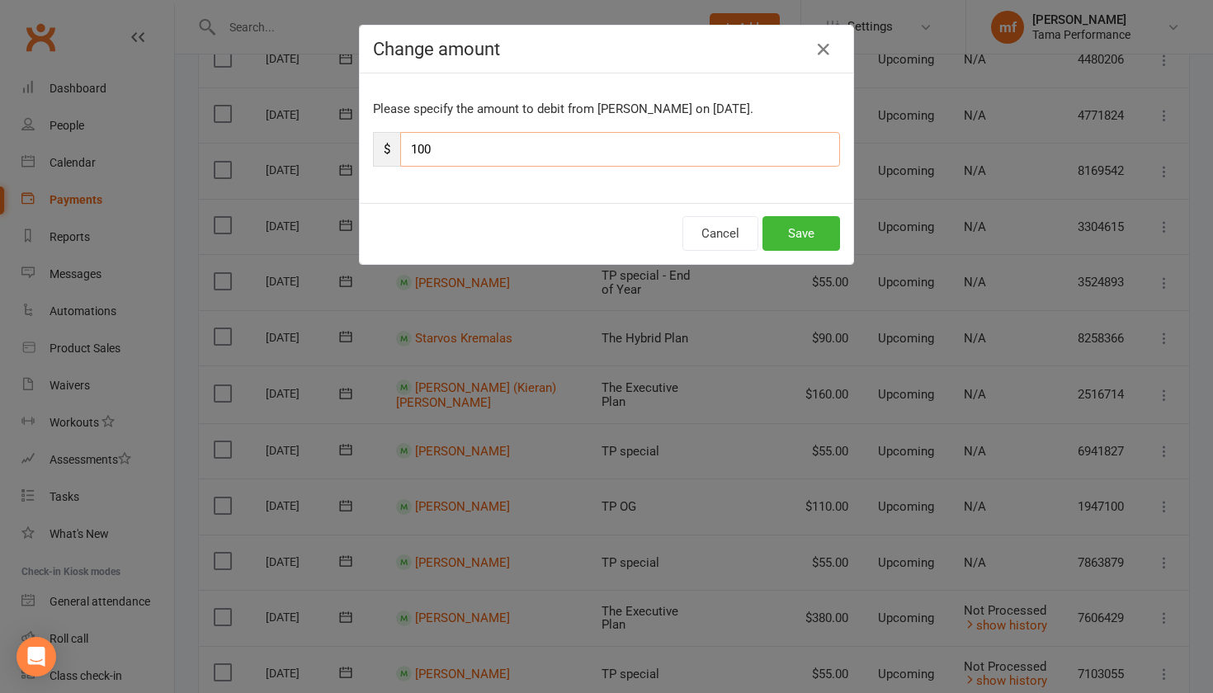
click at [423, 149] on input "100" at bounding box center [620, 149] width 440 height 35
type input "160"
click at [790, 237] on button "Save" at bounding box center [801, 233] width 78 height 35
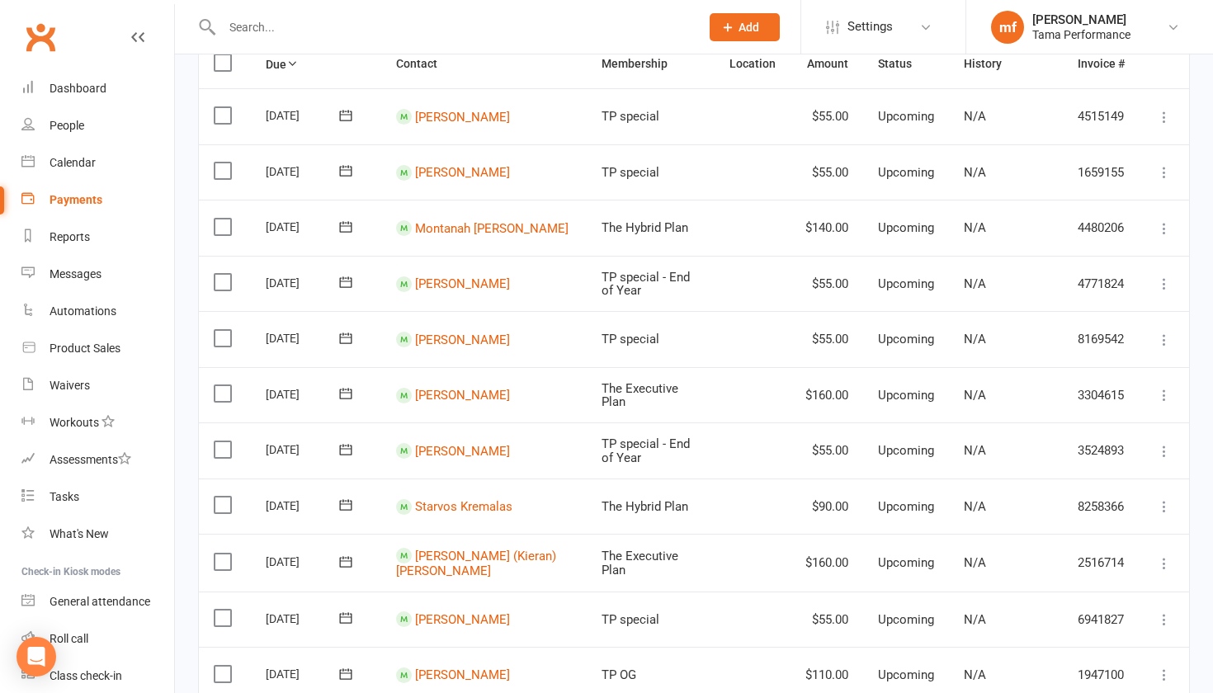
scroll to position [160, 0]
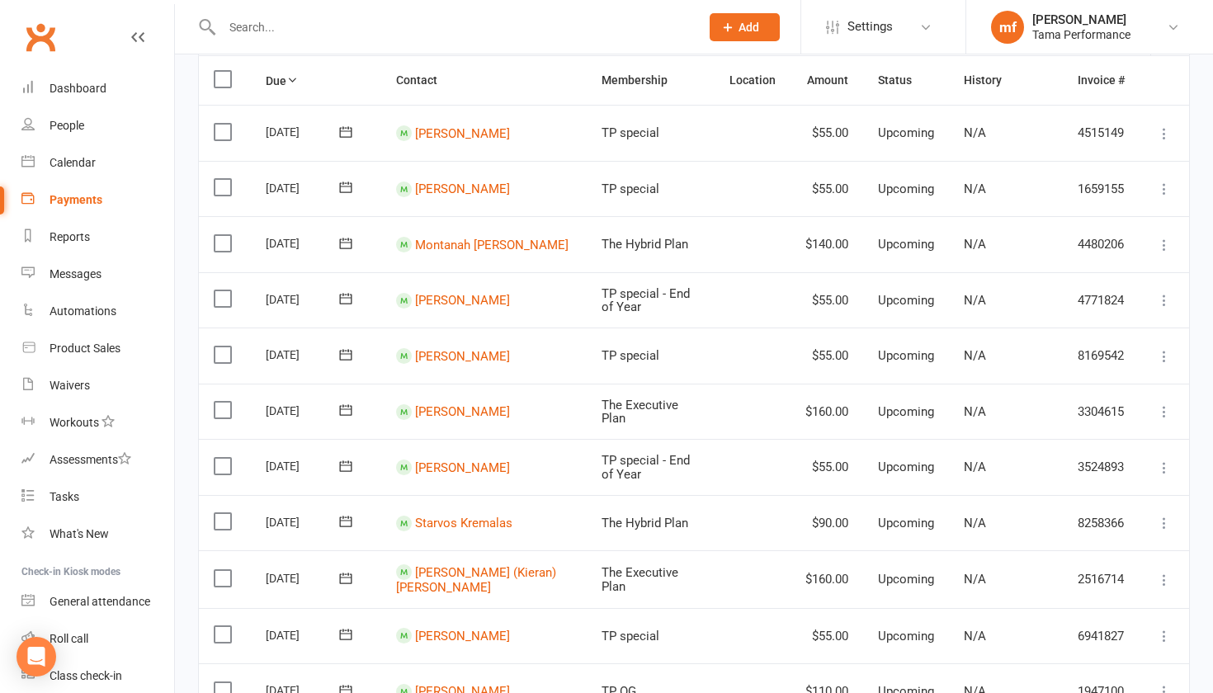
click at [790, 237] on icon at bounding box center [1164, 245] width 17 height 17
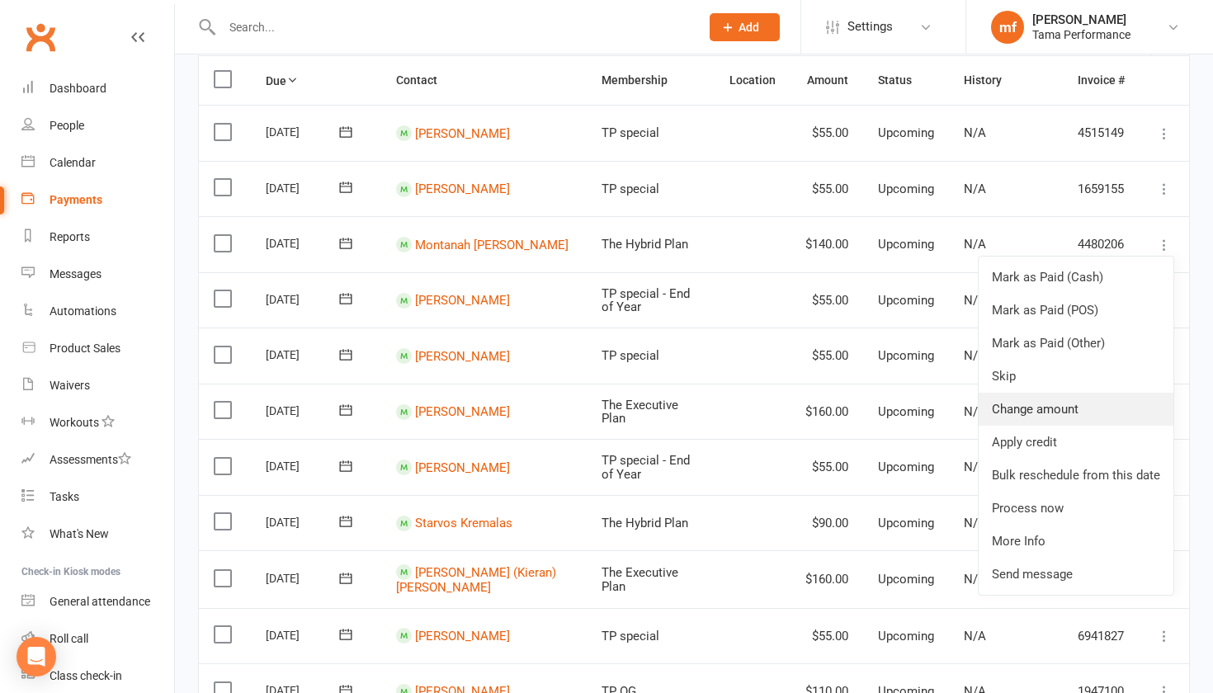
click at [790, 397] on link "Change amount" at bounding box center [1076, 409] width 195 height 33
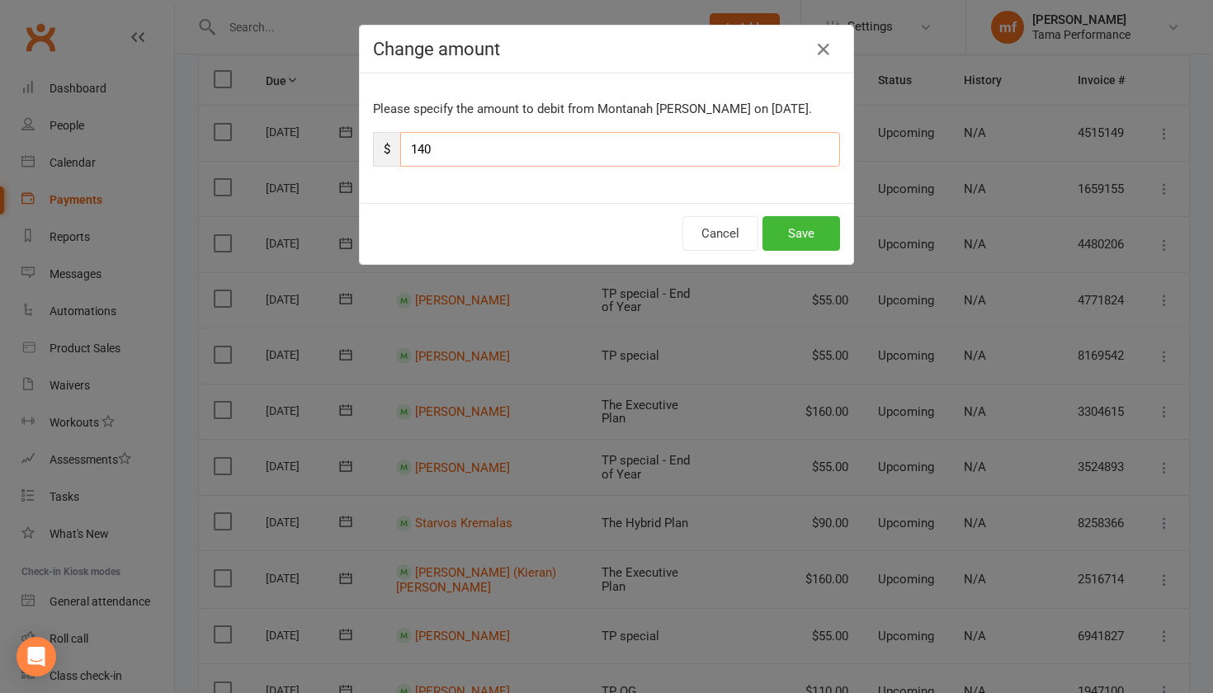
click at [429, 149] on input "140" at bounding box center [620, 149] width 440 height 35
type input "1"
type input "55"
click at [790, 238] on button "Save" at bounding box center [801, 233] width 78 height 35
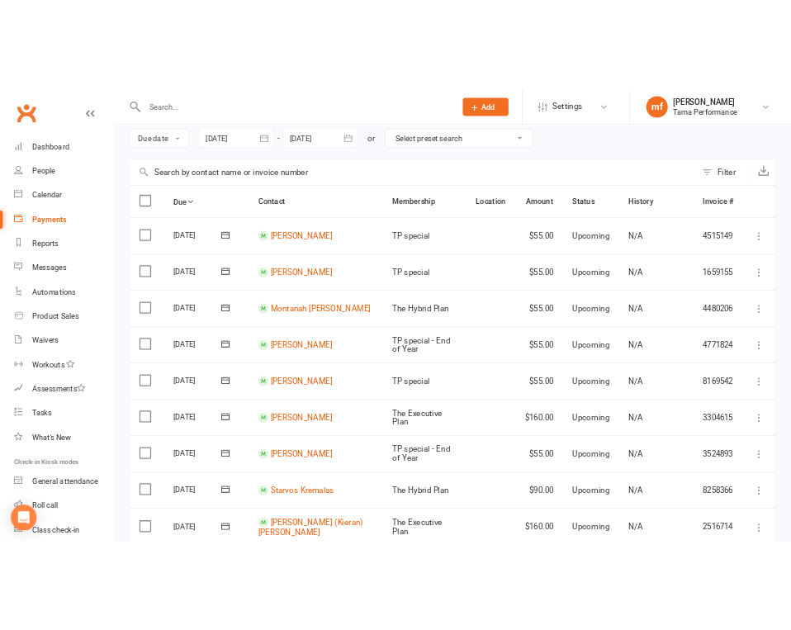
scroll to position [83, 0]
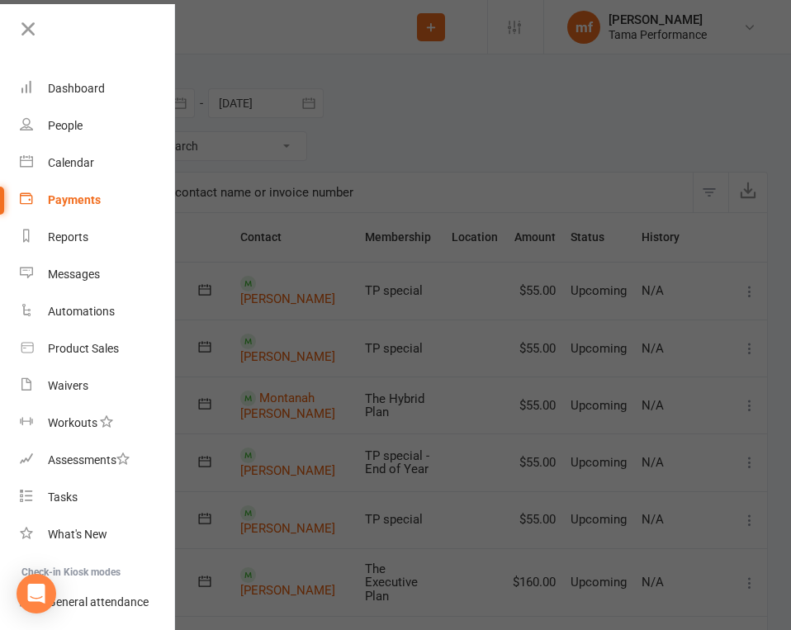
click at [88, 196] on div "Payments" at bounding box center [74, 199] width 53 height 13
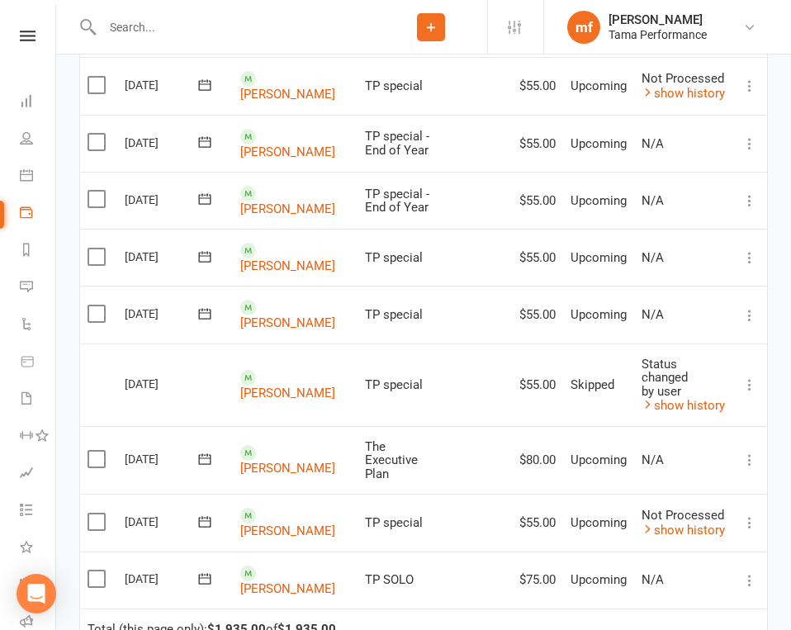
scroll to position [1140, 0]
